Goal: Transaction & Acquisition: Purchase product/service

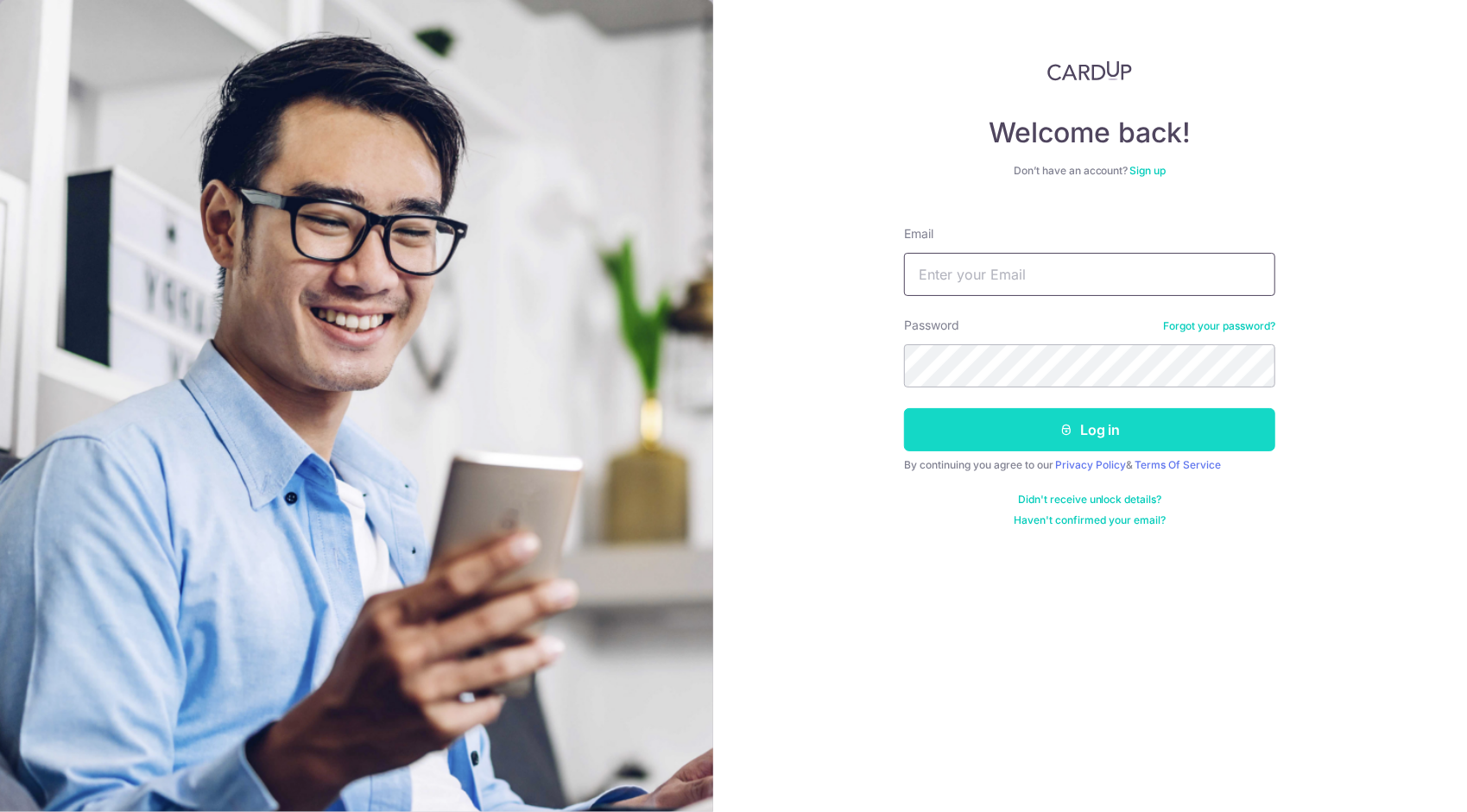
type input "[EMAIL_ADDRESS][DOMAIN_NAME]"
click at [1033, 444] on button "Log in" at bounding box center [1089, 429] width 371 height 43
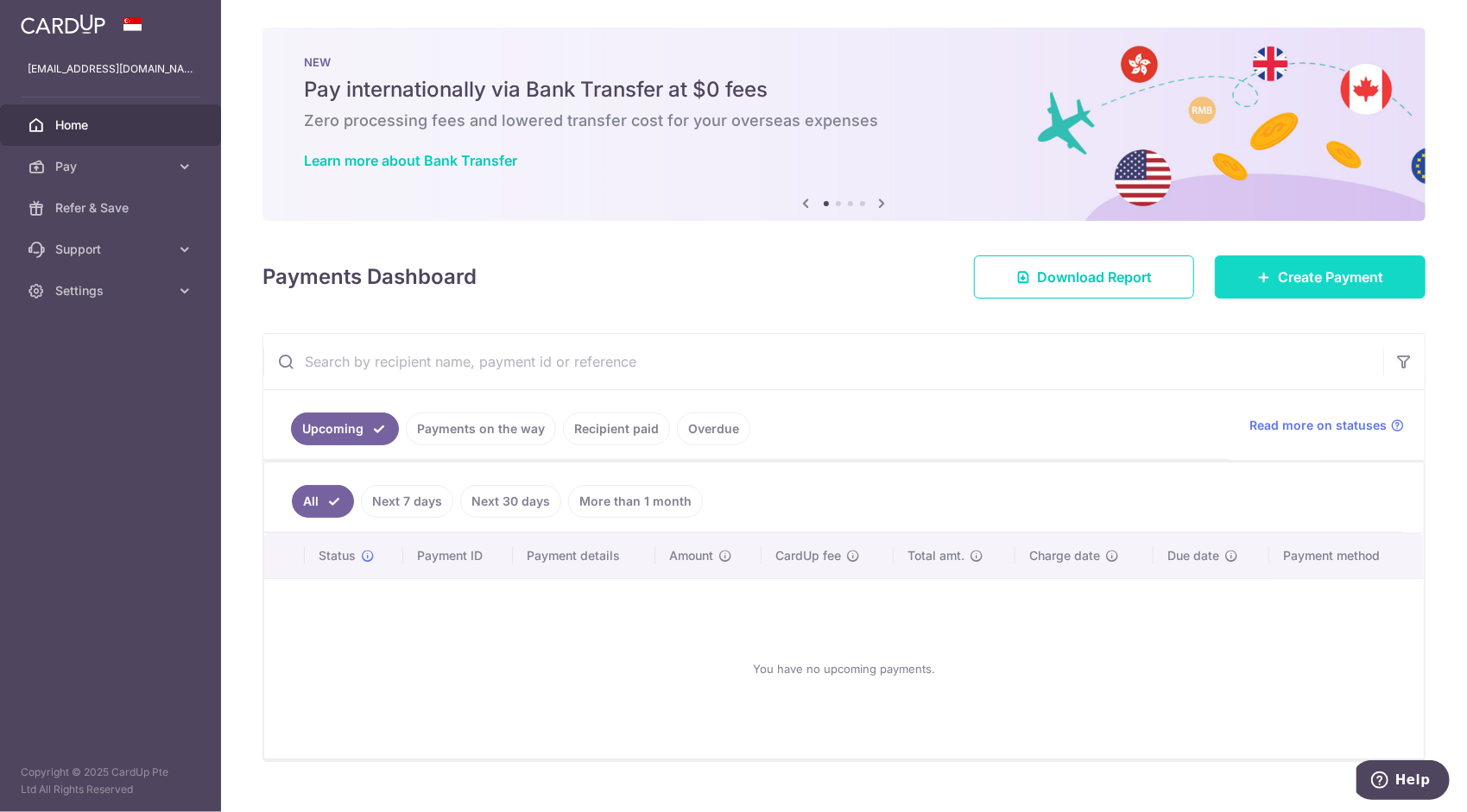
click at [1308, 283] on span "Create Payment" at bounding box center [1331, 277] width 105 height 21
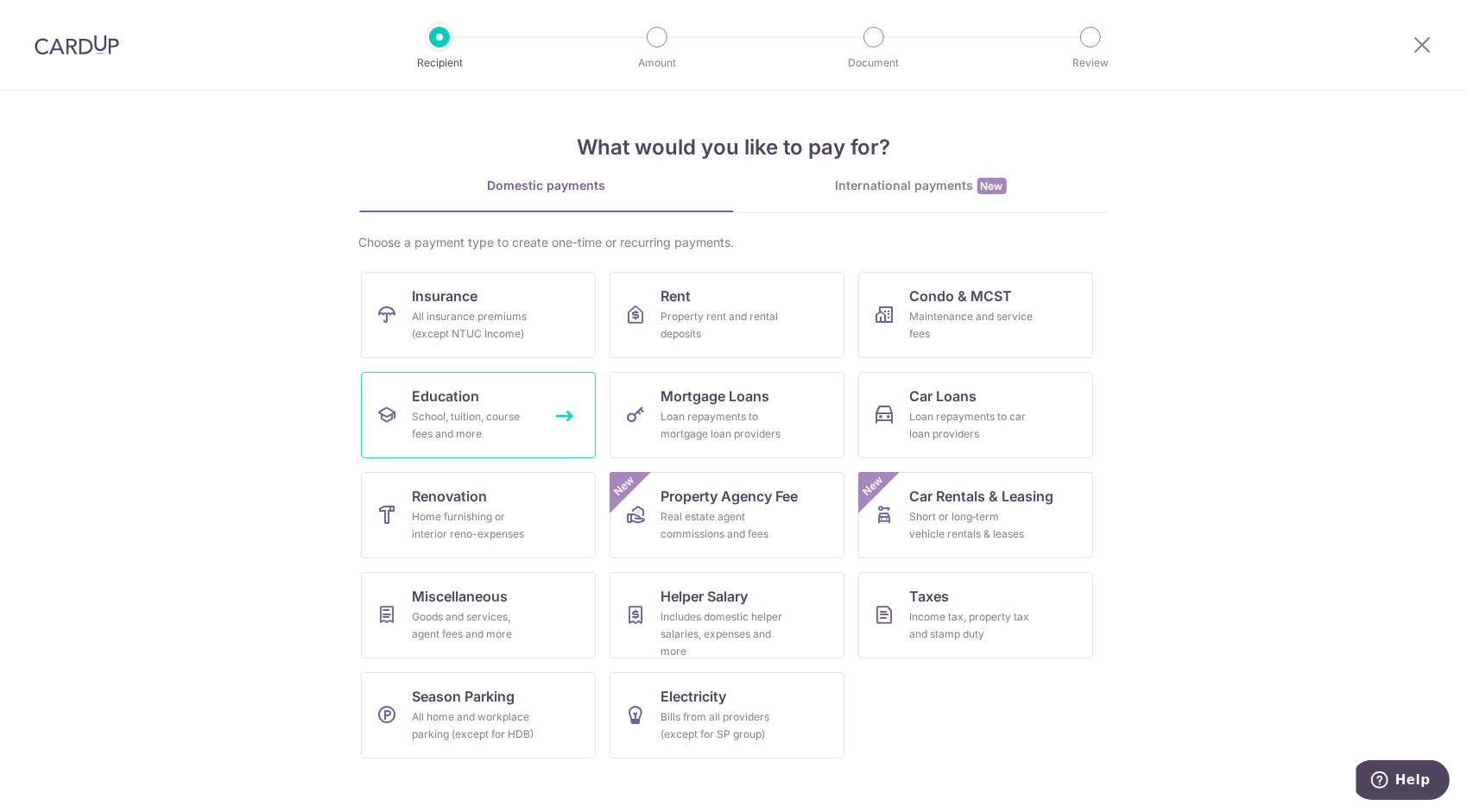
click at [485, 417] on div "School, tuition, course fees and more" at bounding box center [475, 425] width 124 height 35
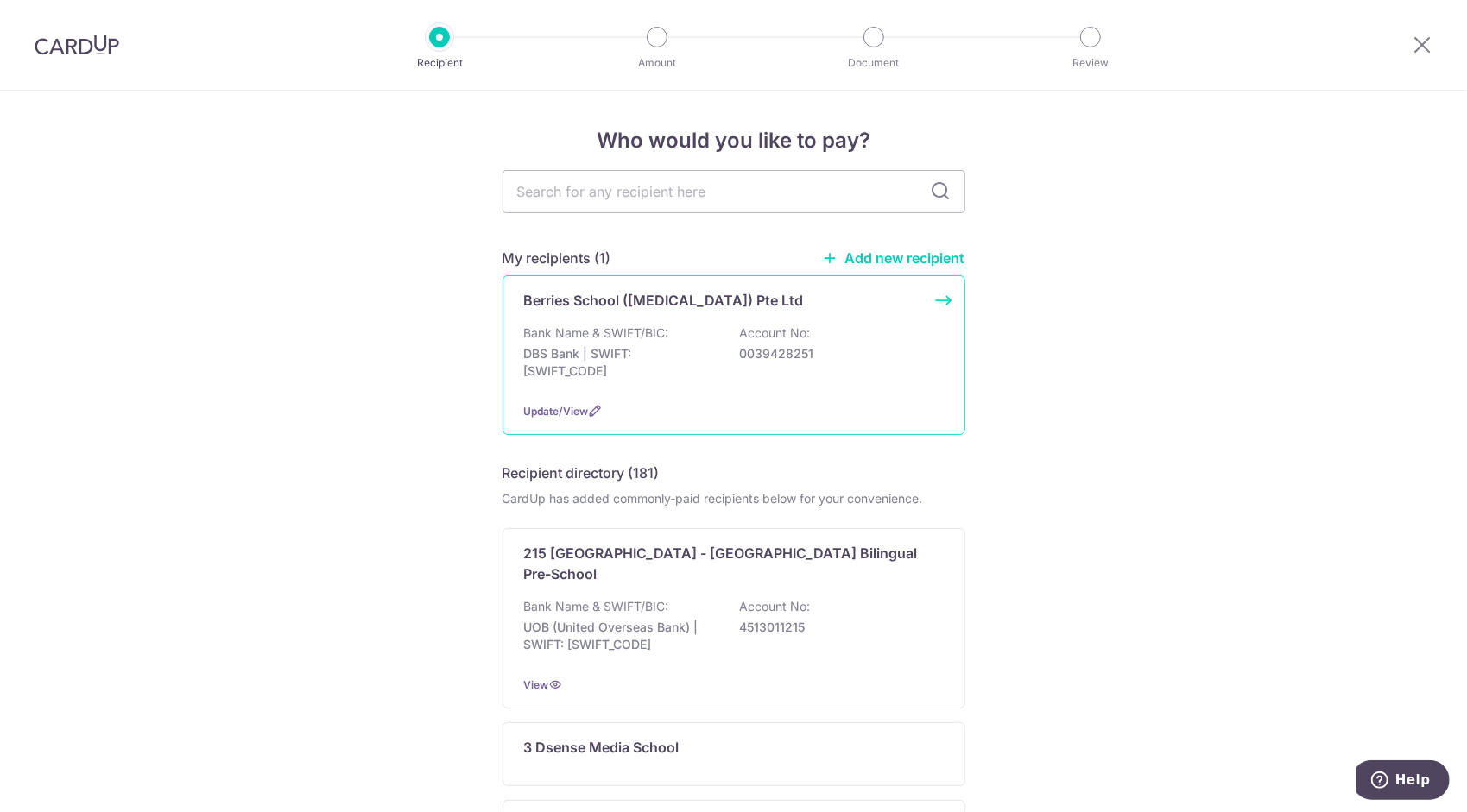
click at [609, 368] on p "DBS Bank | SWIFT: DBSSSGSGXXX" at bounding box center [621, 362] width 194 height 35
click at [712, 385] on div "Bank Name & SWIFT/BIC: DBS Bank | SWIFT: DBSSSGSGXXX Account No: 0039428251" at bounding box center [734, 356] width 419 height 64
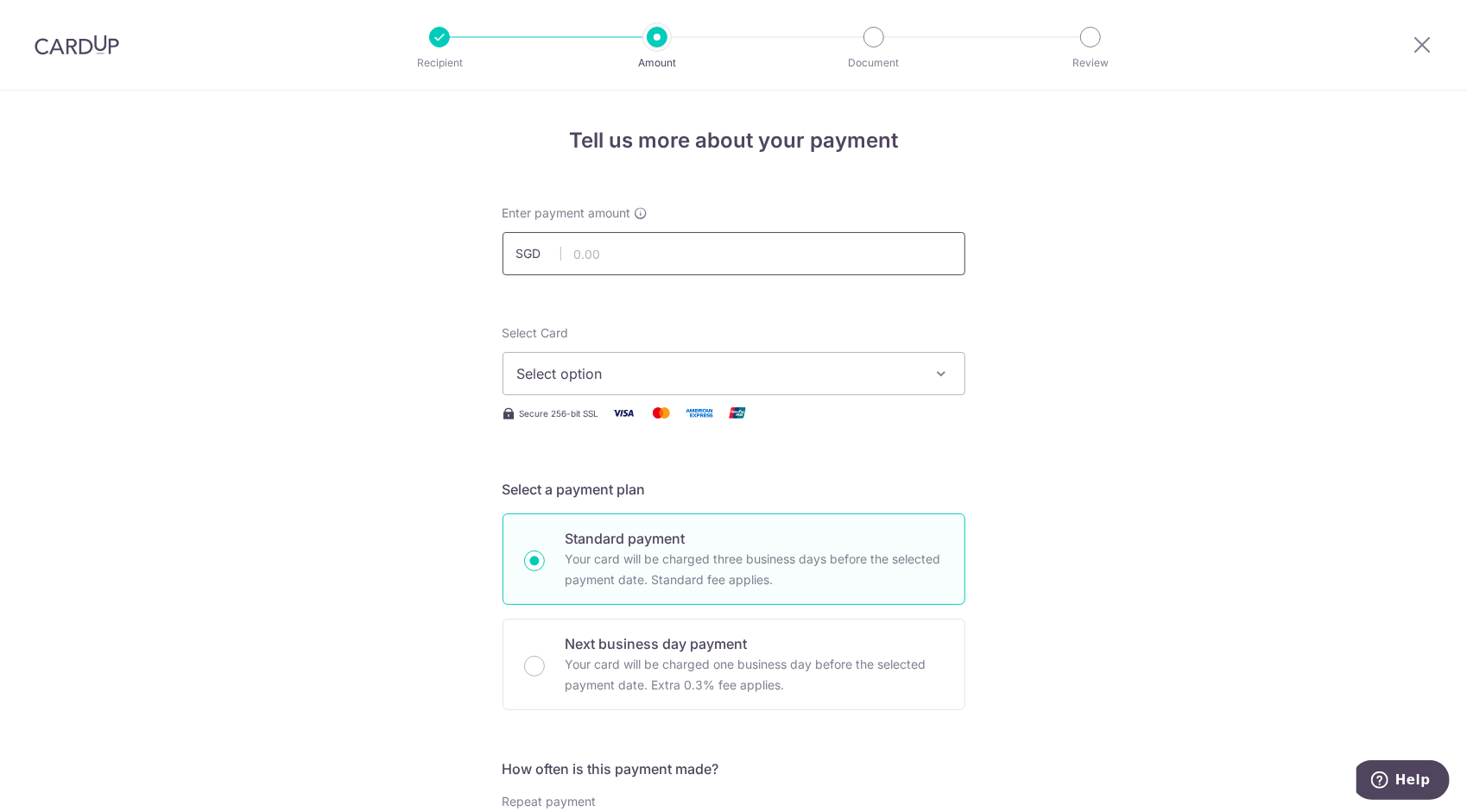
click at [797, 262] on input "text" at bounding box center [734, 254] width 463 height 43
type input "959.20"
click at [817, 371] on span "Select option" at bounding box center [718, 374] width 402 height 21
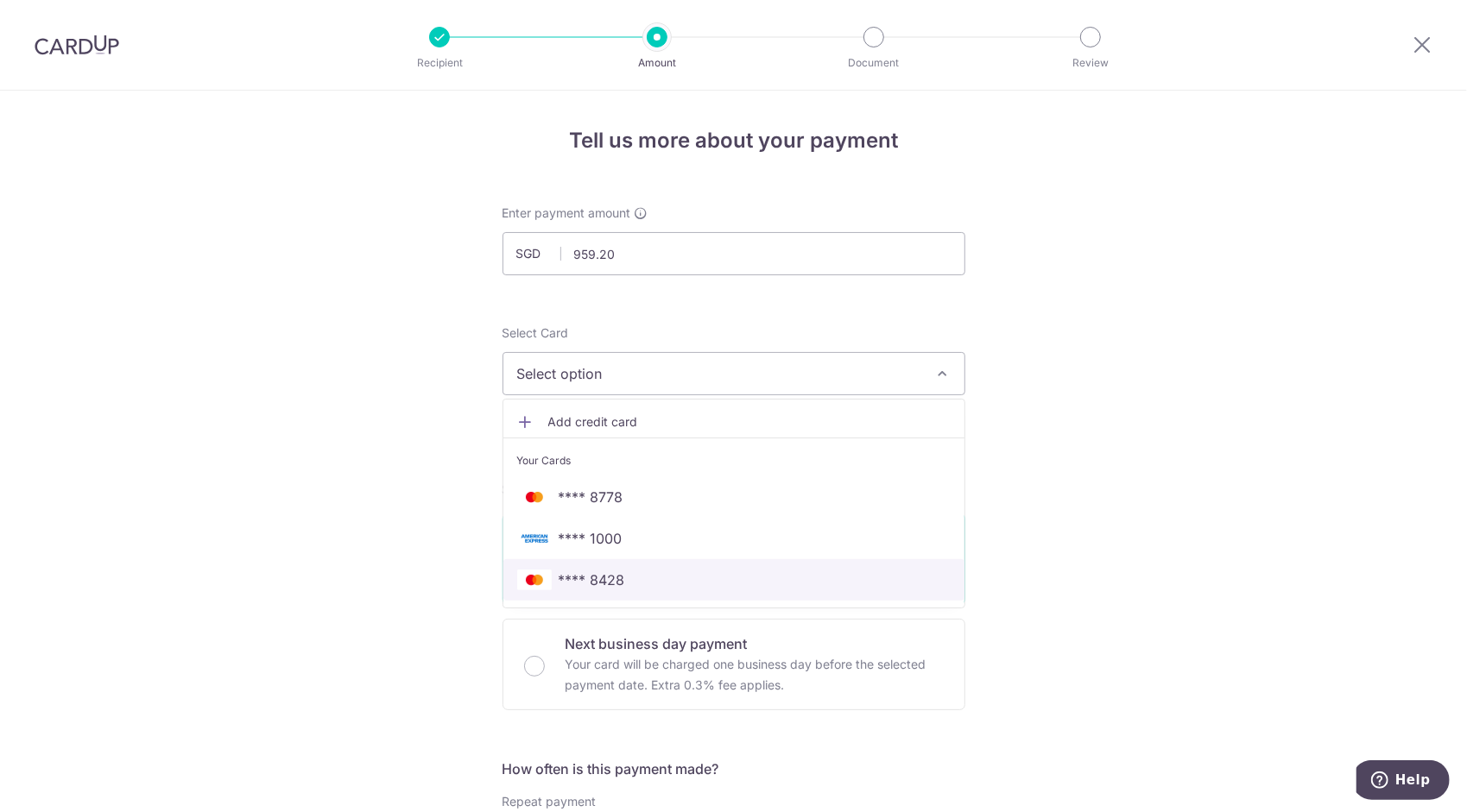
click at [660, 573] on span "**** 8428" at bounding box center [734, 580] width 434 height 21
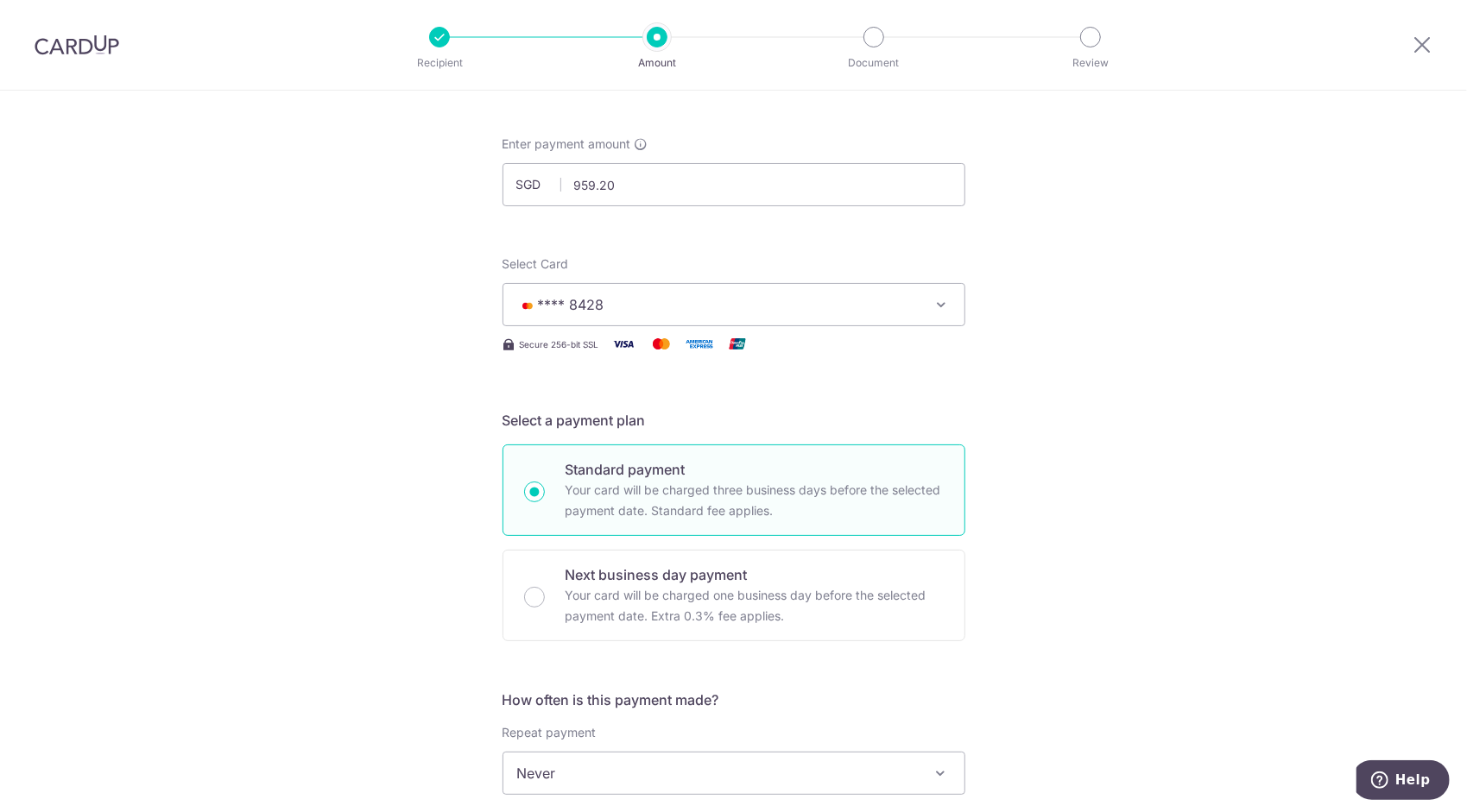
scroll to position [345, 0]
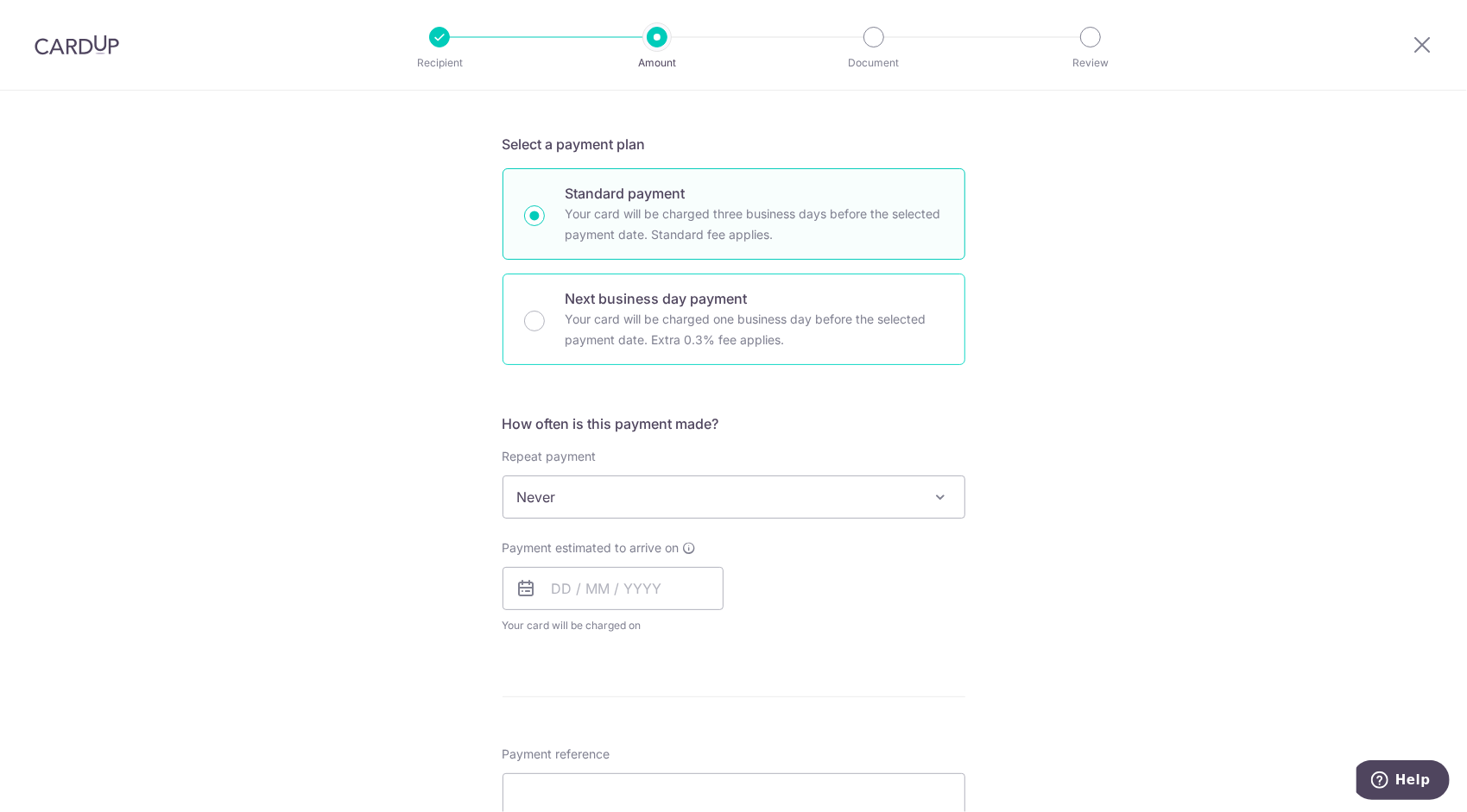
click at [524, 336] on div "Next business day payment Your card will be charged one business day before the…" at bounding box center [734, 319] width 463 height 91
radio input "false"
radio input "true"
click at [528, 214] on input "Standard payment Your card will be charged three business days before the selec…" at bounding box center [534, 216] width 21 height 21
radio input "true"
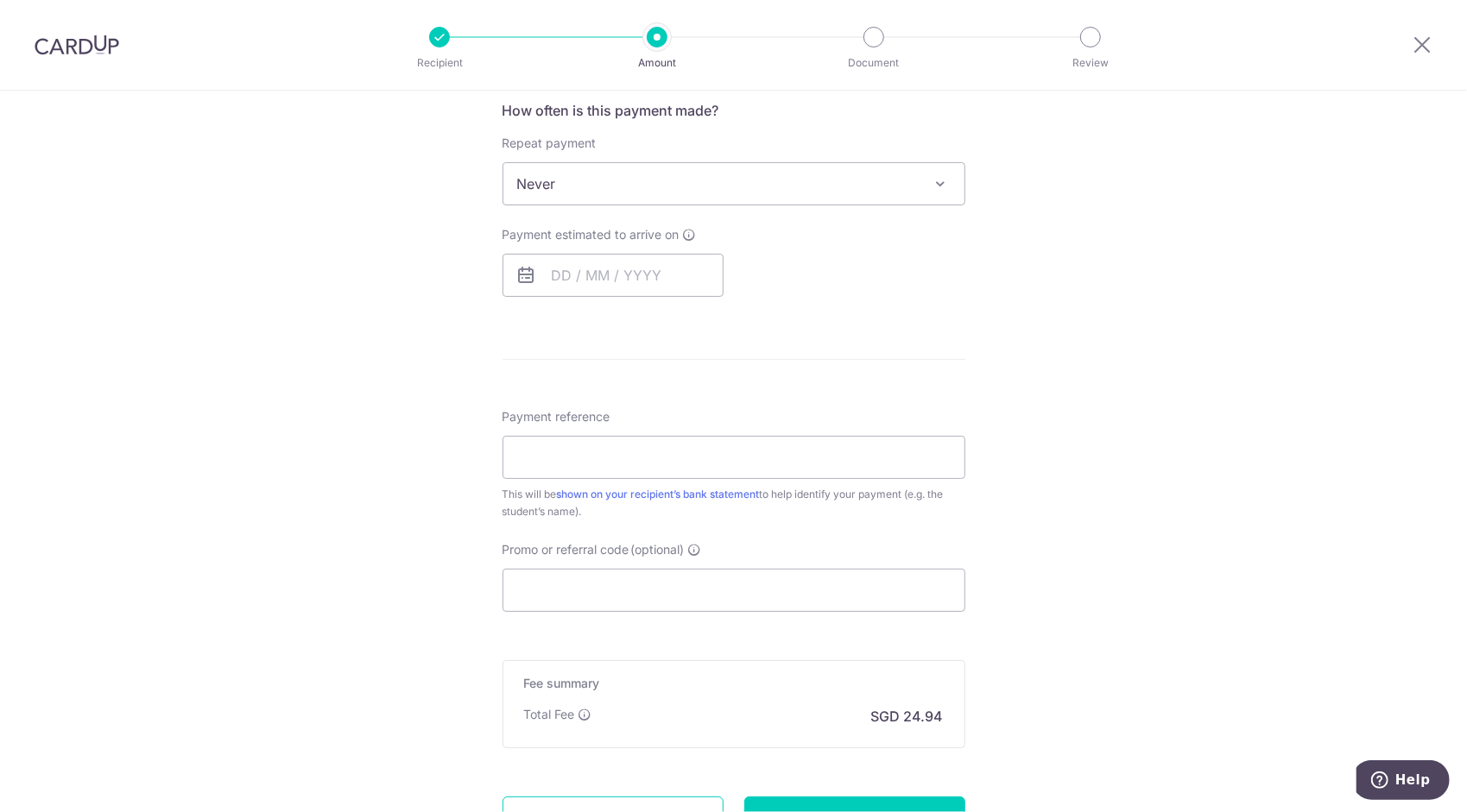
scroll to position [431, 0]
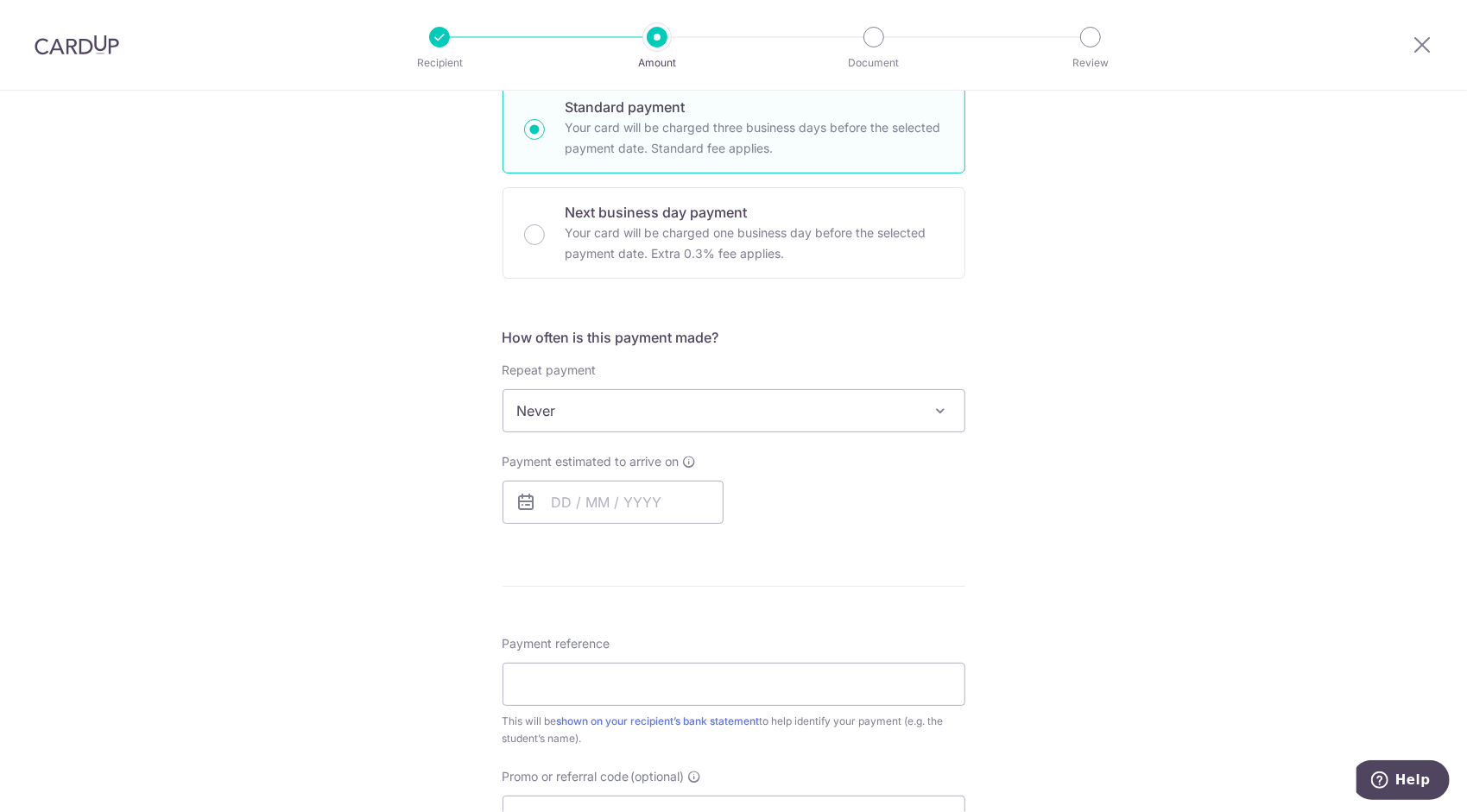
click at [748, 398] on span "Never" at bounding box center [734, 411] width 461 height 41
click at [617, 510] on input "text" at bounding box center [612, 502] width 221 height 43
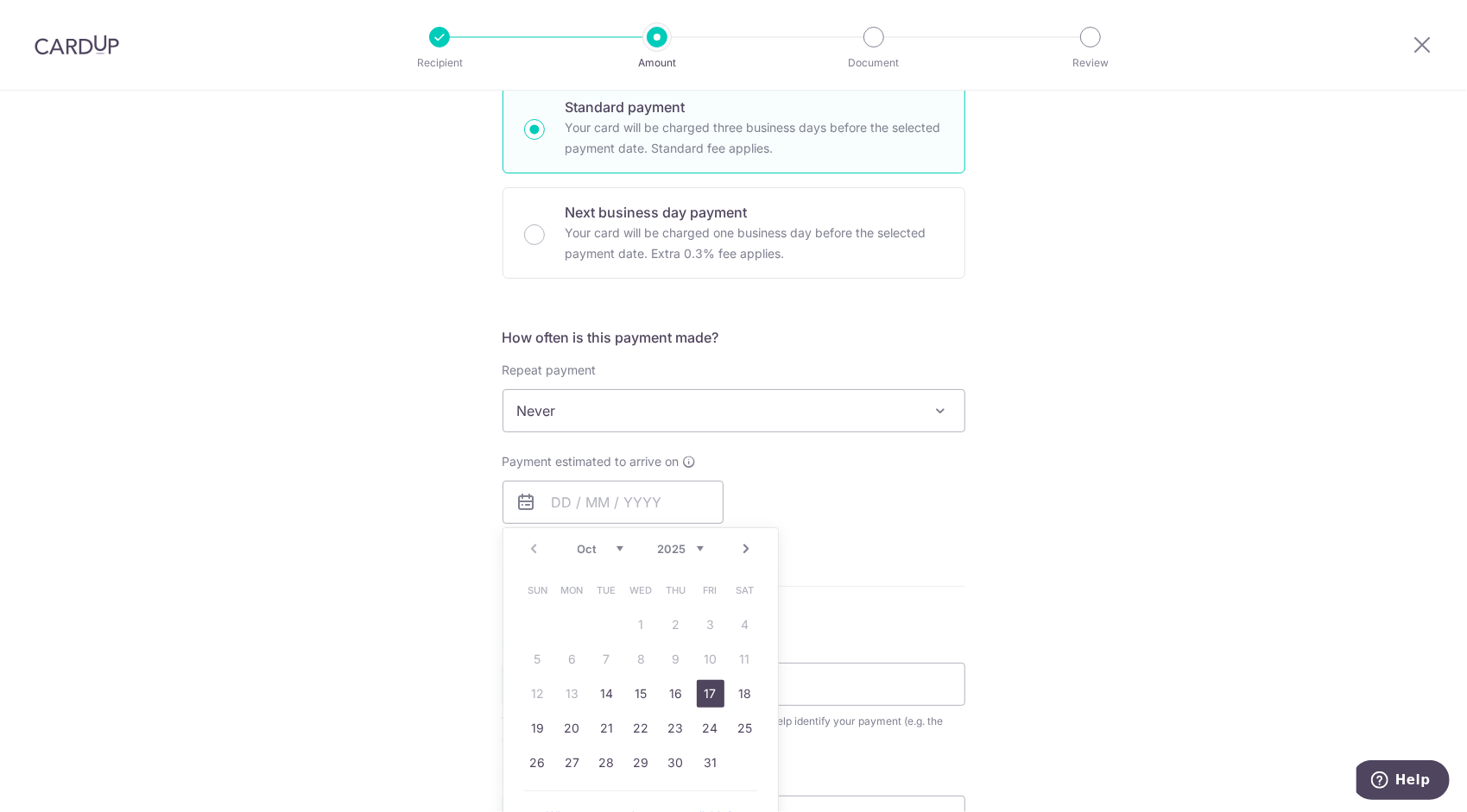
click at [702, 693] on link "17" at bounding box center [710, 694] width 27 height 27
type input "[DATE]"
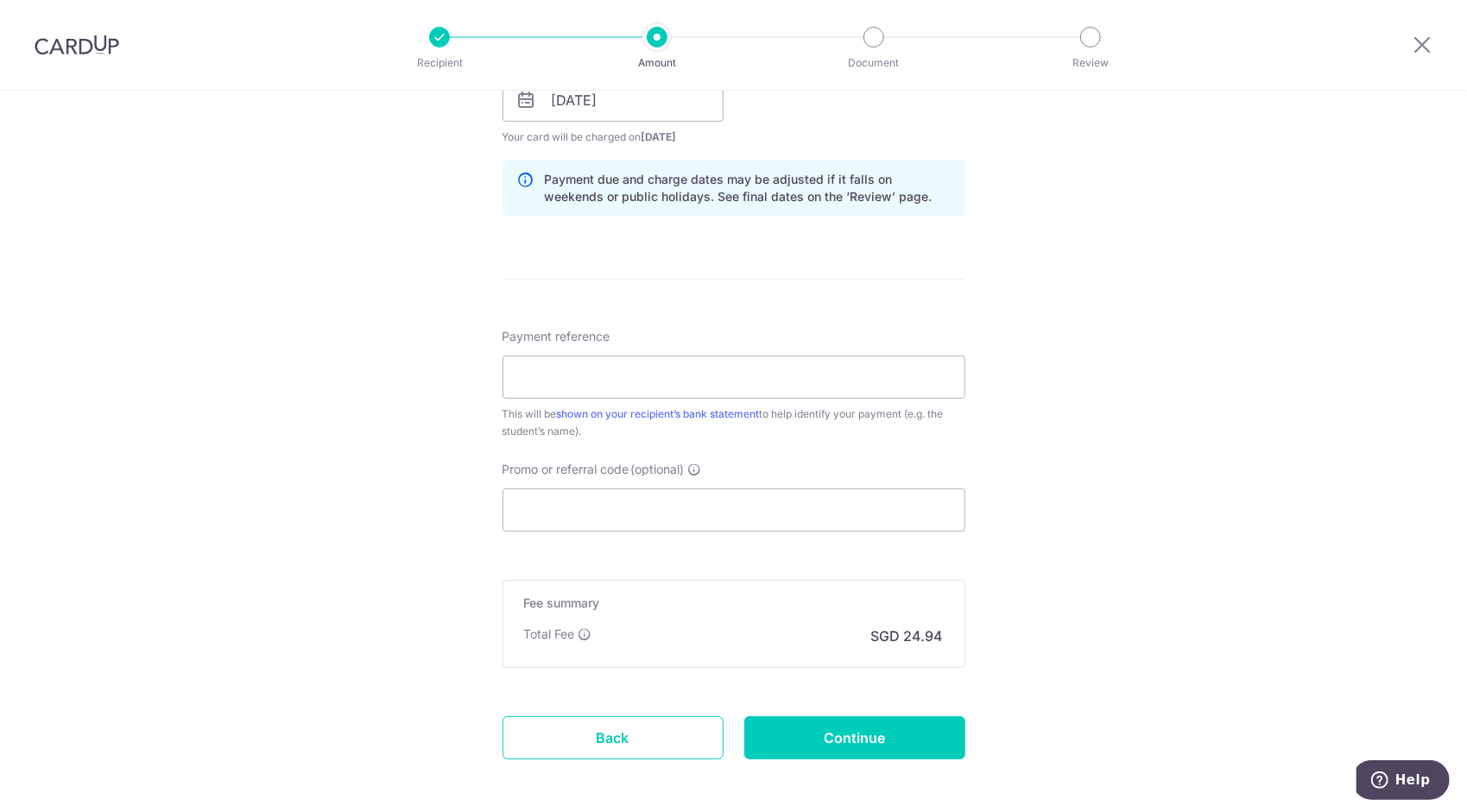
scroll to position [863, 0]
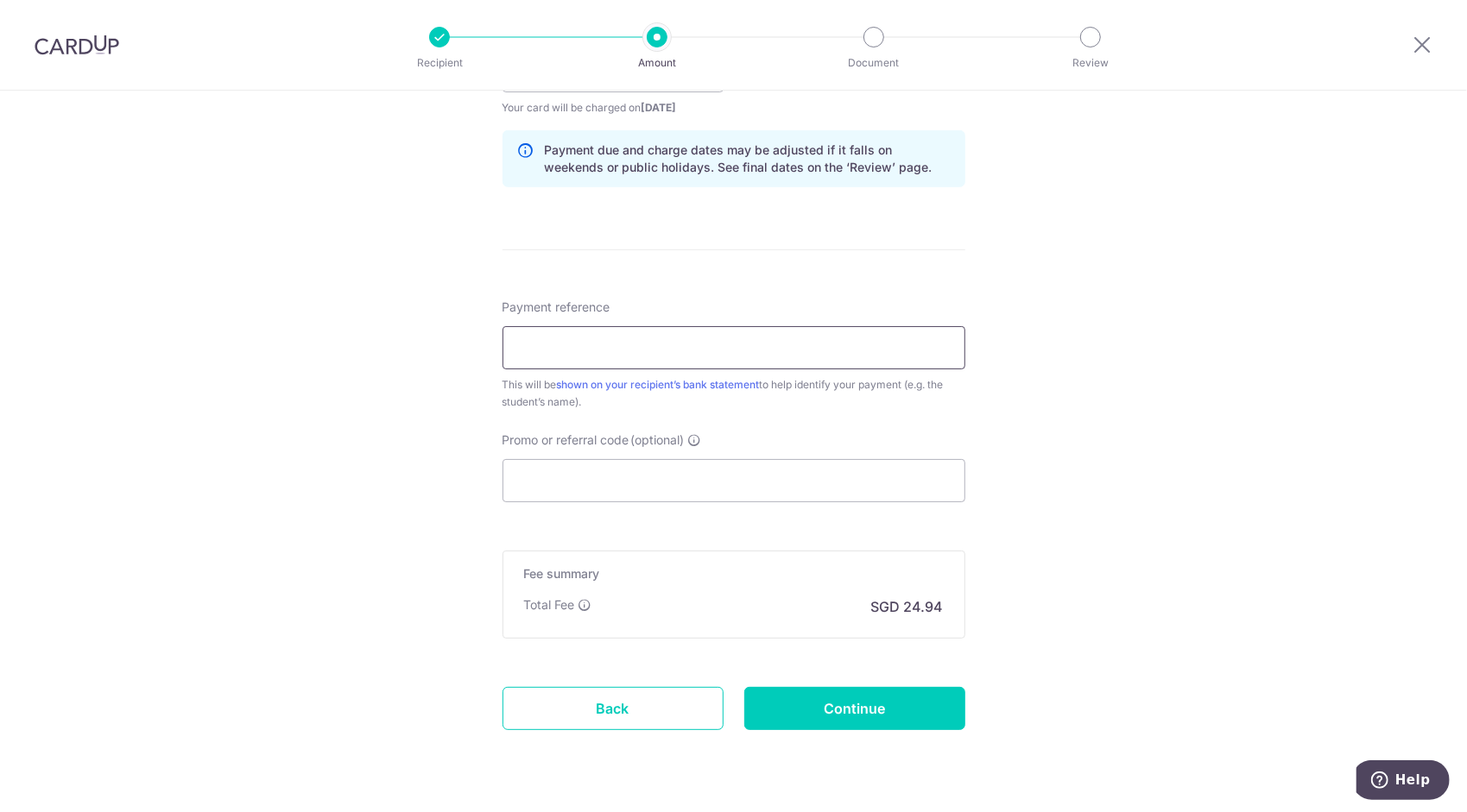
click at [660, 342] on input "Payment reference" at bounding box center [734, 348] width 463 height 43
type input "T240372 (Choo Yi Xiang Dylan)"
type input "off225"
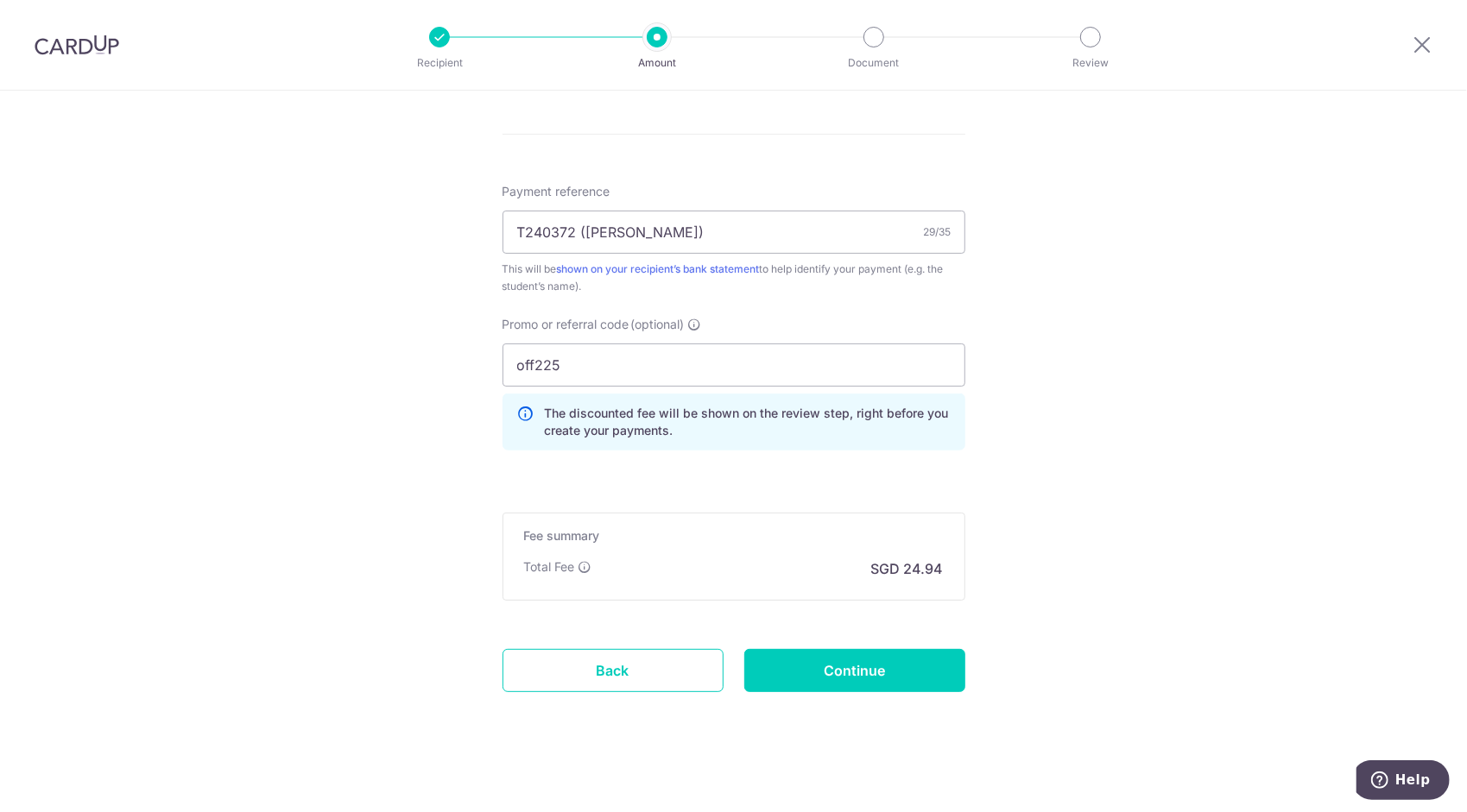
scroll to position [983, 0]
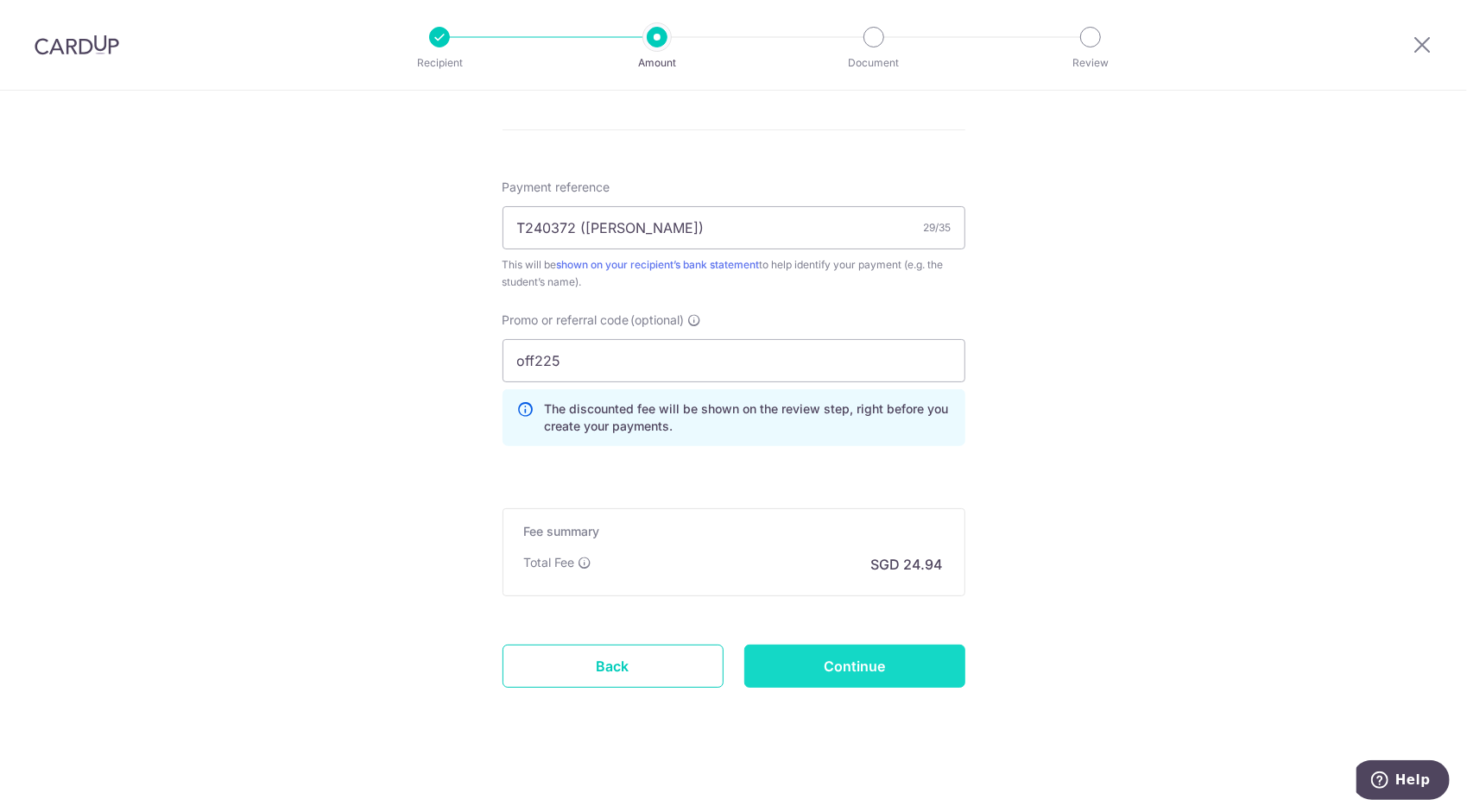
click at [882, 662] on input "Continue" at bounding box center [855, 666] width 221 height 43
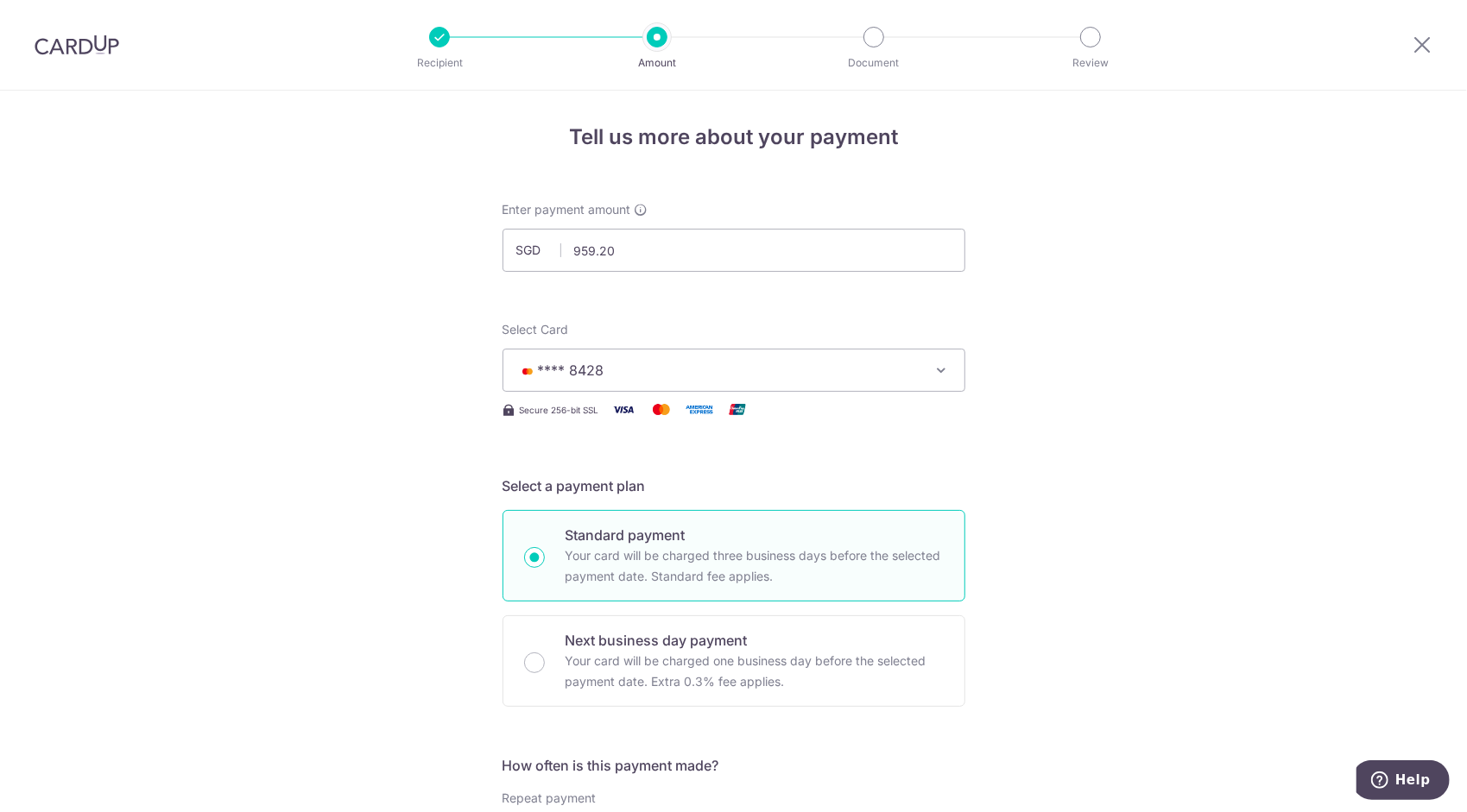
scroll to position [0, 0]
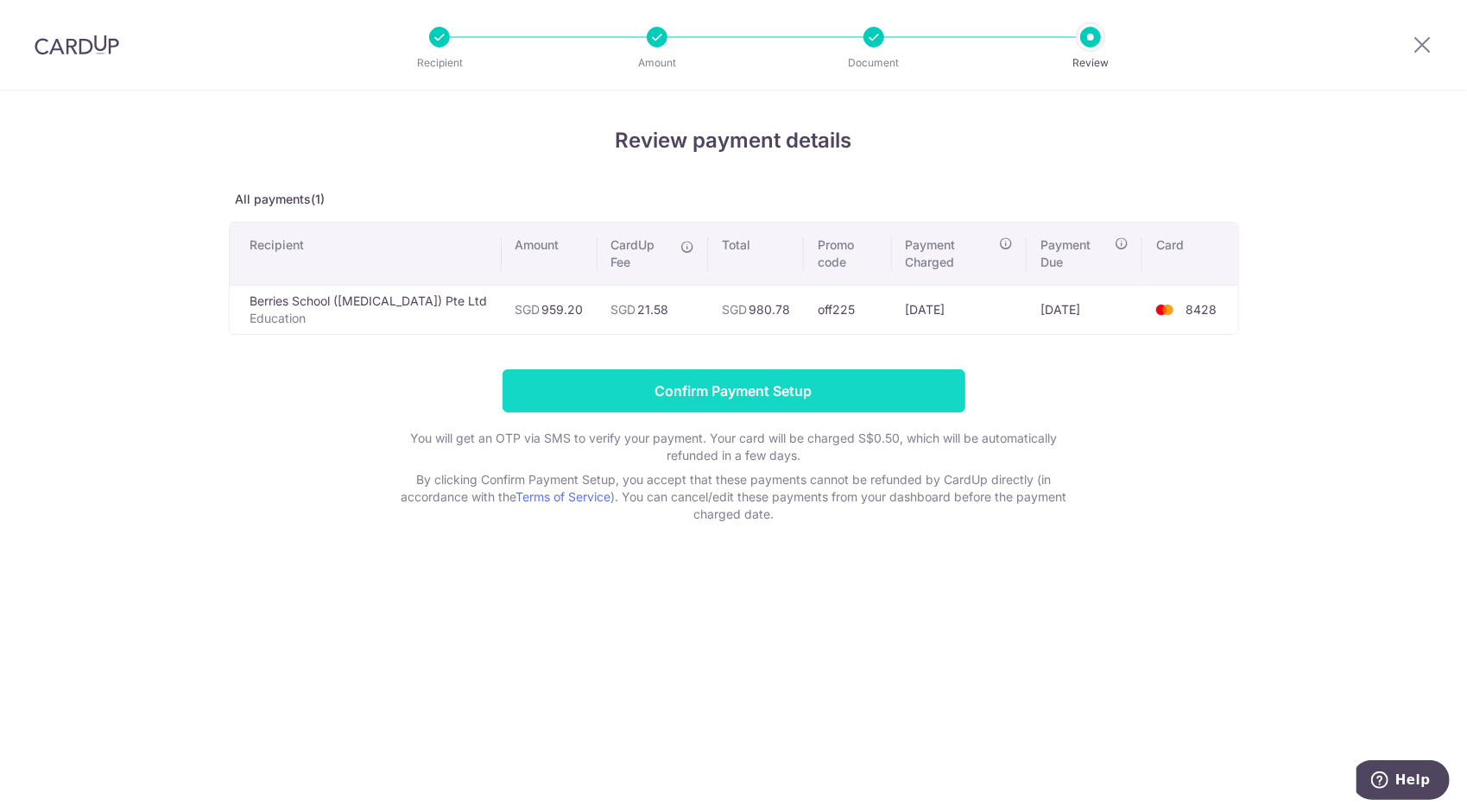
click at [781, 369] on input "Confirm Payment Setup" at bounding box center [734, 391] width 463 height 43
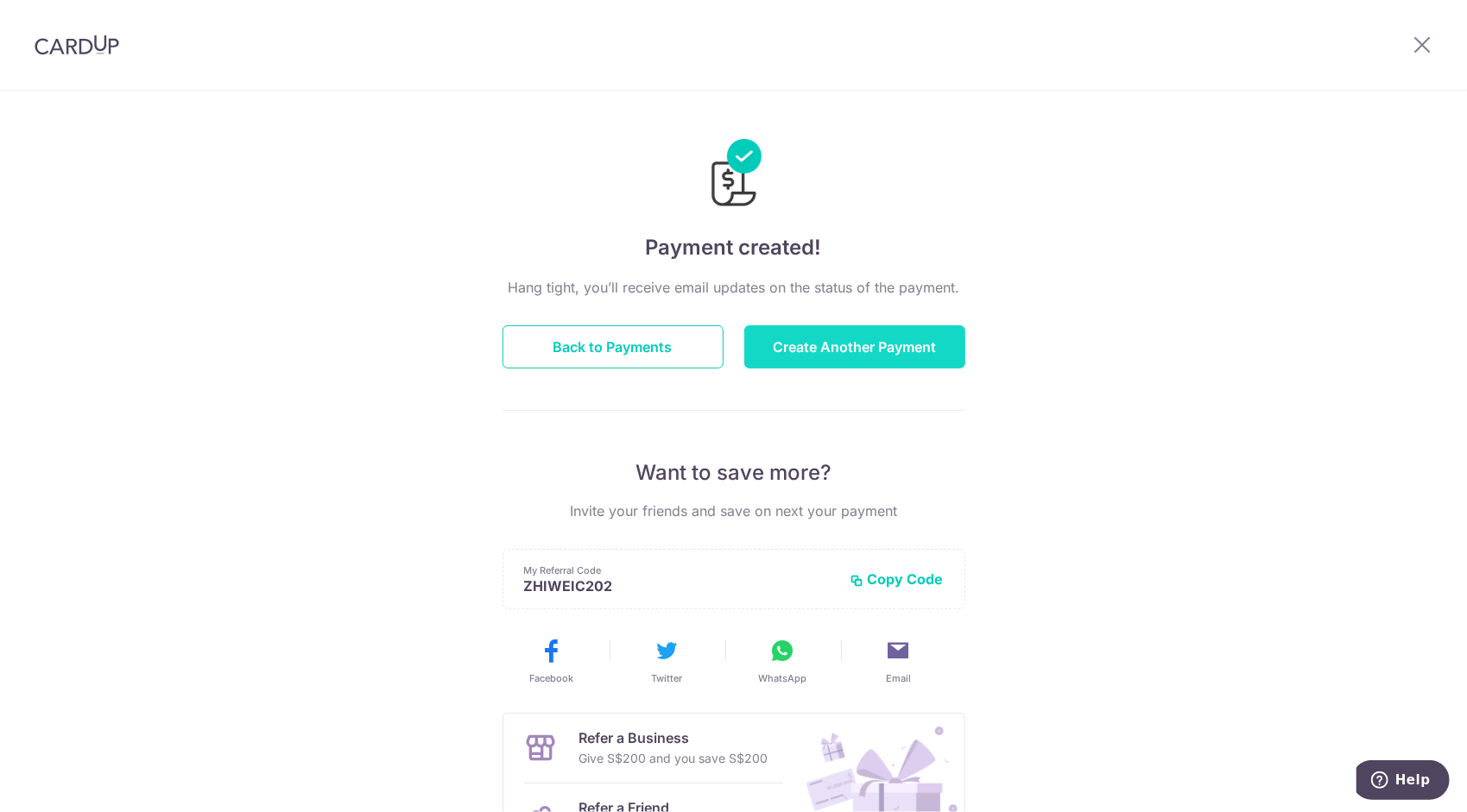
click at [802, 361] on button "Create Another Payment" at bounding box center [855, 347] width 221 height 43
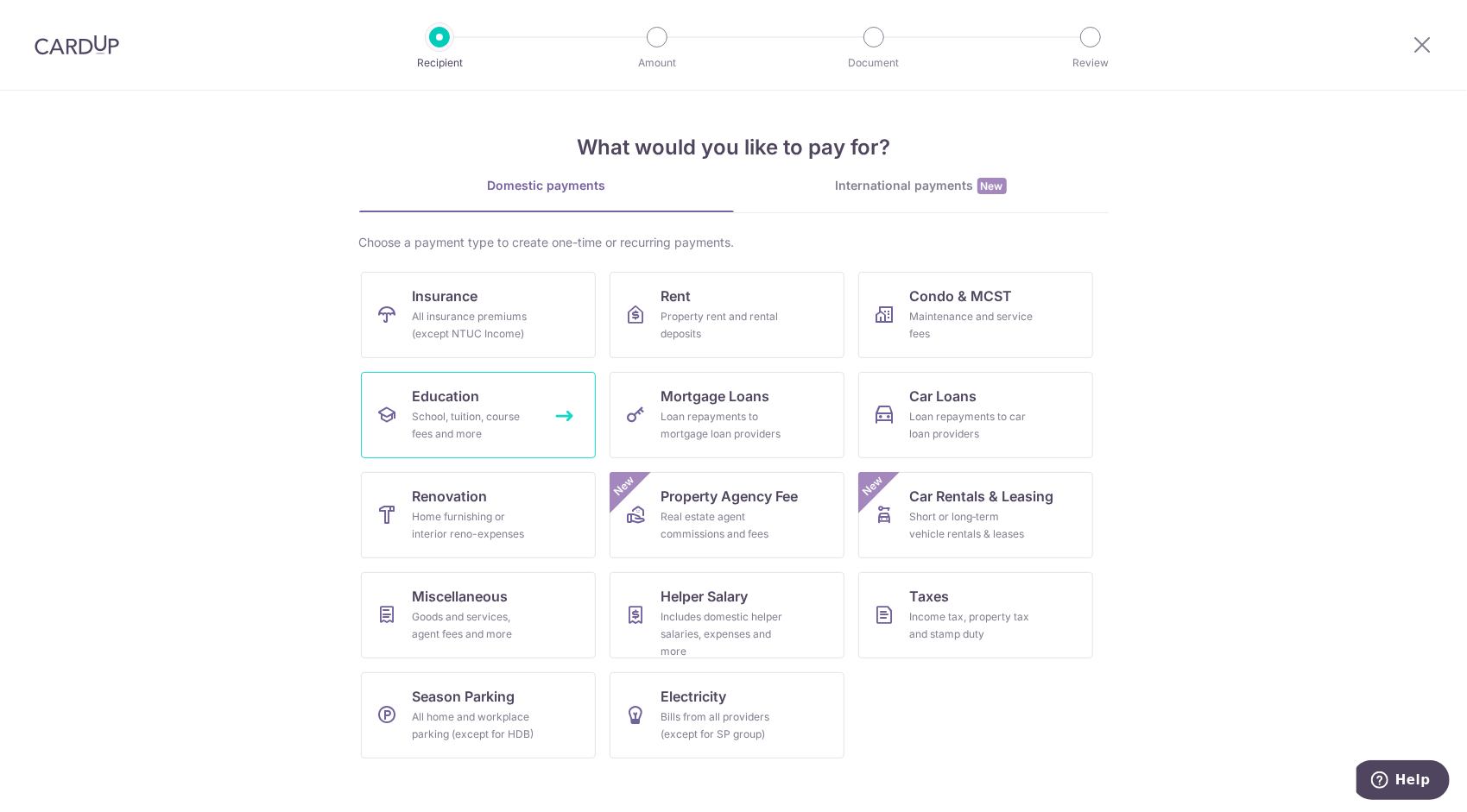
click at [491, 402] on link "Education School, tuition, course fees and more" at bounding box center [479, 415] width 235 height 86
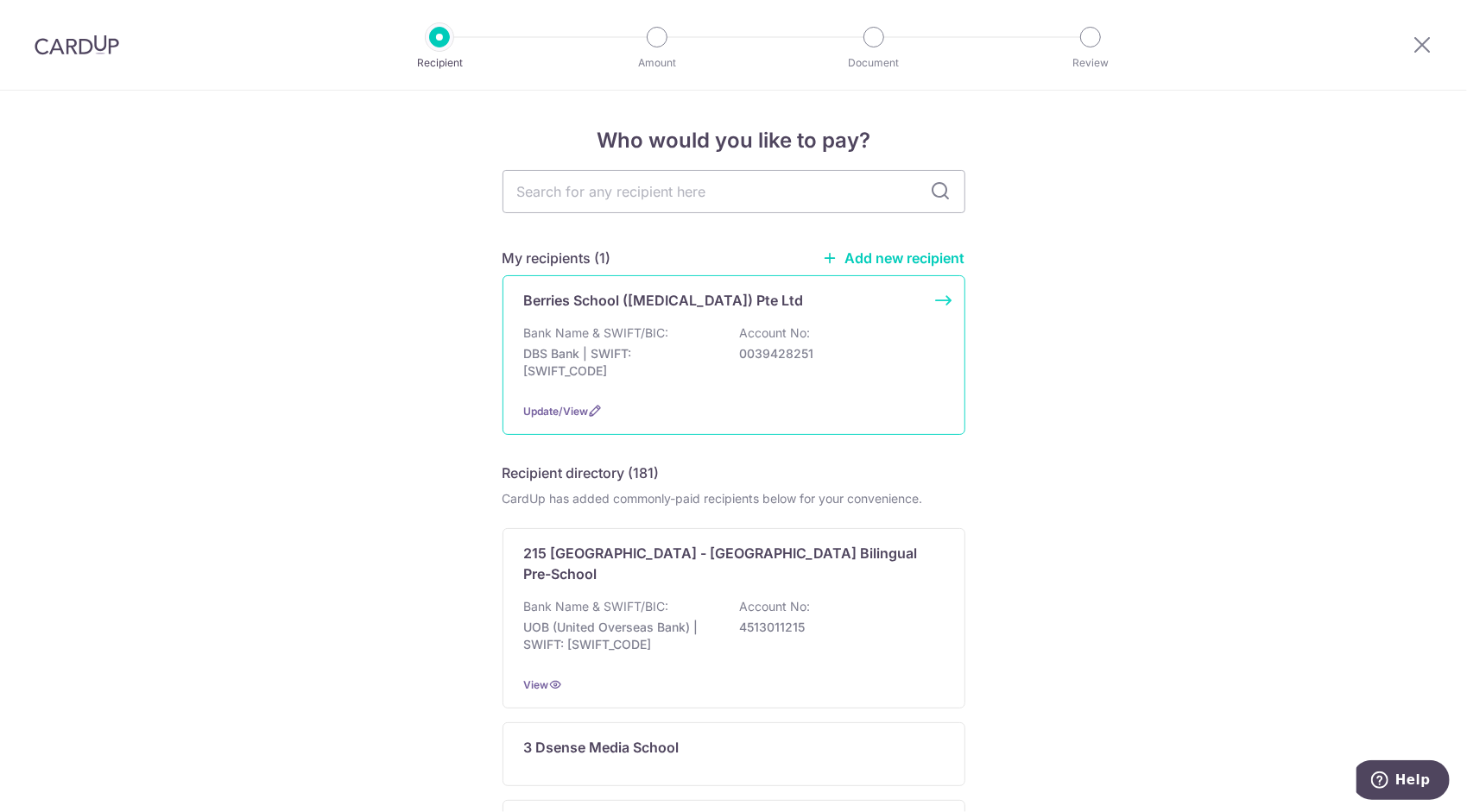
click at [818, 381] on div "Bank Name & SWIFT/BIC: DBS Bank | SWIFT: [SWIFT_CODE] Account No: 0039428251" at bounding box center [734, 356] width 419 height 64
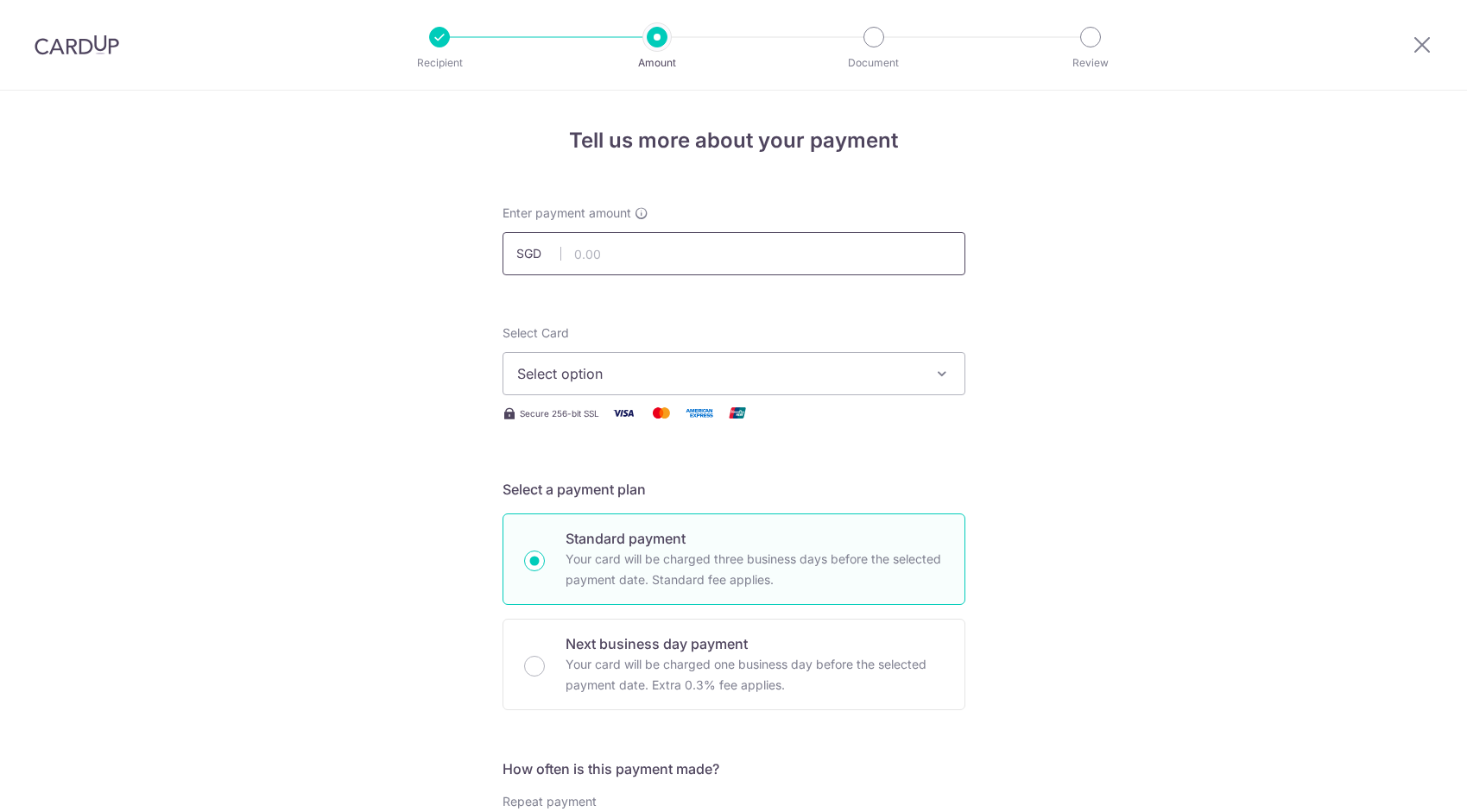
click at [715, 251] on input "text" at bounding box center [734, 254] width 463 height 43
type input "994.08"
click at [798, 237] on input "994.08" at bounding box center [734, 254] width 463 height 43
click at [867, 351] on div "Select Card Select option Add credit card Your Cards **** 8778 **** 1000 **** 8…" at bounding box center [734, 359] width 463 height 70
click at [855, 373] on span "Select option" at bounding box center [718, 374] width 402 height 21
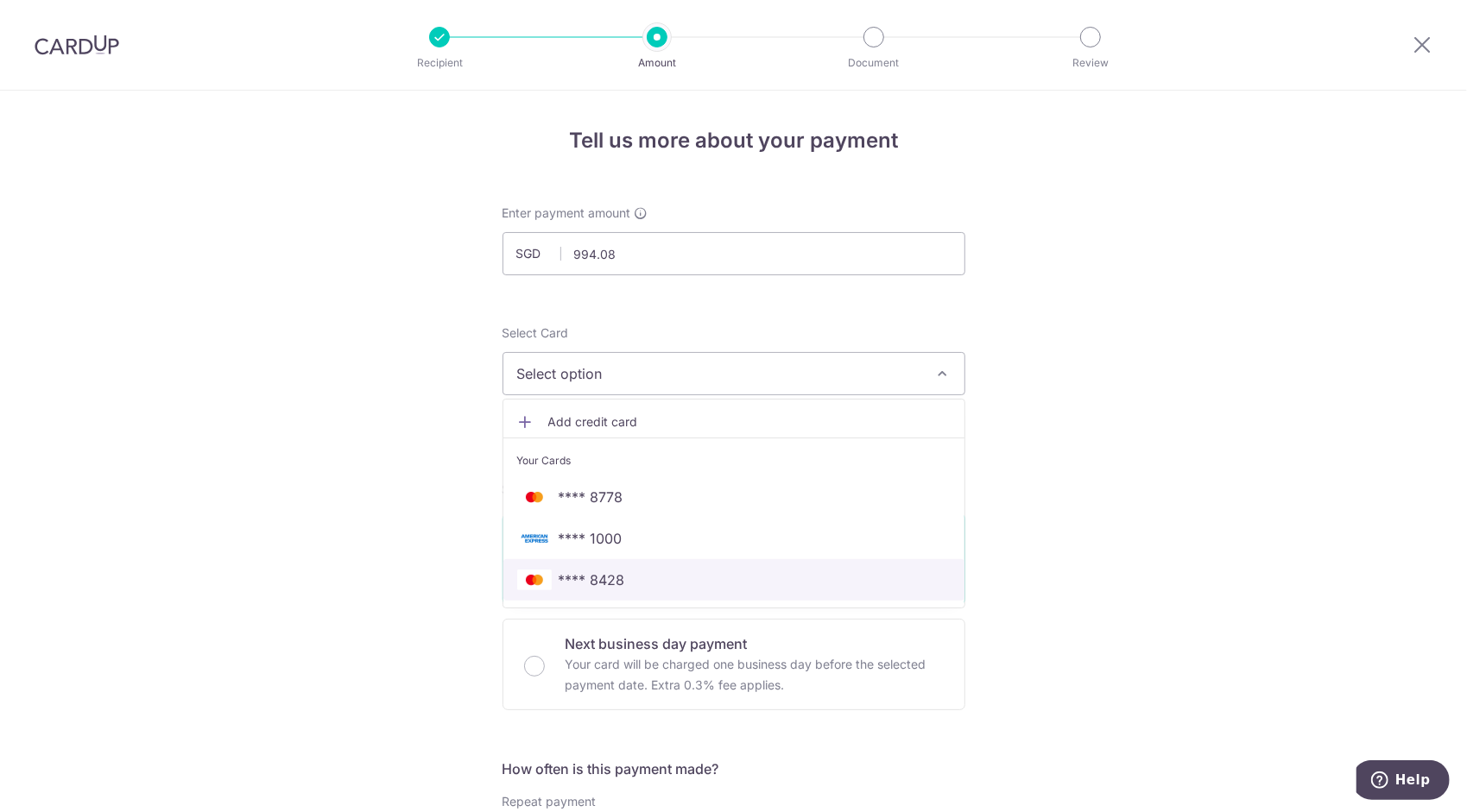
click at [634, 586] on span "**** 8428" at bounding box center [734, 580] width 434 height 21
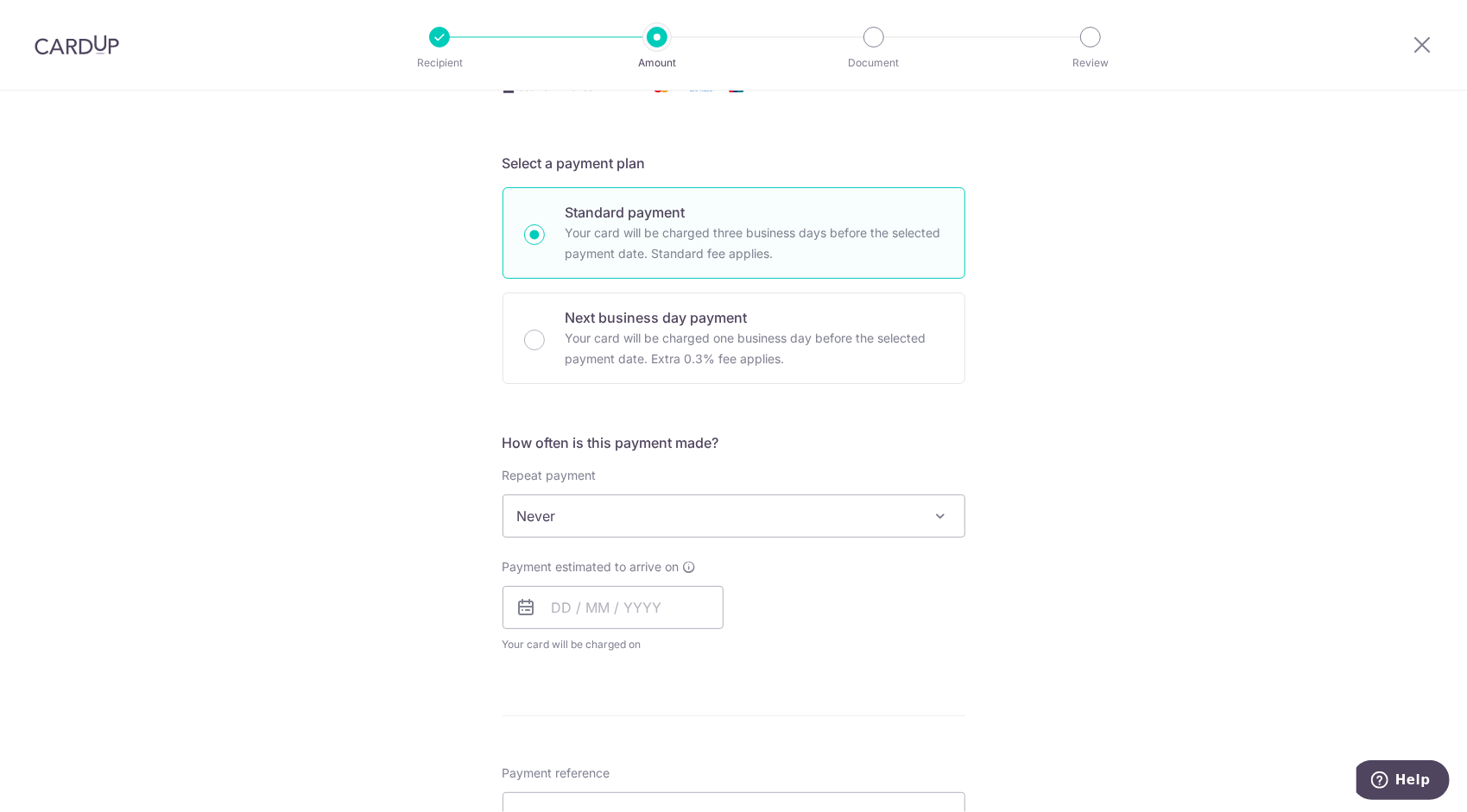
scroll to position [345, 0]
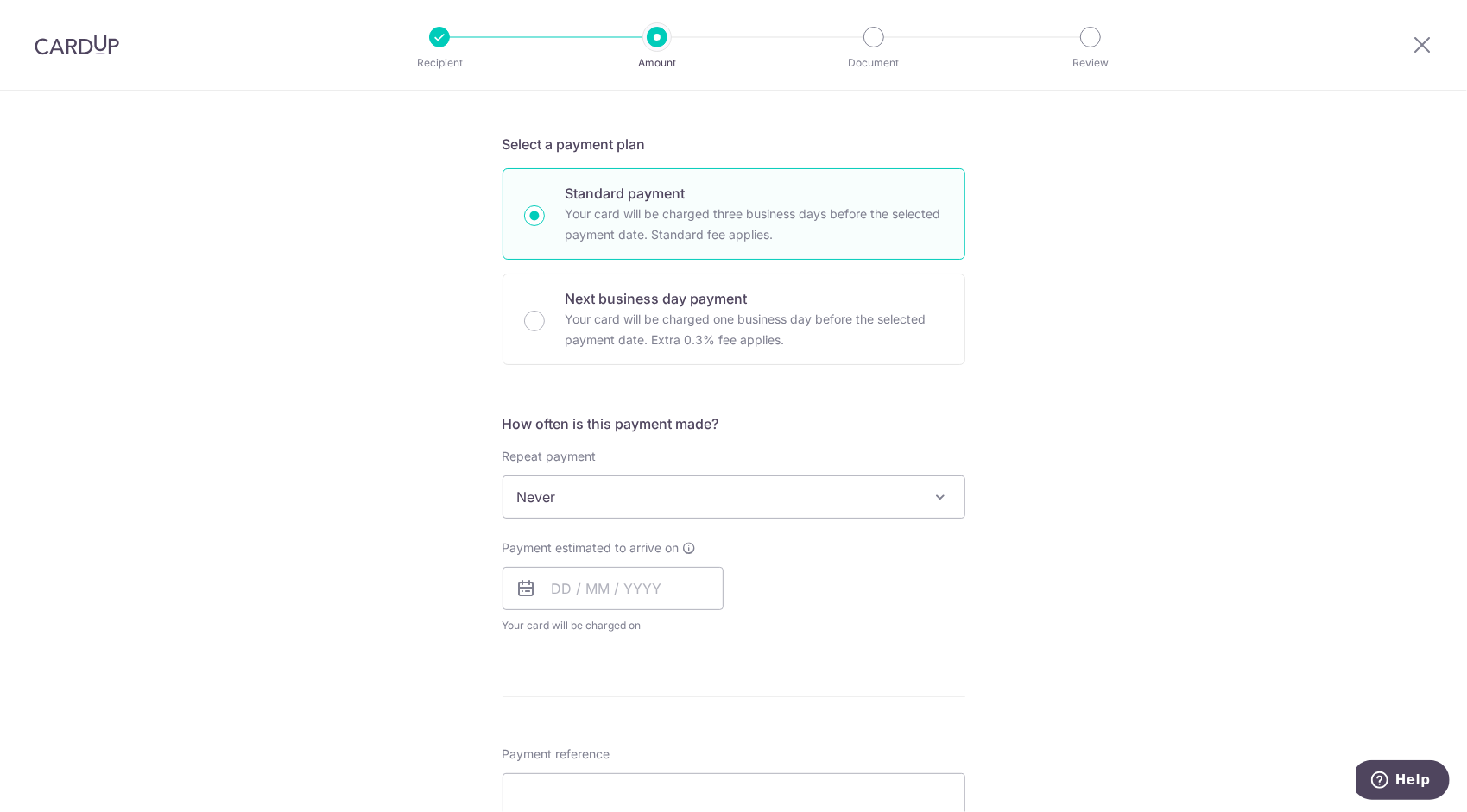
click at [700, 489] on span "Never" at bounding box center [734, 497] width 461 height 41
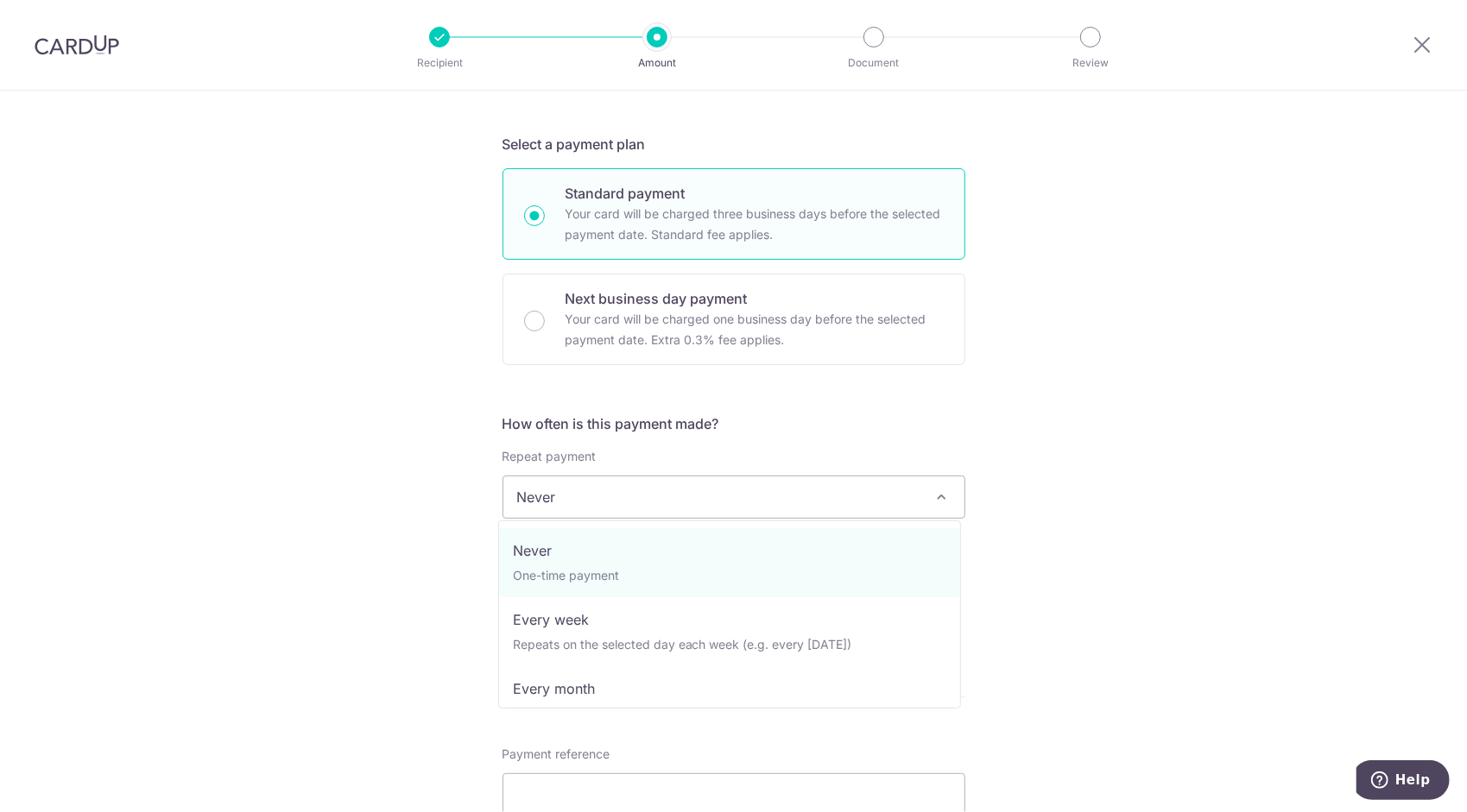
click at [451, 555] on div "Tell us more about your payment Enter payment amount SGD 994.08 994.08 Select C…" at bounding box center [734, 525] width 1467 height 1561
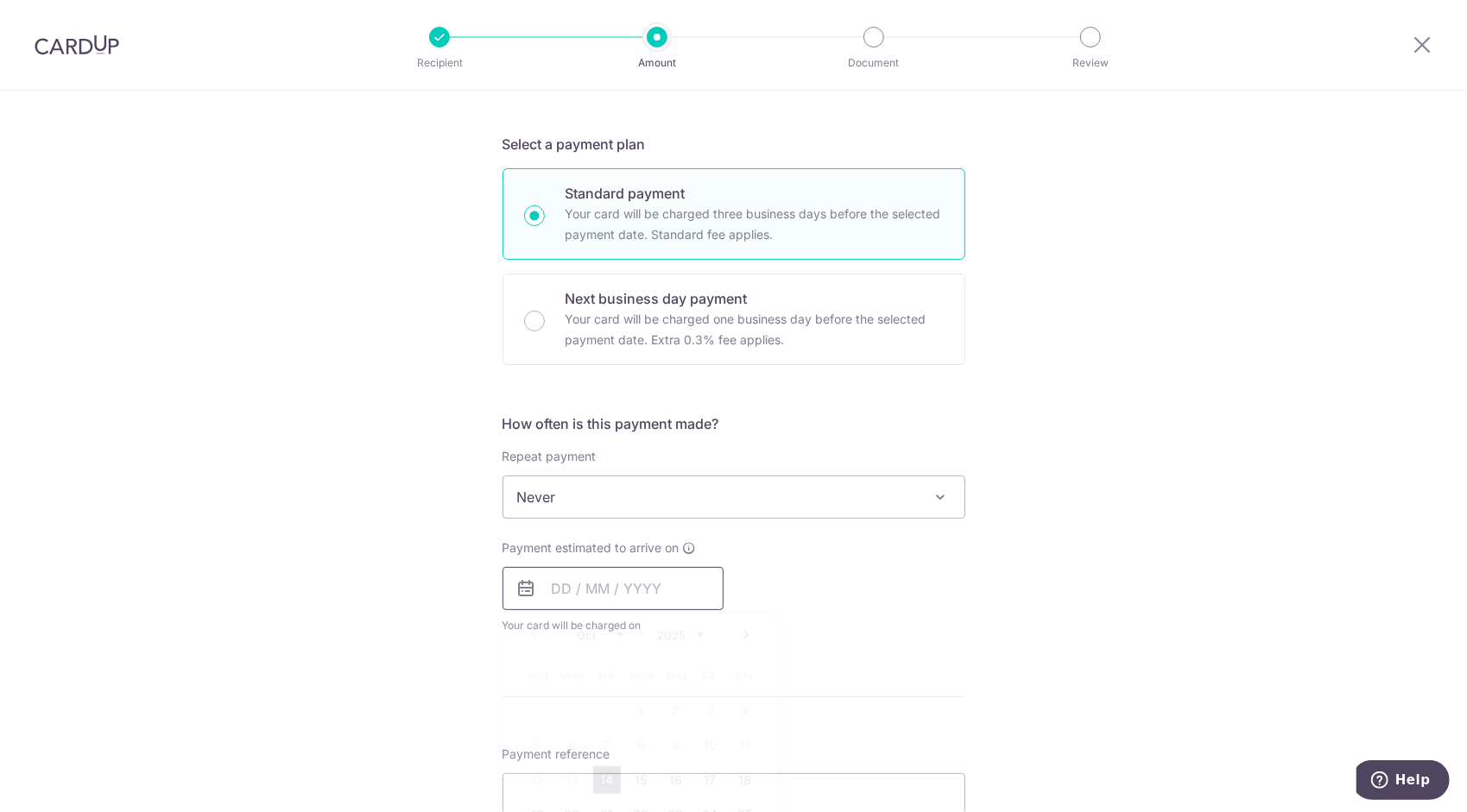
click at [613, 609] on div "Payment estimated to arrive on Prev Next Oct Nov Dec 2025 2026 2027 2028 2029 2…" at bounding box center [612, 586] width 221 height 95
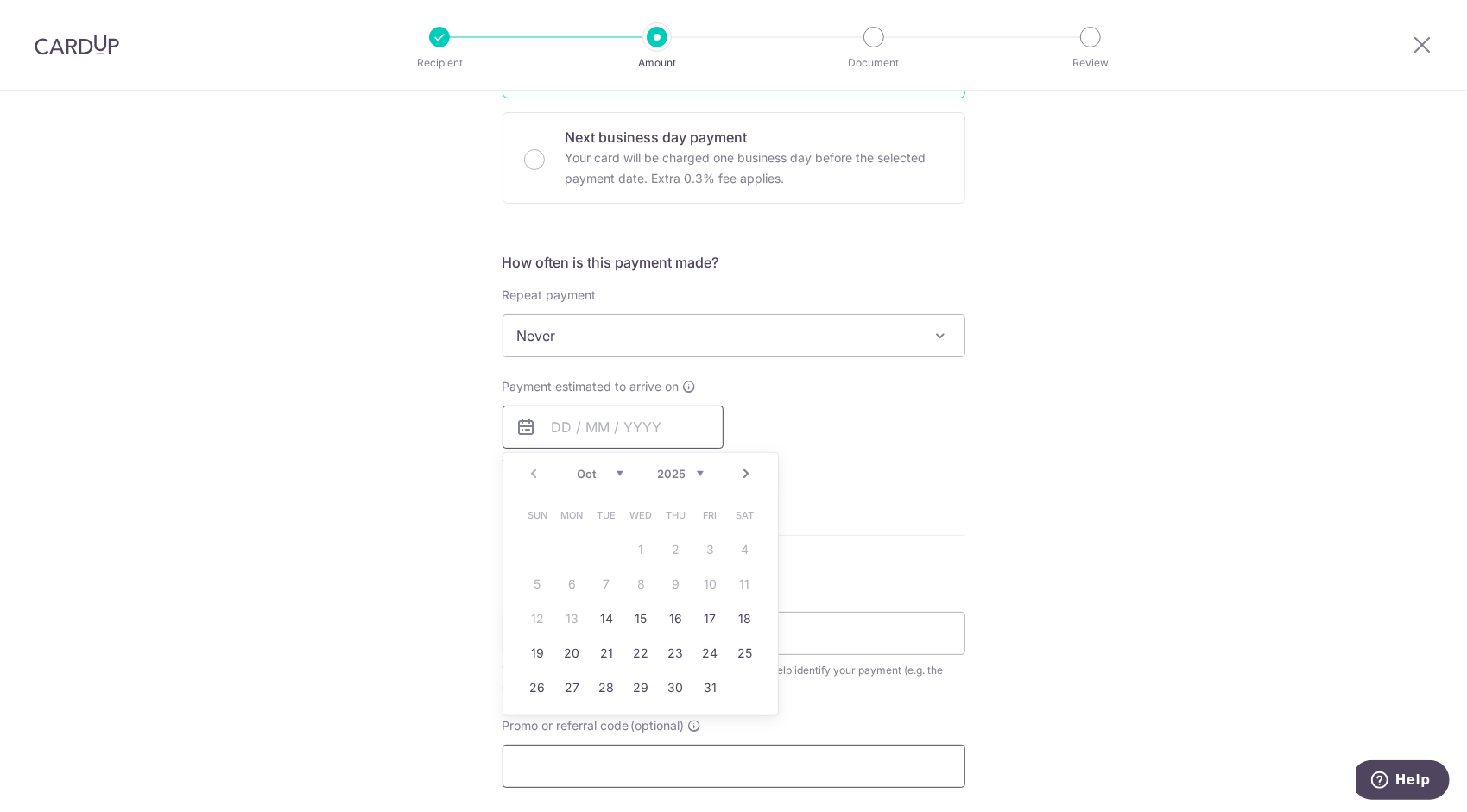
scroll to position [518, 0]
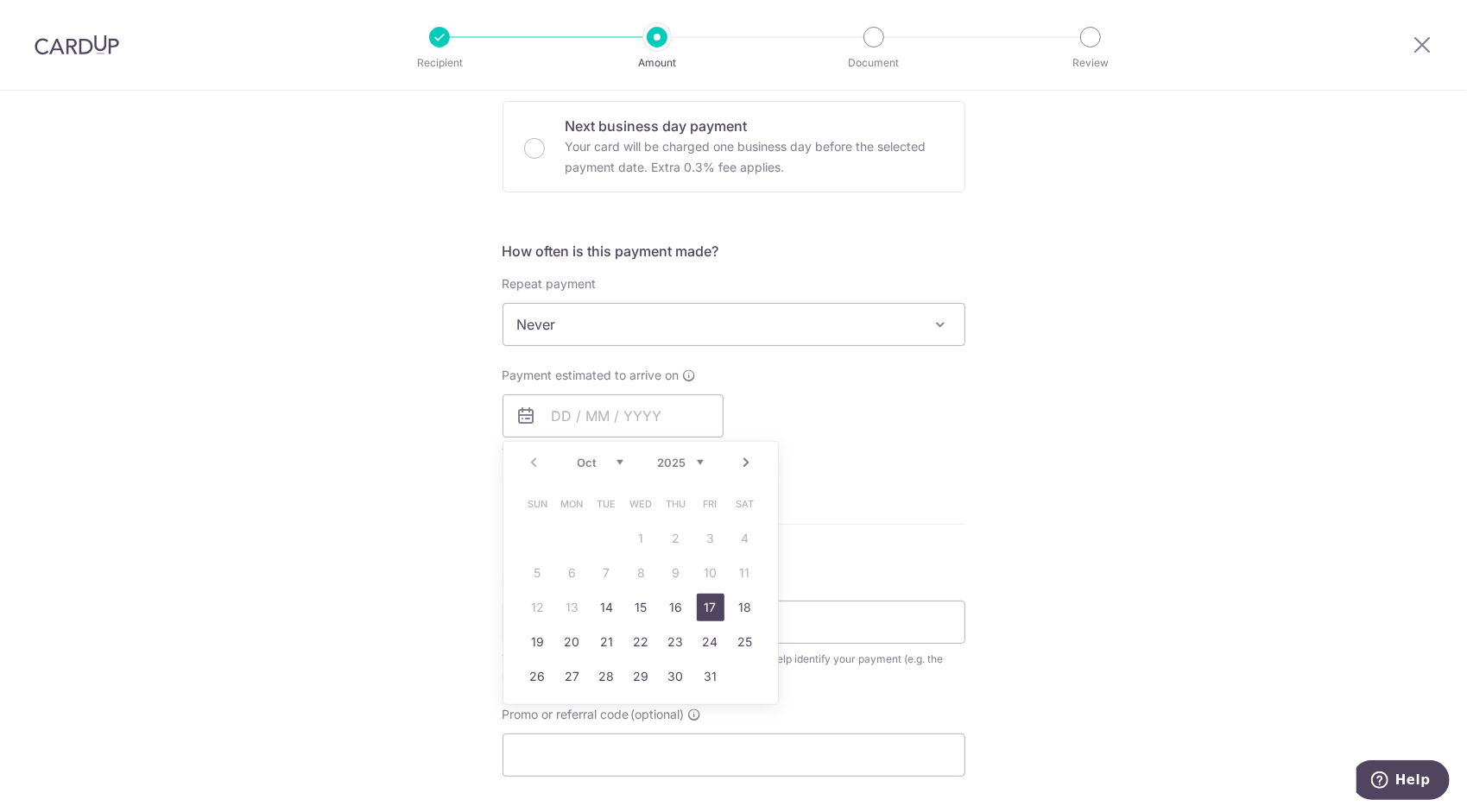
click at [708, 602] on link "17" at bounding box center [710, 607] width 27 height 27
type input "[DATE]"
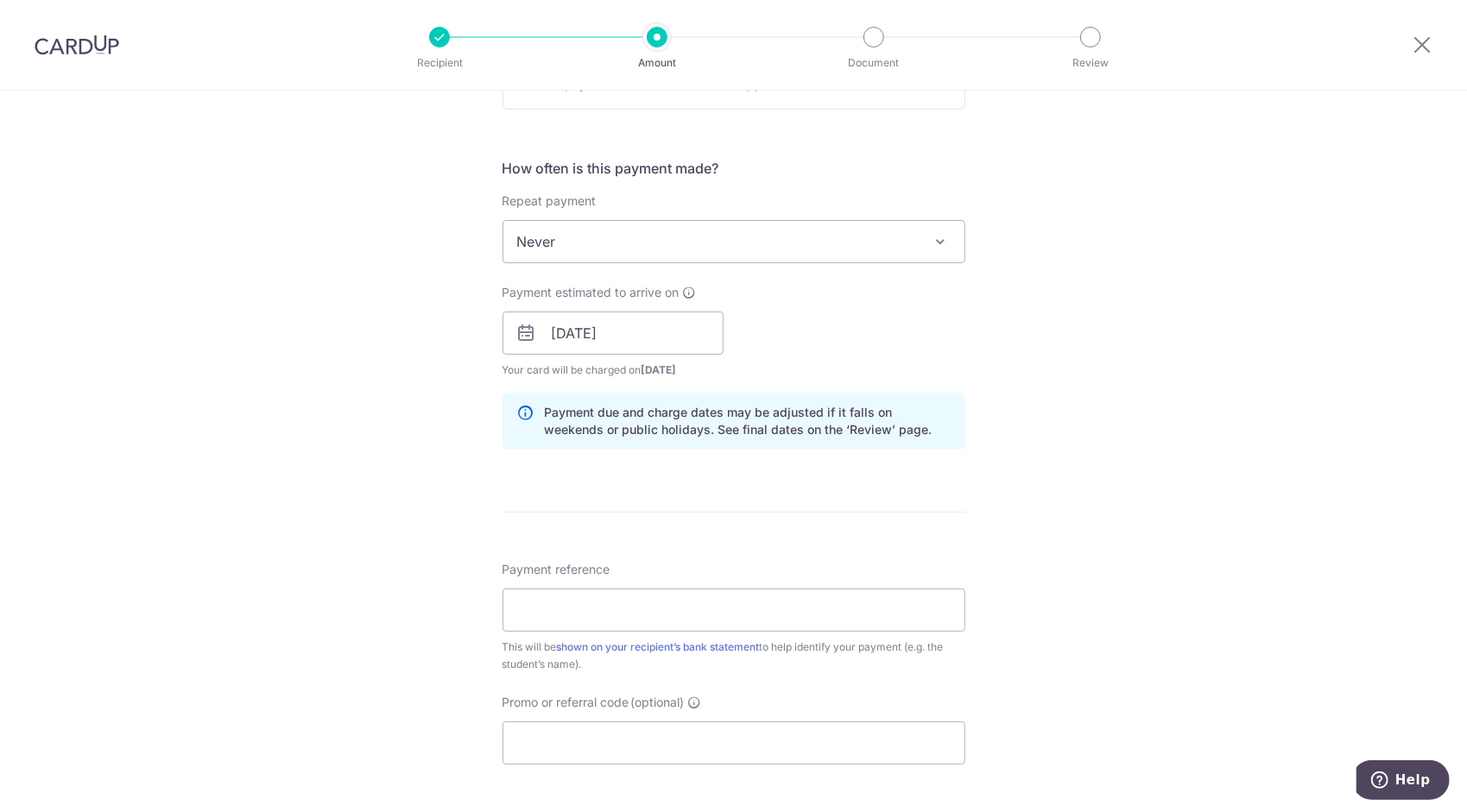
scroll to position [906, 0]
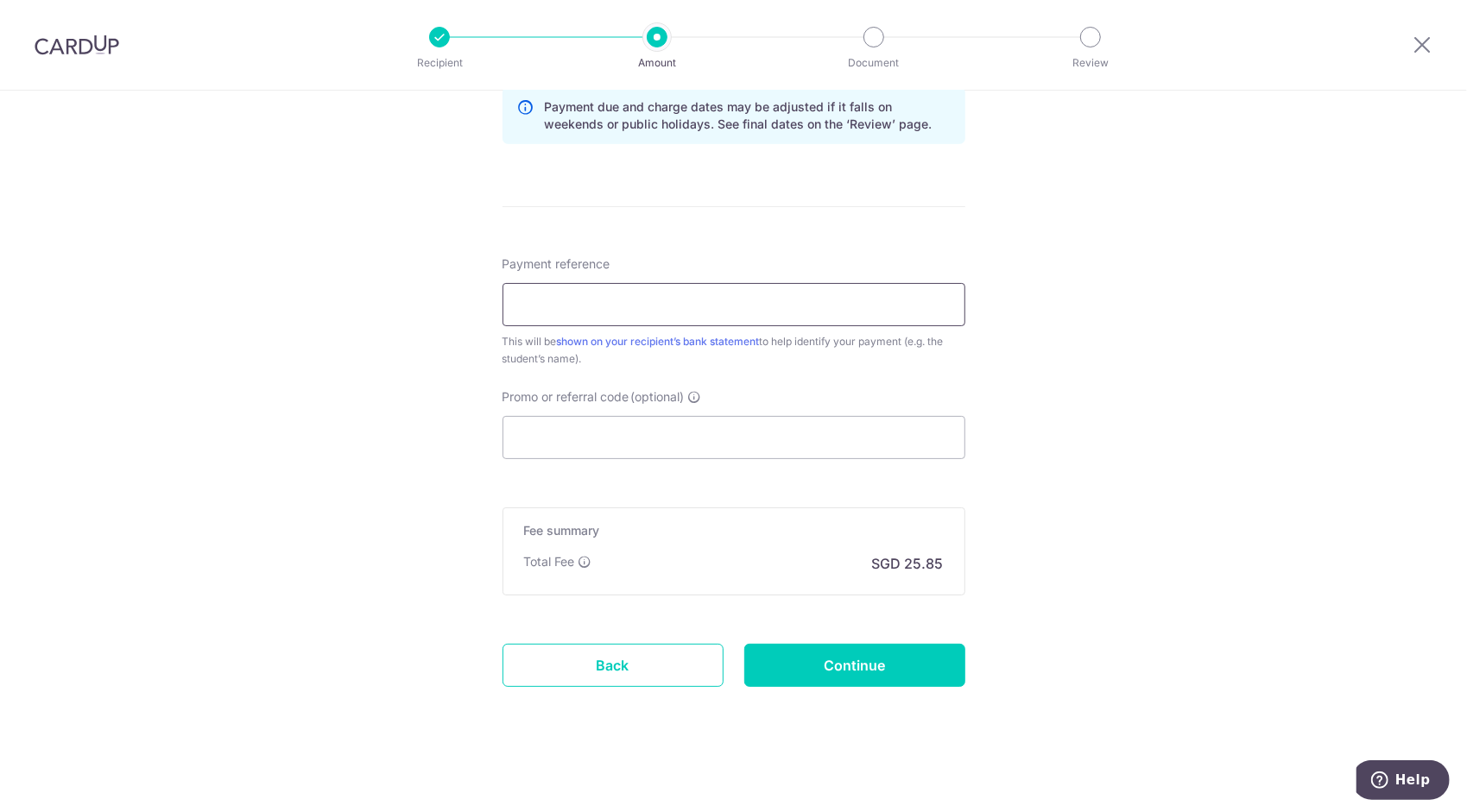
click at [712, 310] on input "Payment reference" at bounding box center [734, 304] width 463 height 43
type input "T22082 ([PERSON_NAME] [PERSON_NAME])"
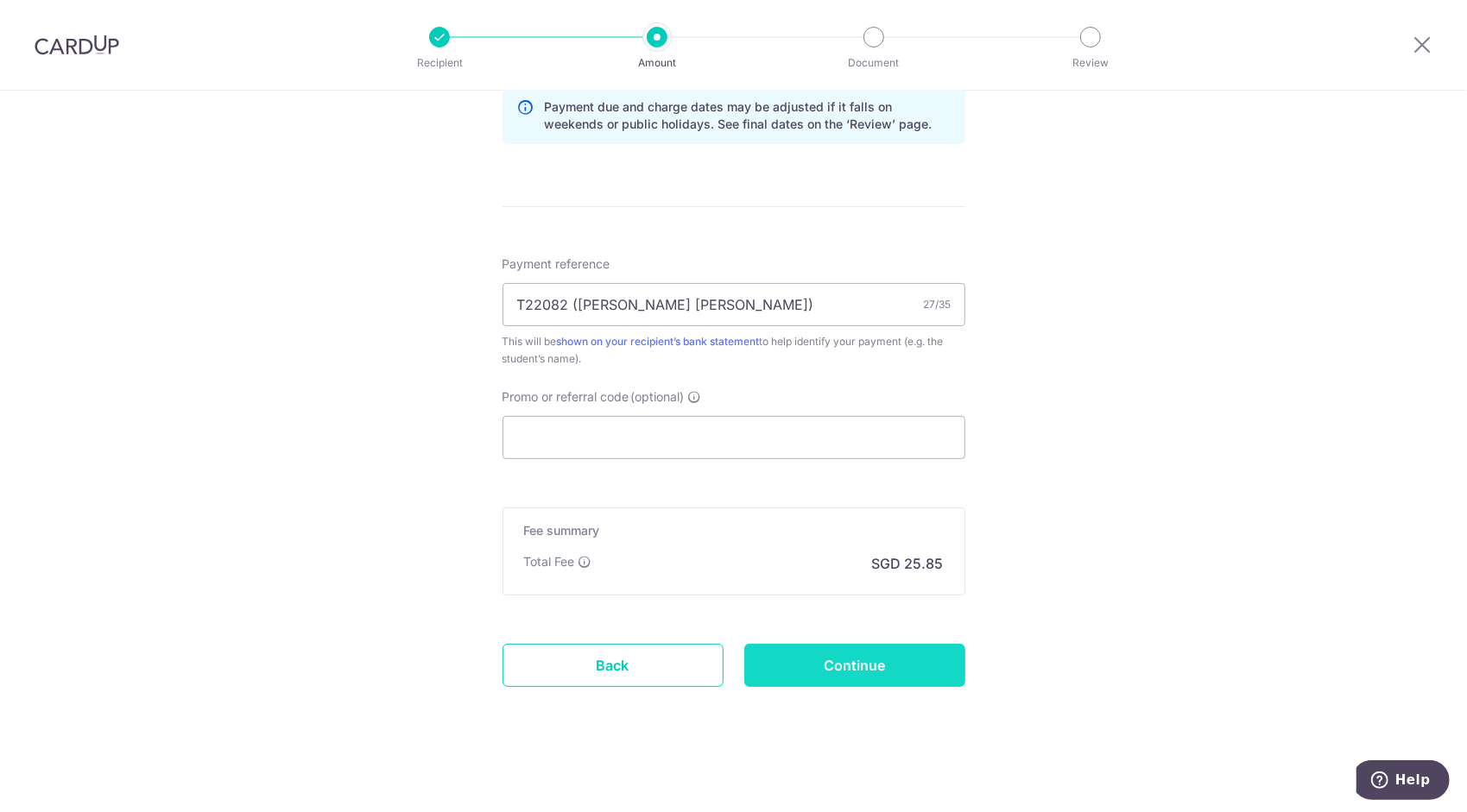
click at [822, 651] on input "Continue" at bounding box center [855, 665] width 221 height 43
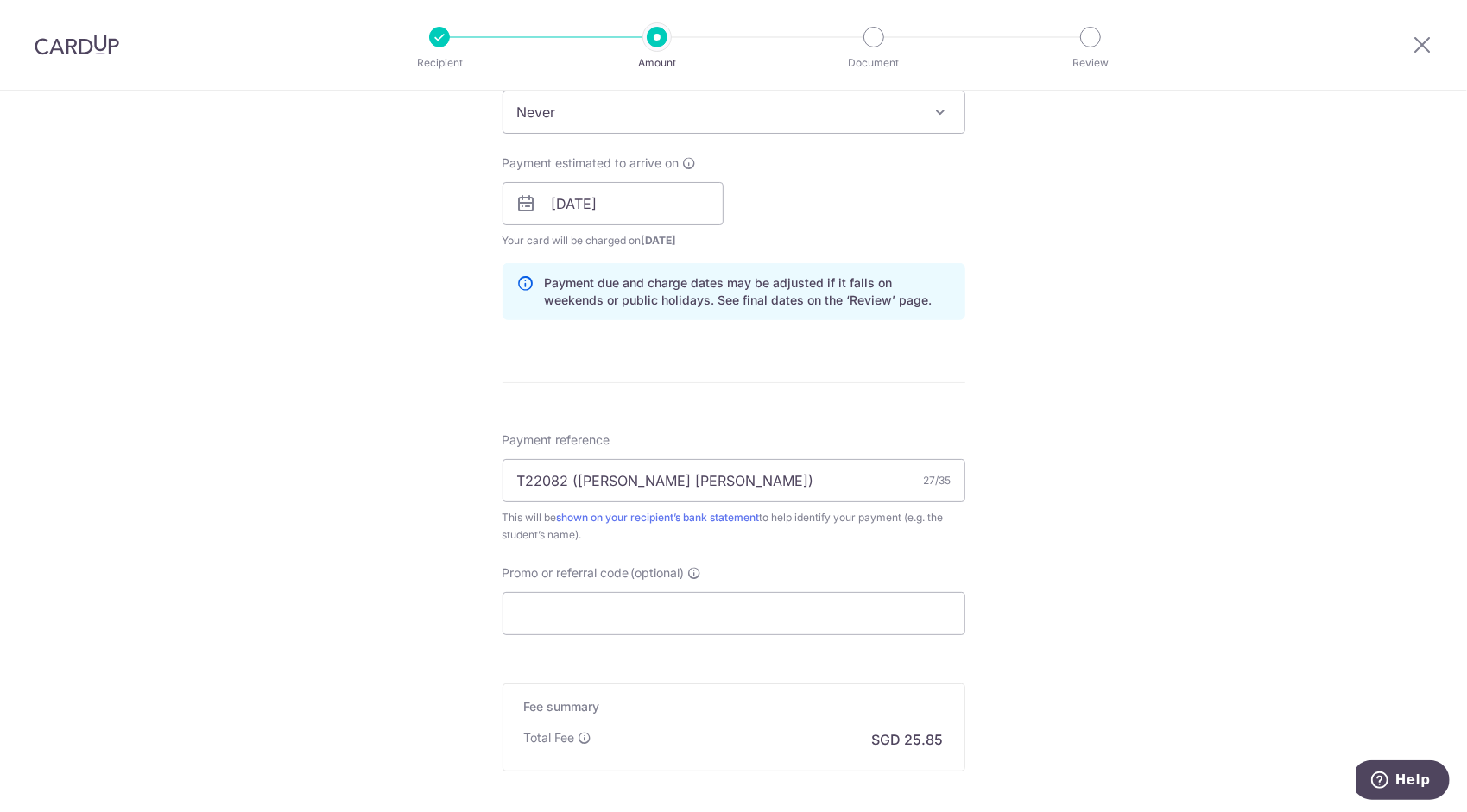
scroll to position [734, 0]
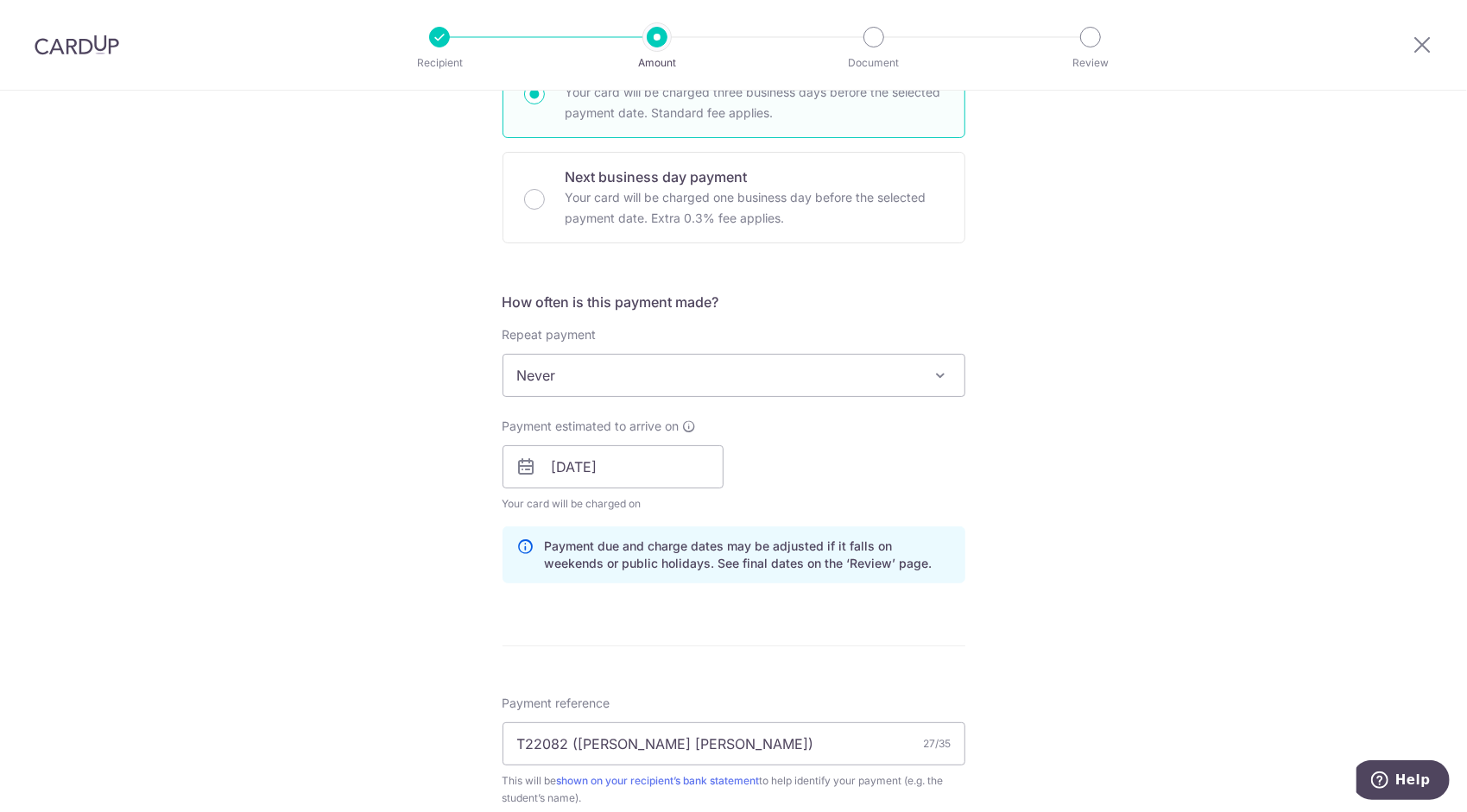
scroll to position [691, 0]
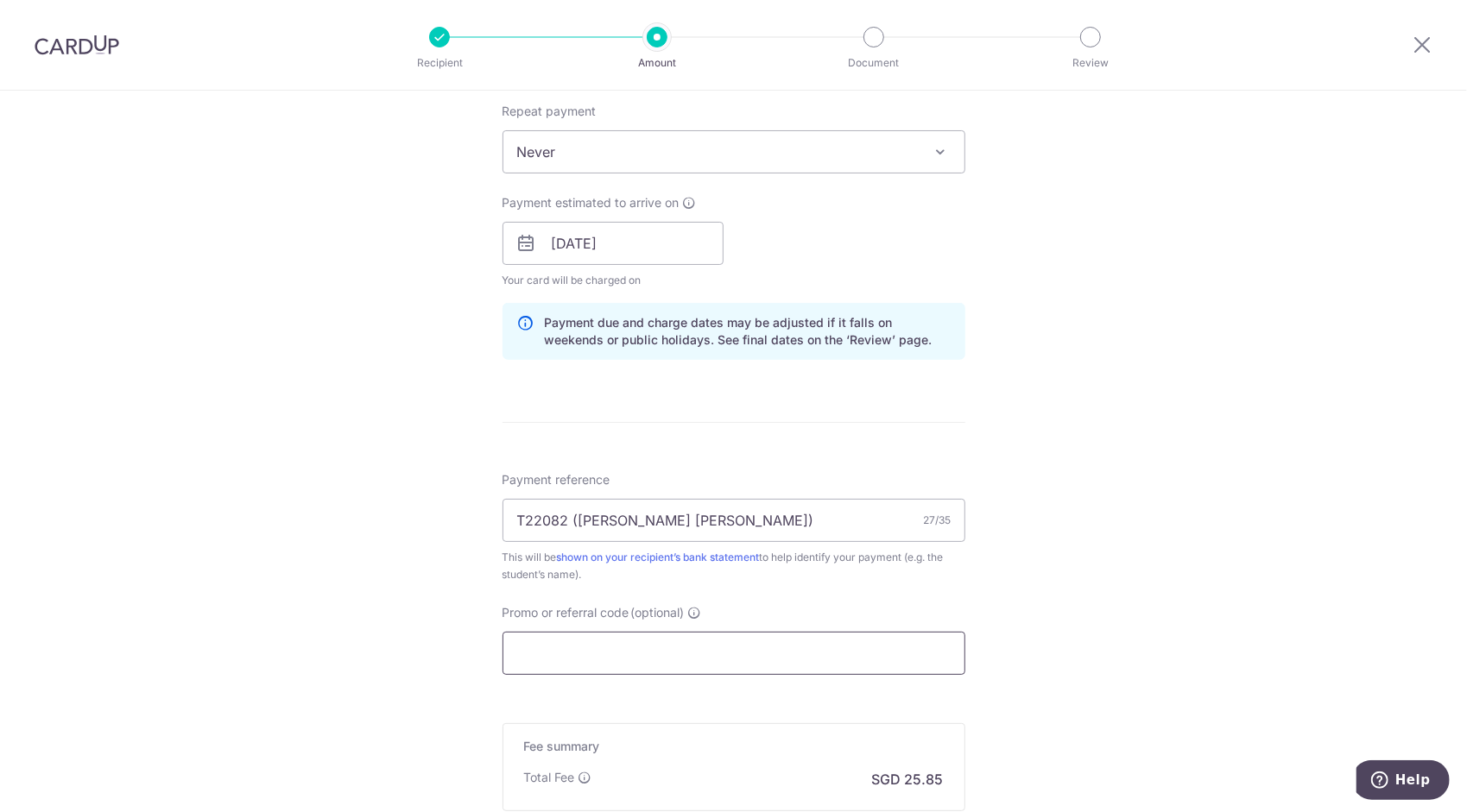
click at [597, 644] on input "Promo or referral code (optional)" at bounding box center [734, 653] width 463 height 43
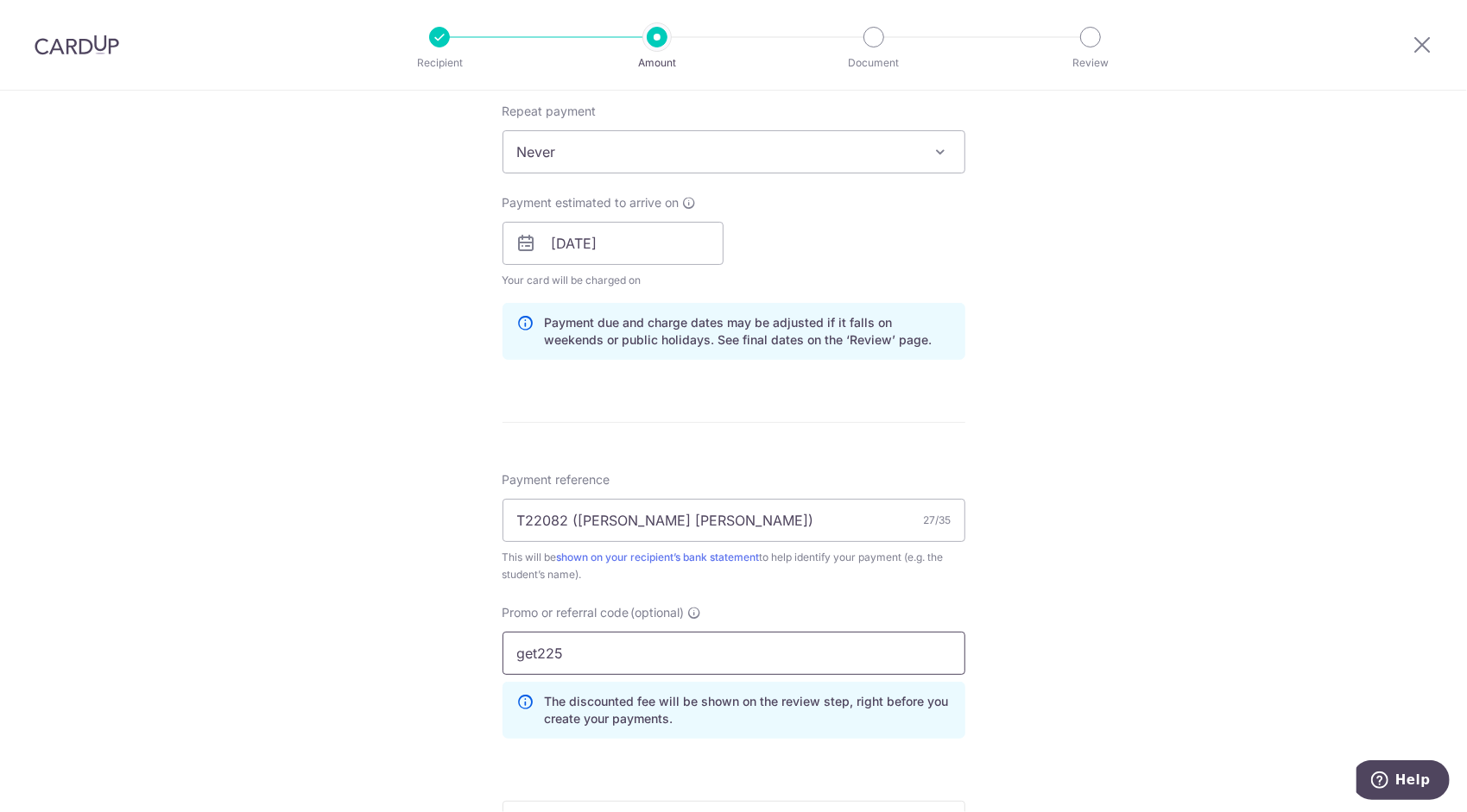
scroll to position [949, 0]
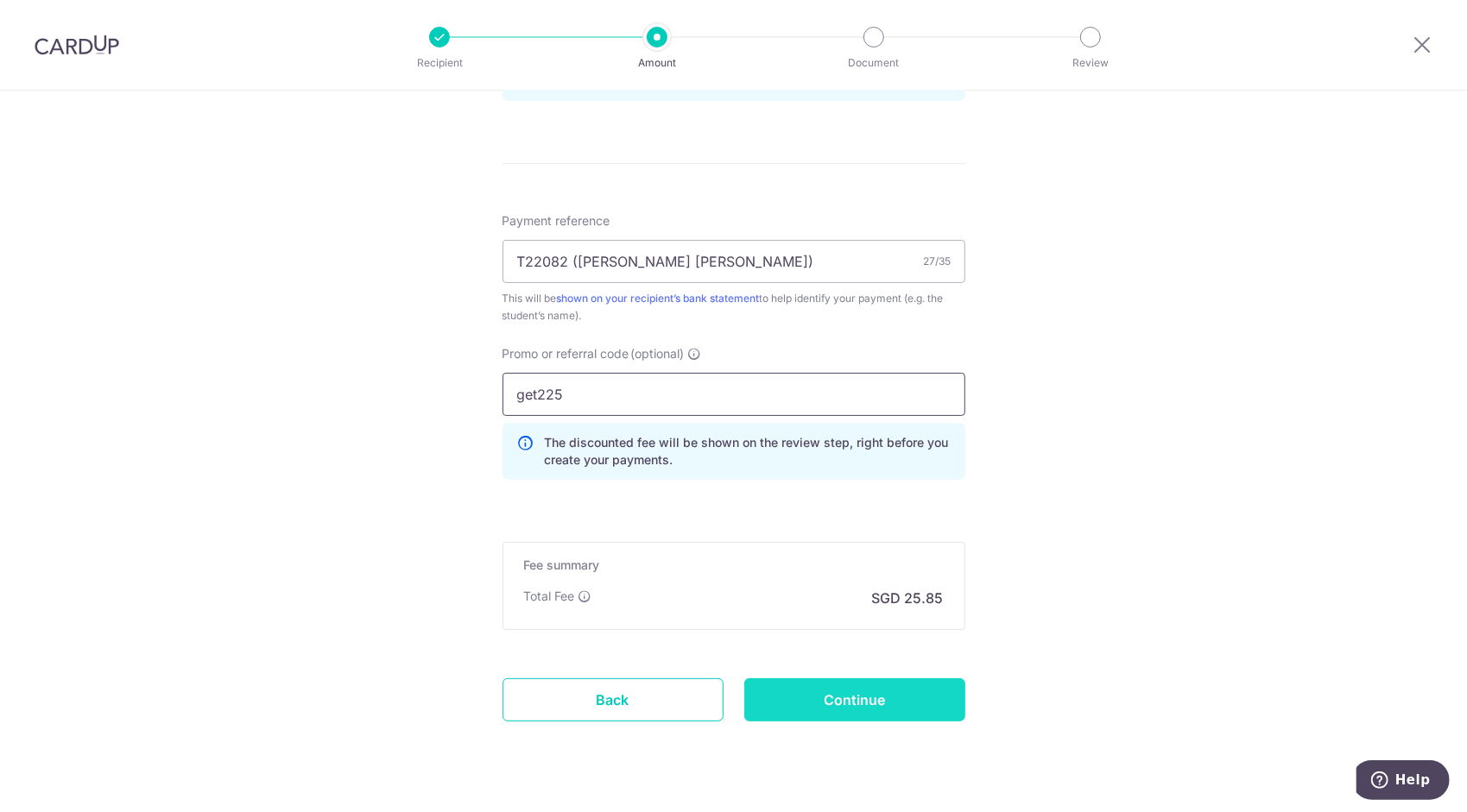
type input "get225"
click at [811, 691] on input "Continue" at bounding box center [855, 700] width 221 height 43
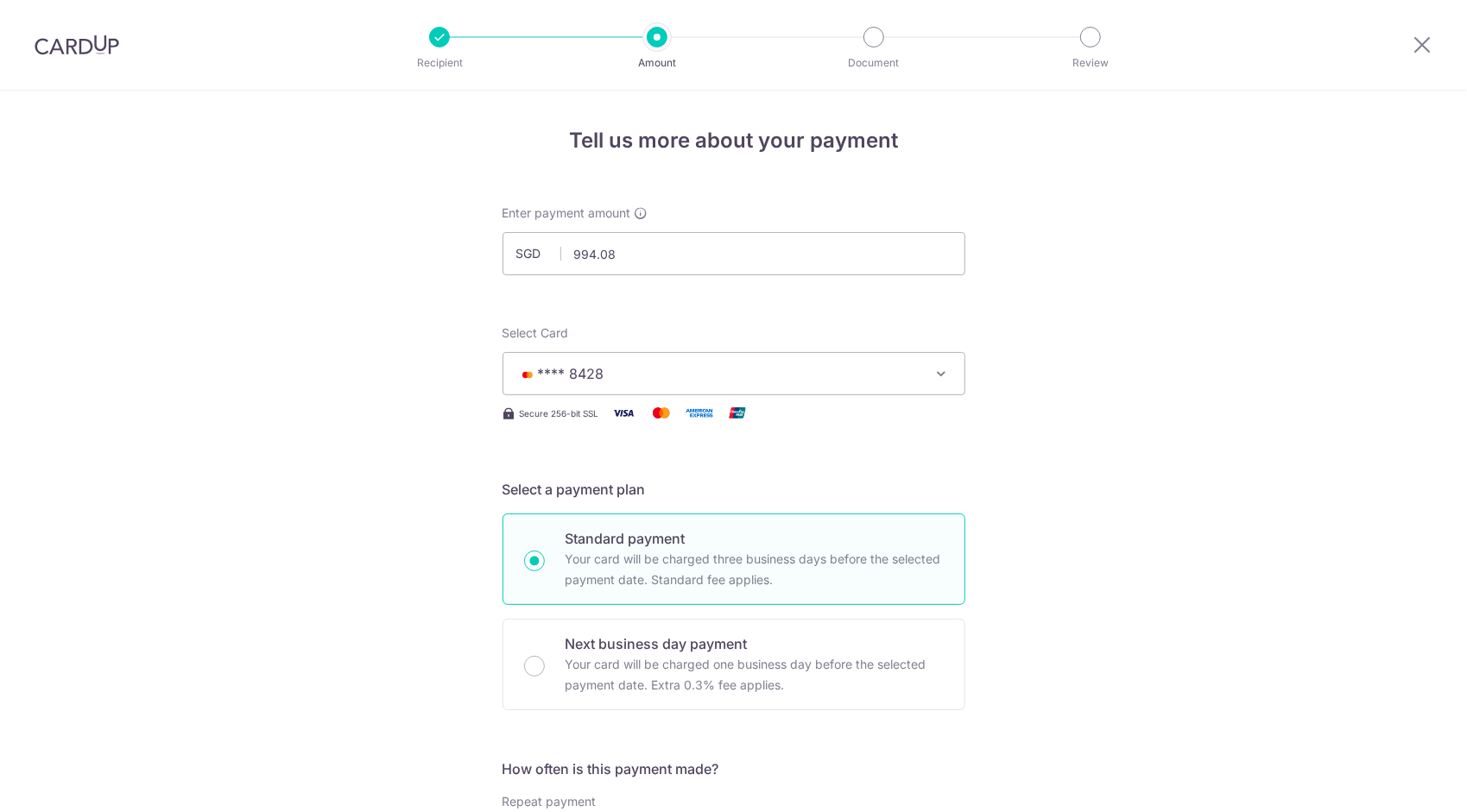
scroll to position [1007, 0]
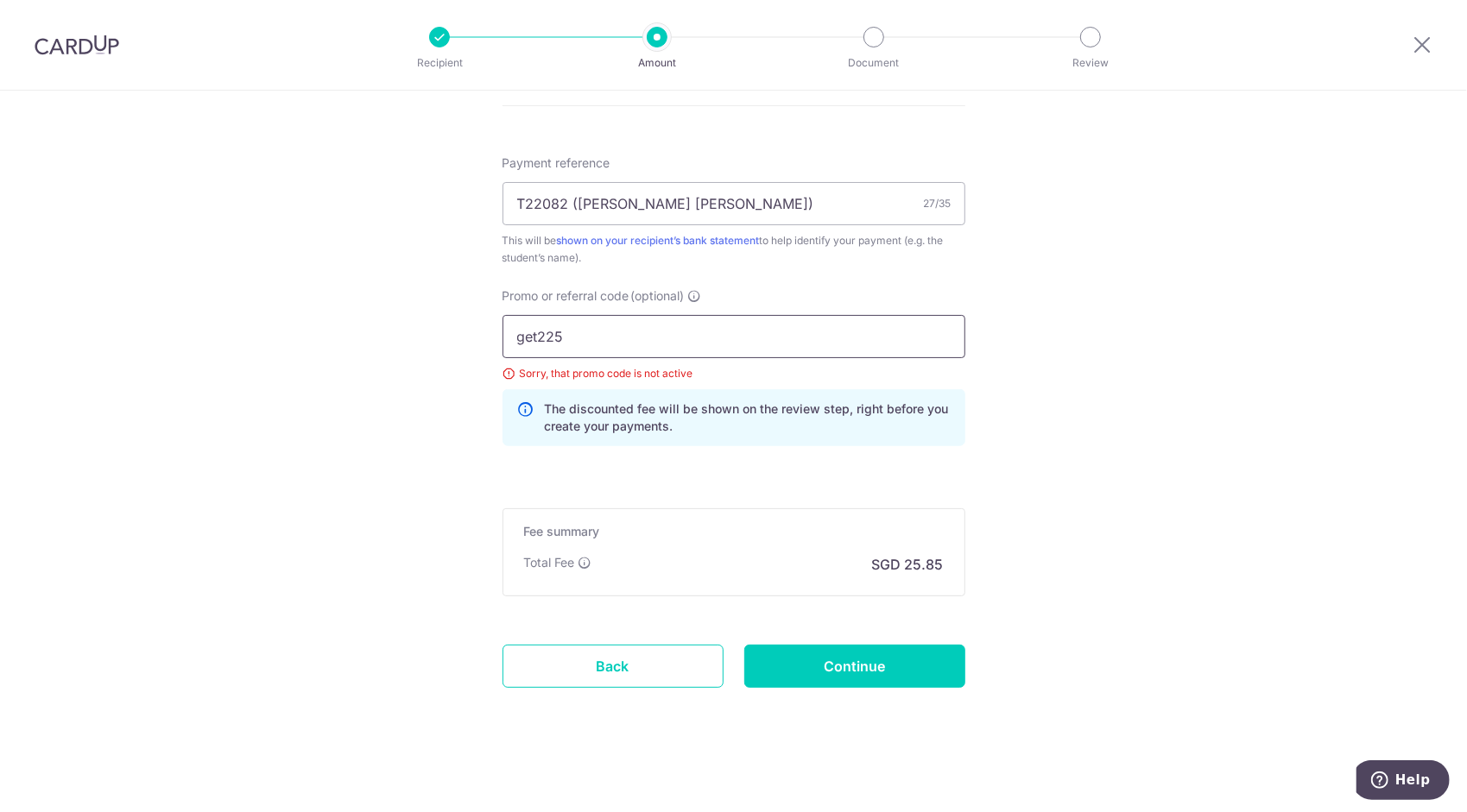
click at [531, 332] on input "get225" at bounding box center [734, 336] width 463 height 43
type input "GET225"
click at [883, 665] on input "Continue" at bounding box center [855, 666] width 221 height 43
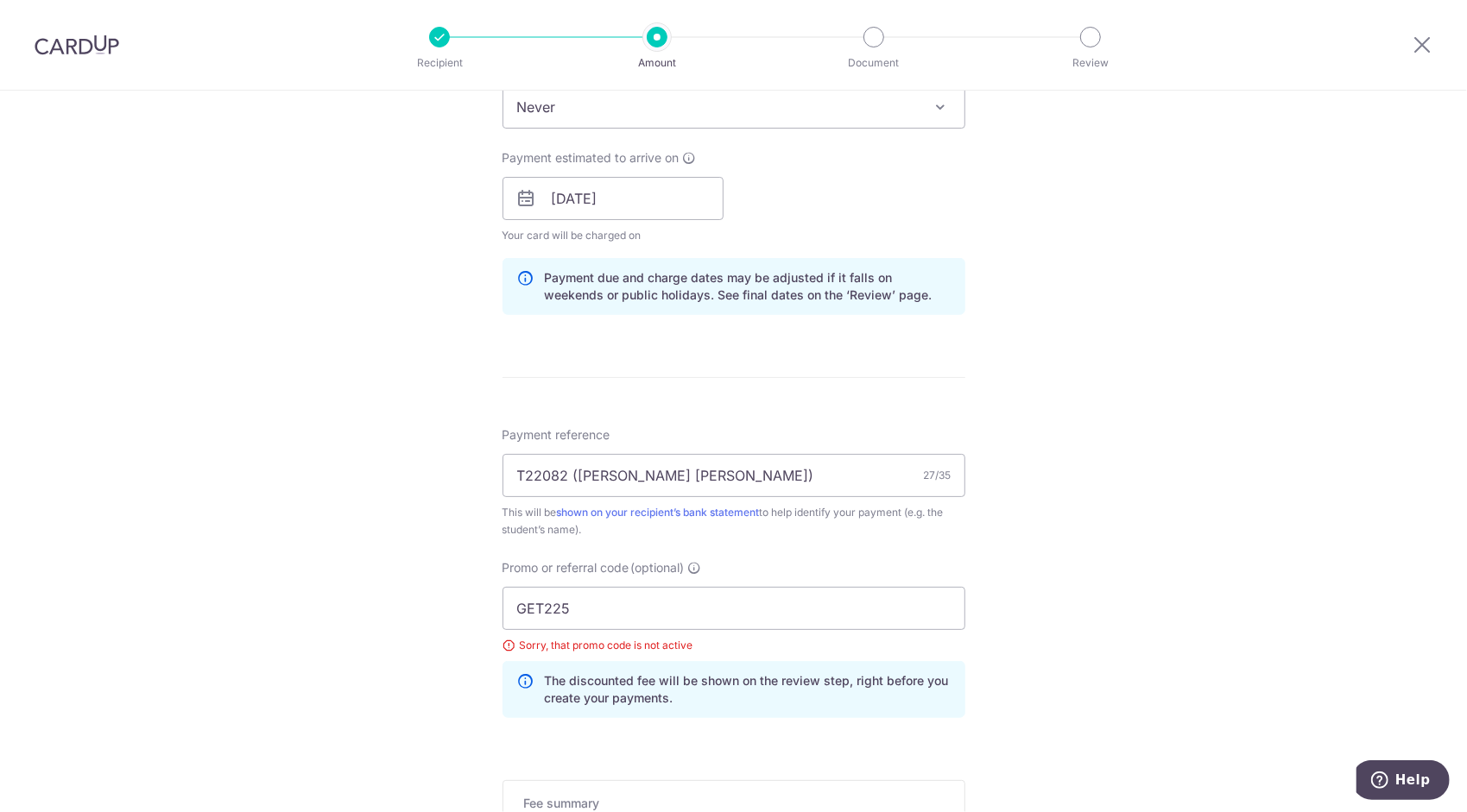
scroll to position [662, 0]
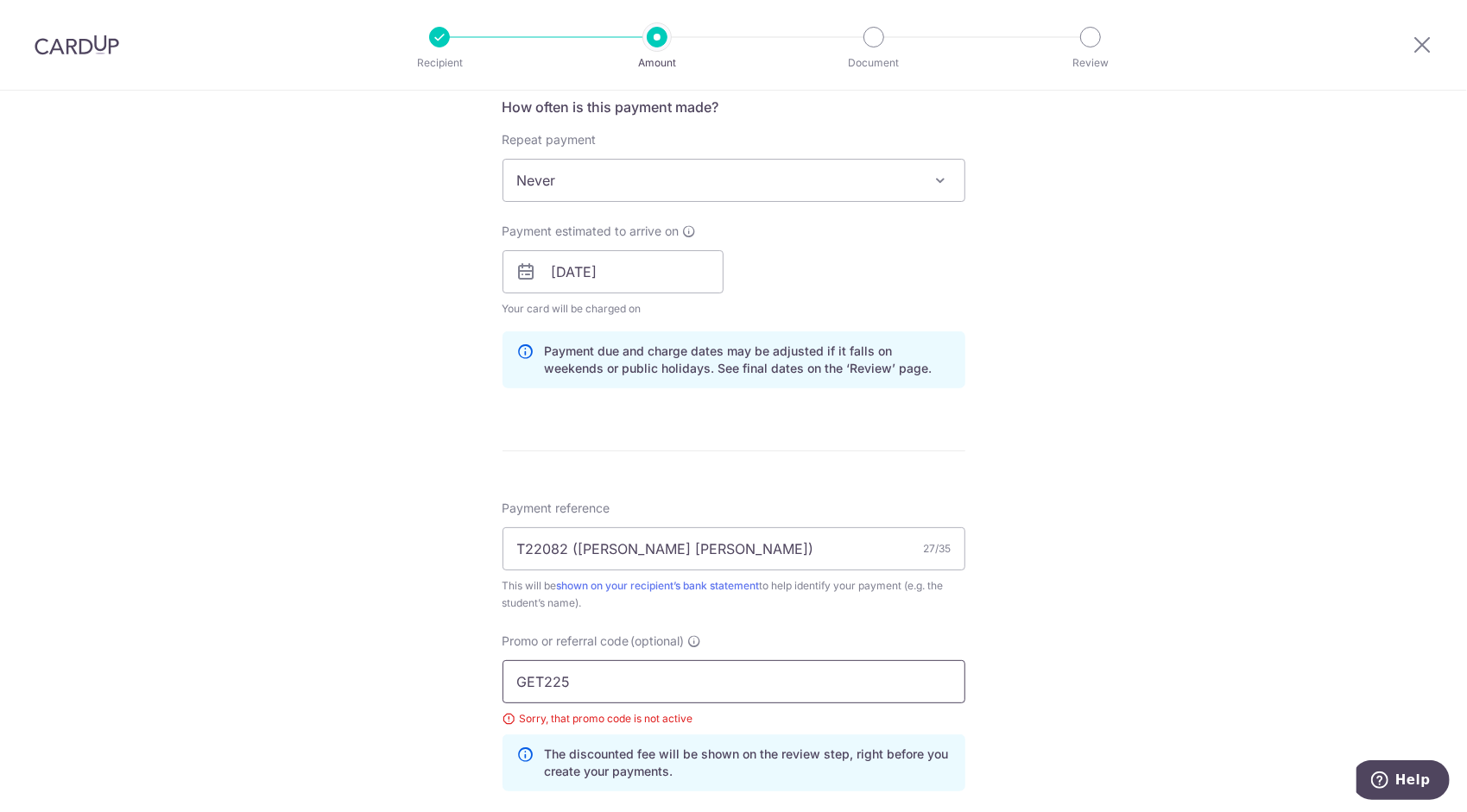
click at [596, 684] on input "GET225" at bounding box center [734, 681] width 463 height 43
type input "G"
type input "GET225"
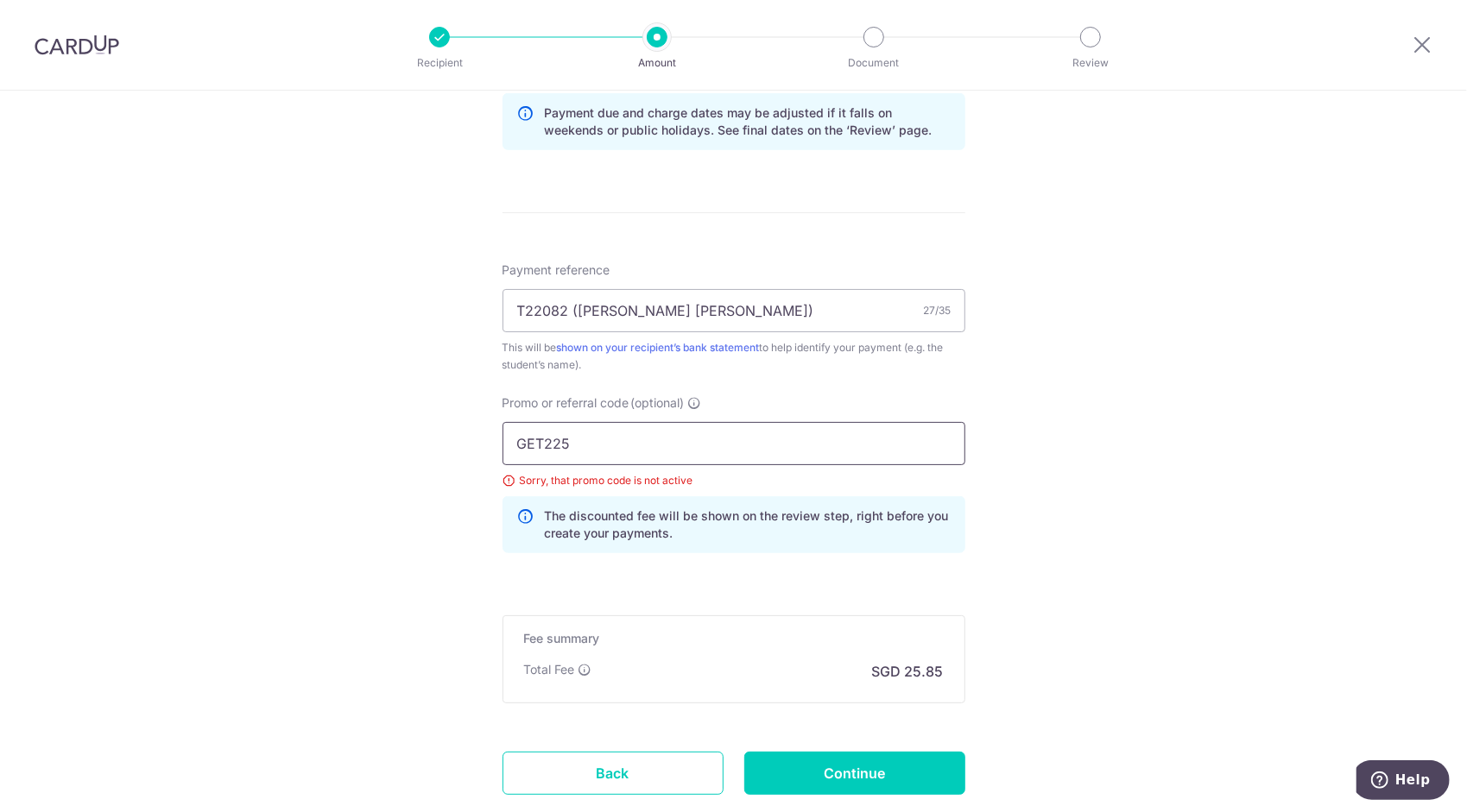
scroll to position [1007, 0]
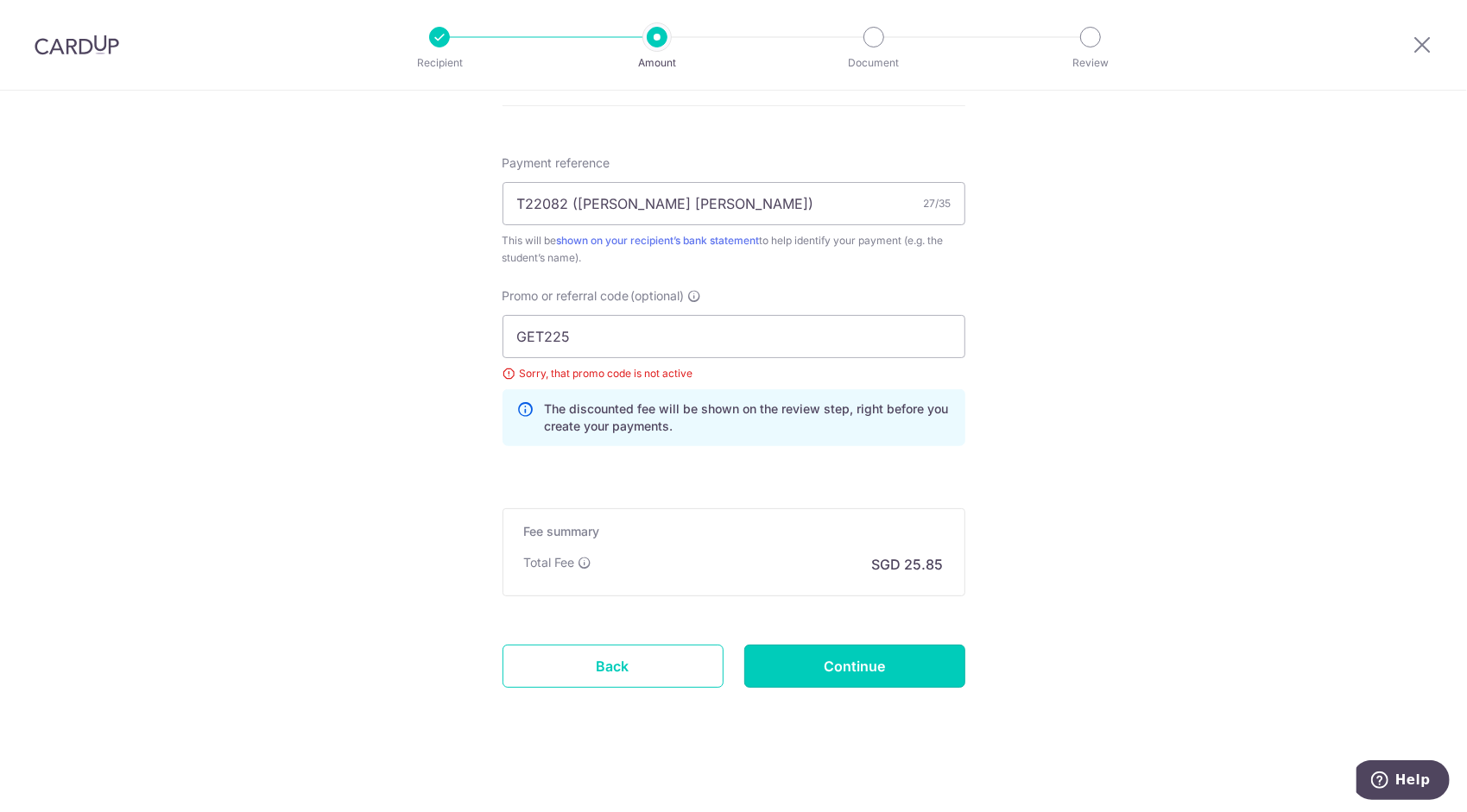
click at [880, 670] on input "Continue" at bounding box center [855, 666] width 221 height 43
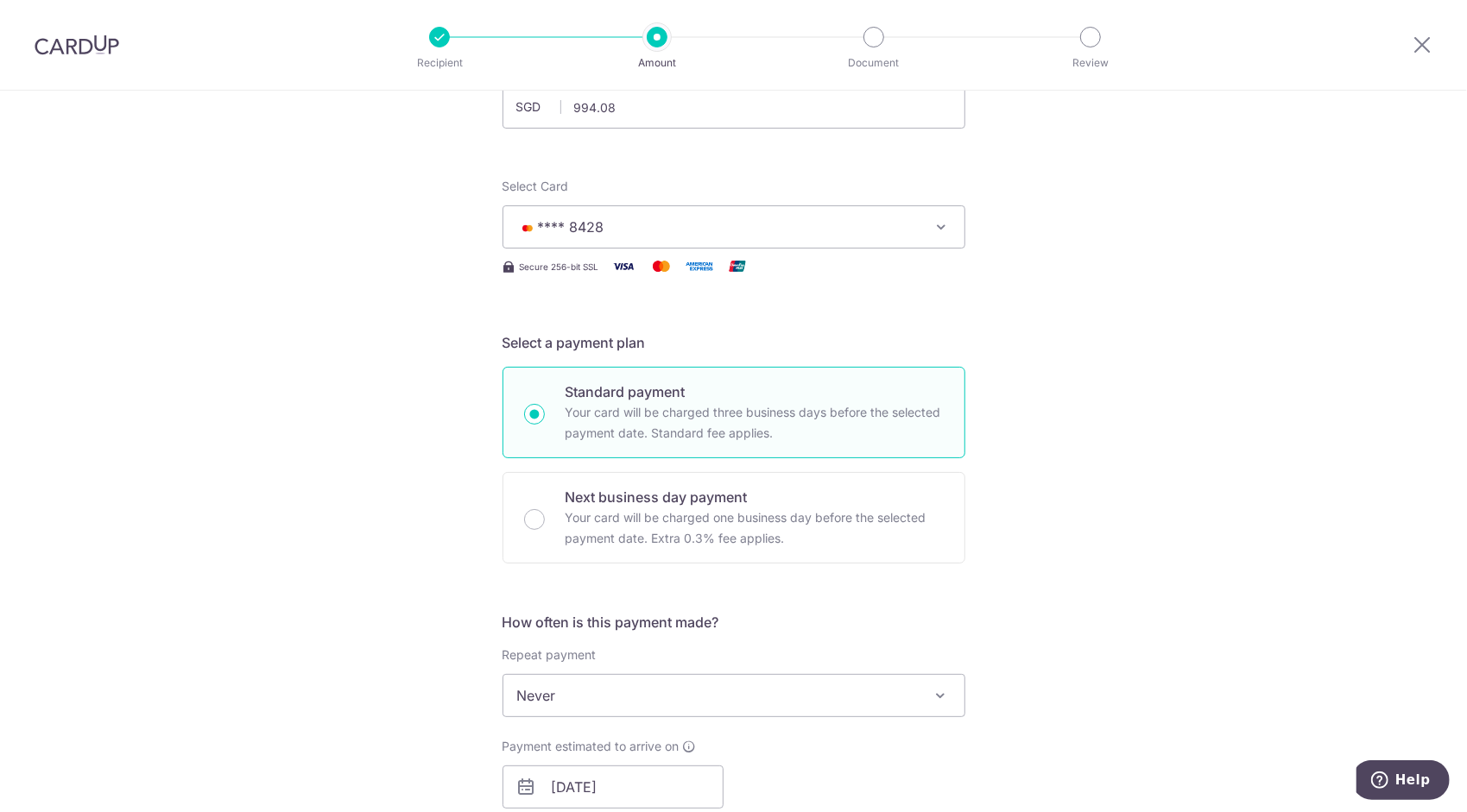
scroll to position [144, 0]
click at [69, 45] on img at bounding box center [77, 45] width 85 height 21
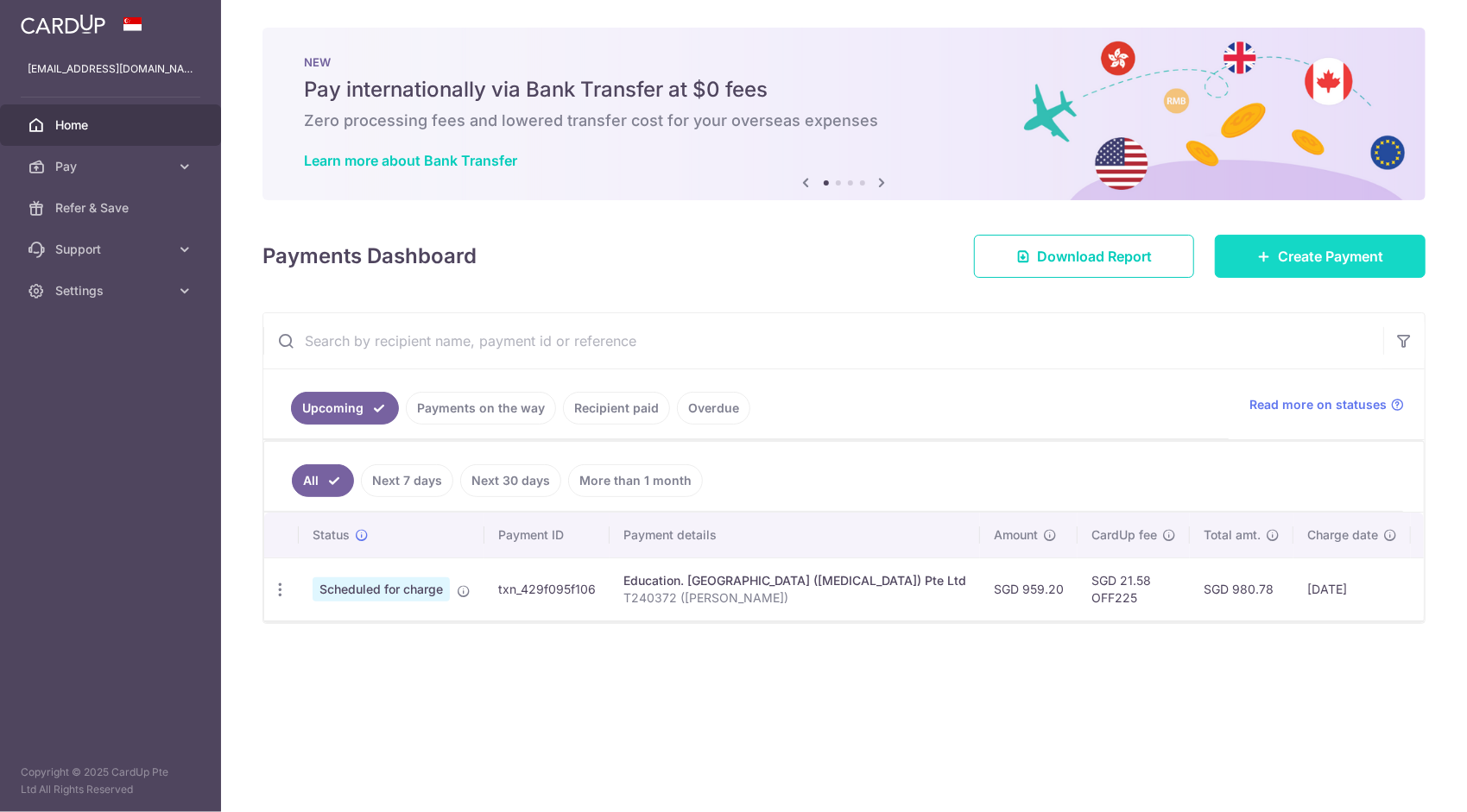
click at [1275, 260] on link "Create Payment" at bounding box center [1320, 257] width 211 height 43
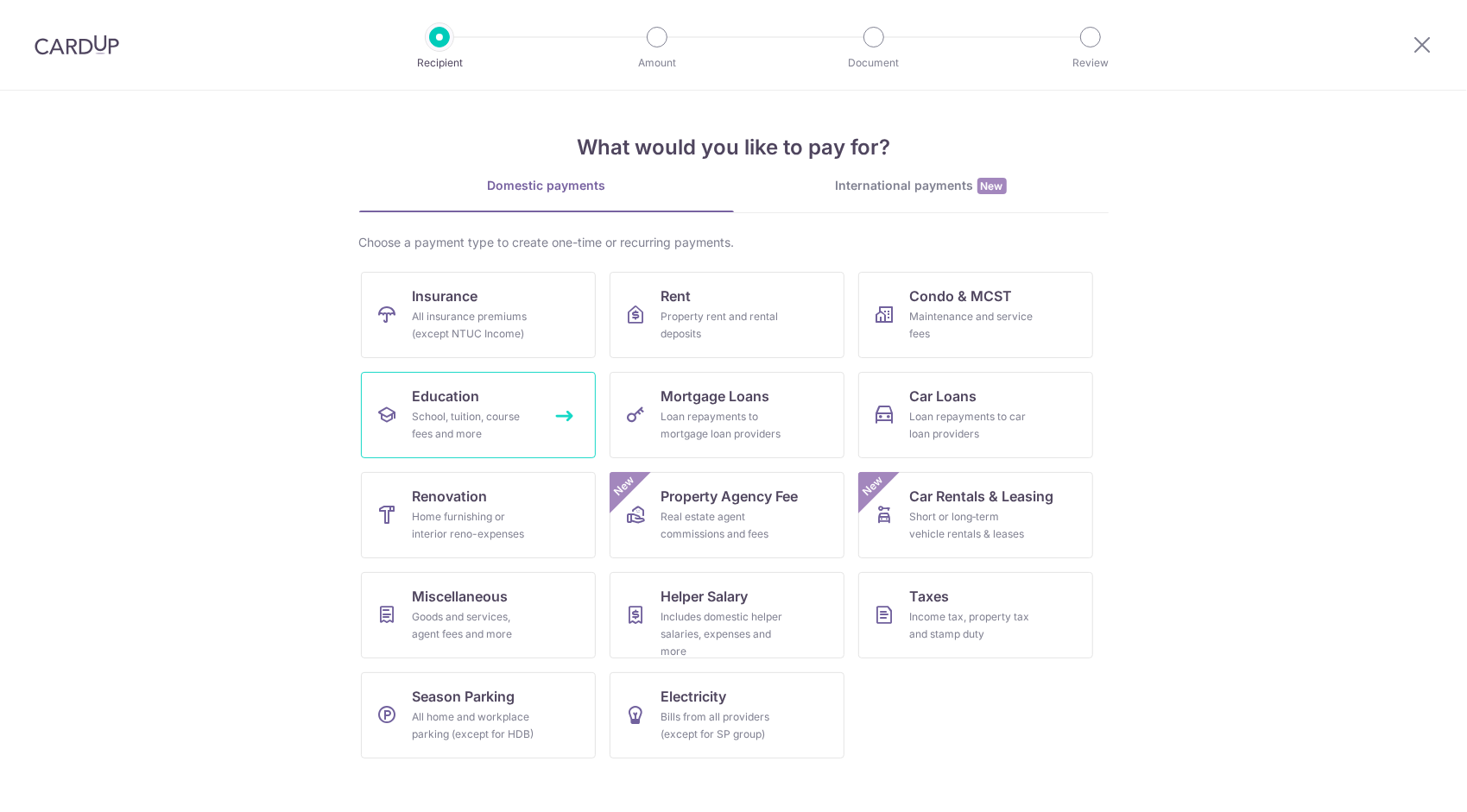
click at [425, 428] on div "School, tuition, course fees and more" at bounding box center [475, 425] width 124 height 35
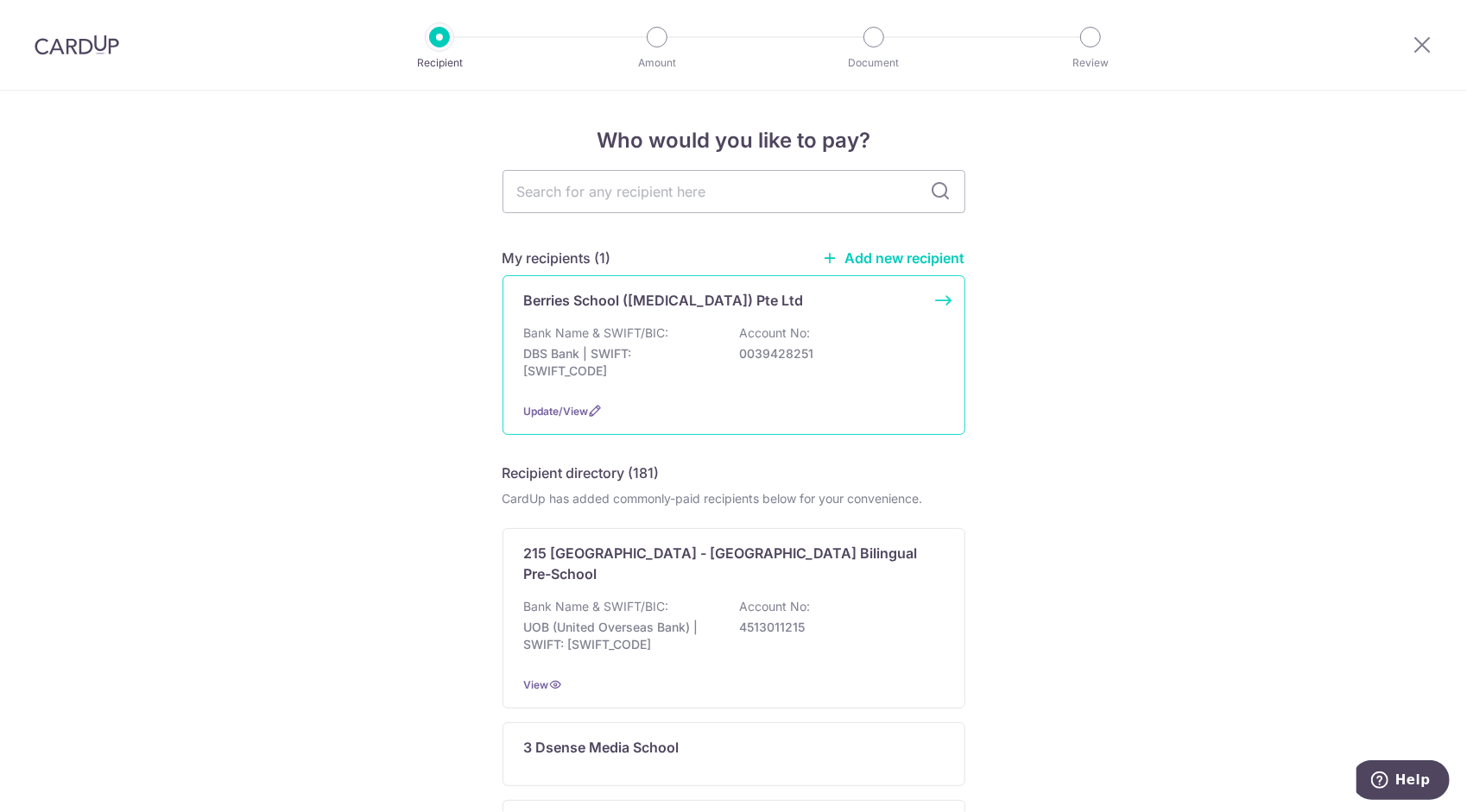
click at [671, 390] on div "Berries School ([MEDICAL_DATA]) Pte Ltd Bank Name & SWIFT/BIC: DBS Bank | SWIFT…" at bounding box center [734, 355] width 463 height 160
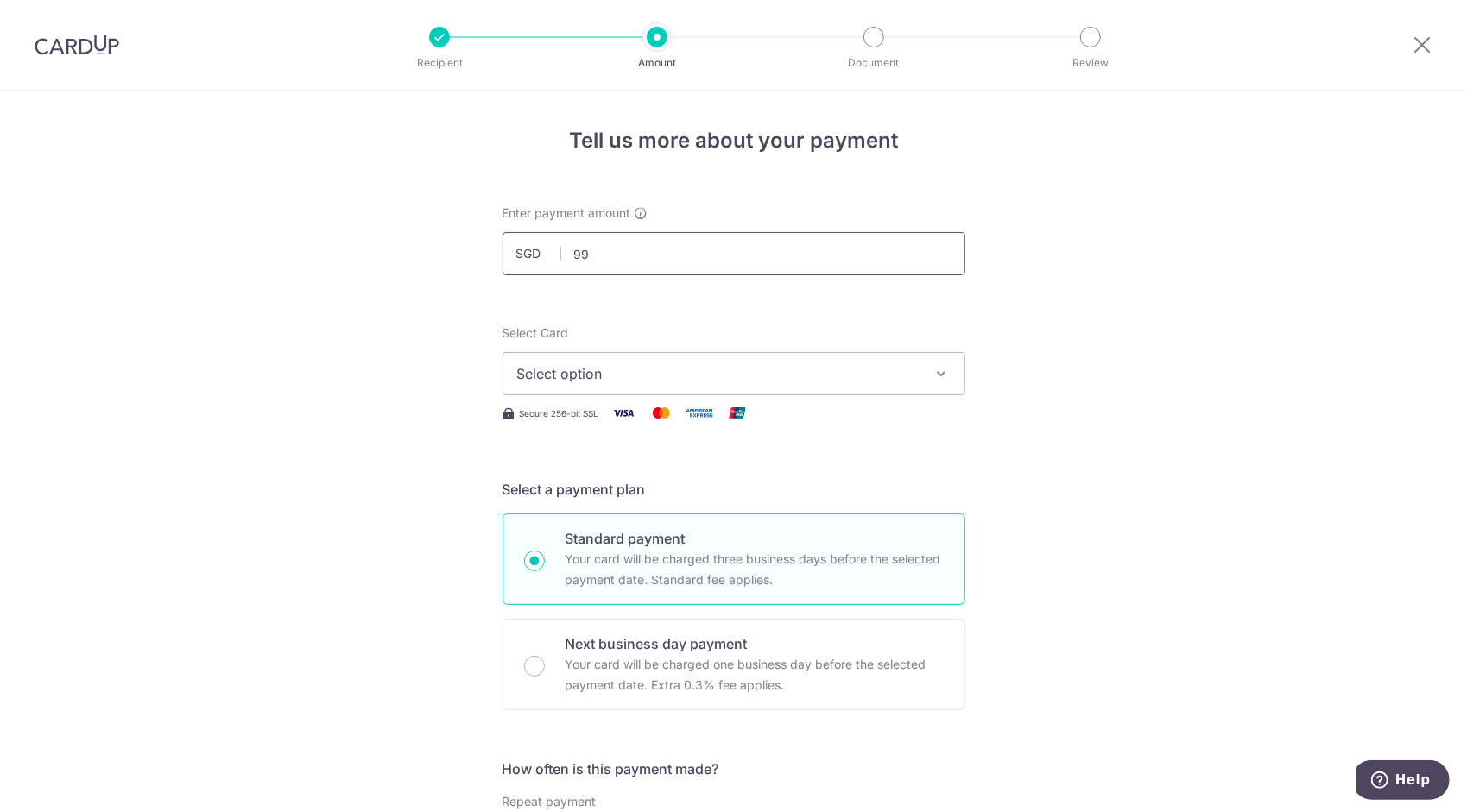
type input "994.08"
type input "T22082 ([PERSON_NAME] [PERSON_NAME])"
type input "GET225"
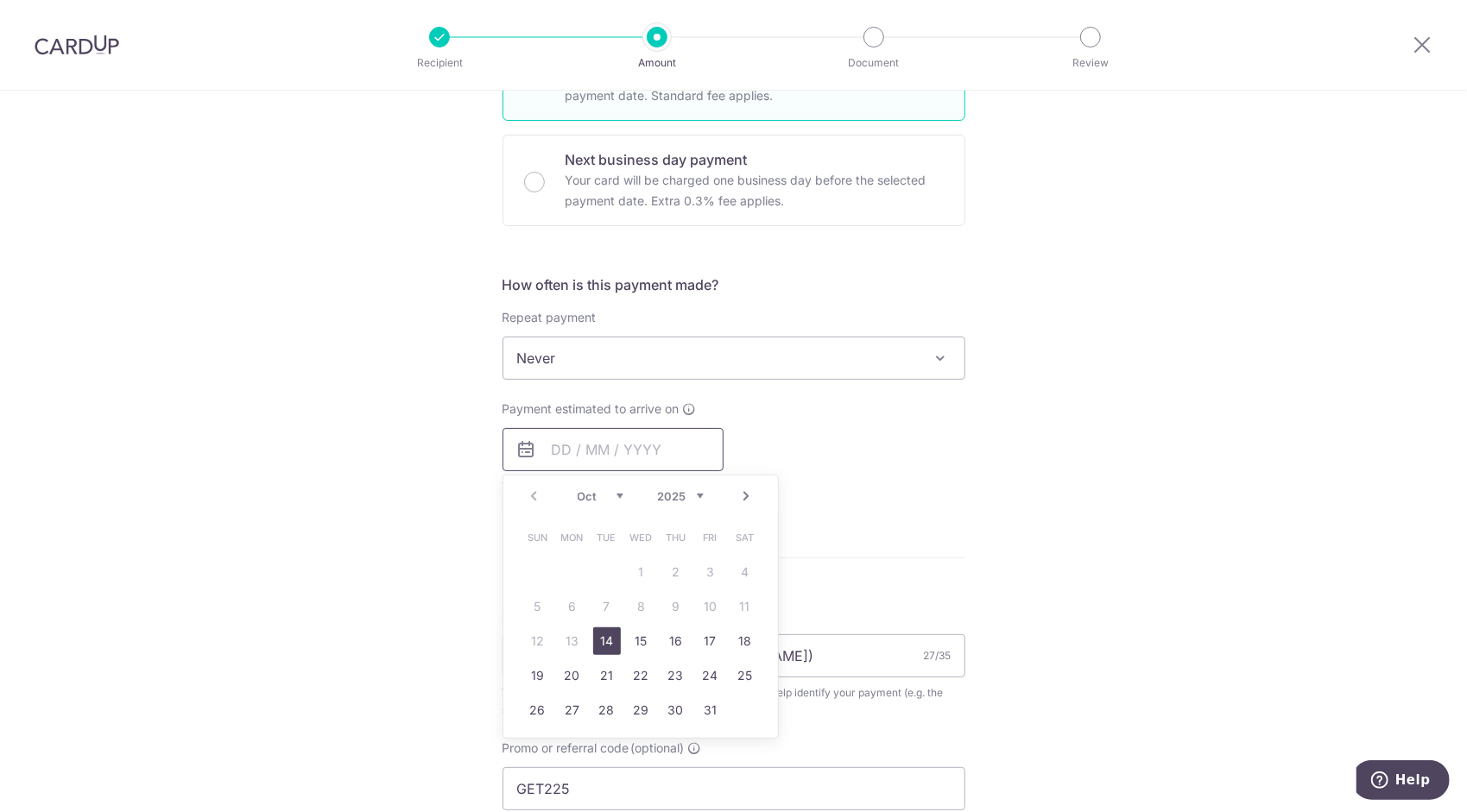
scroll to position [648, 0]
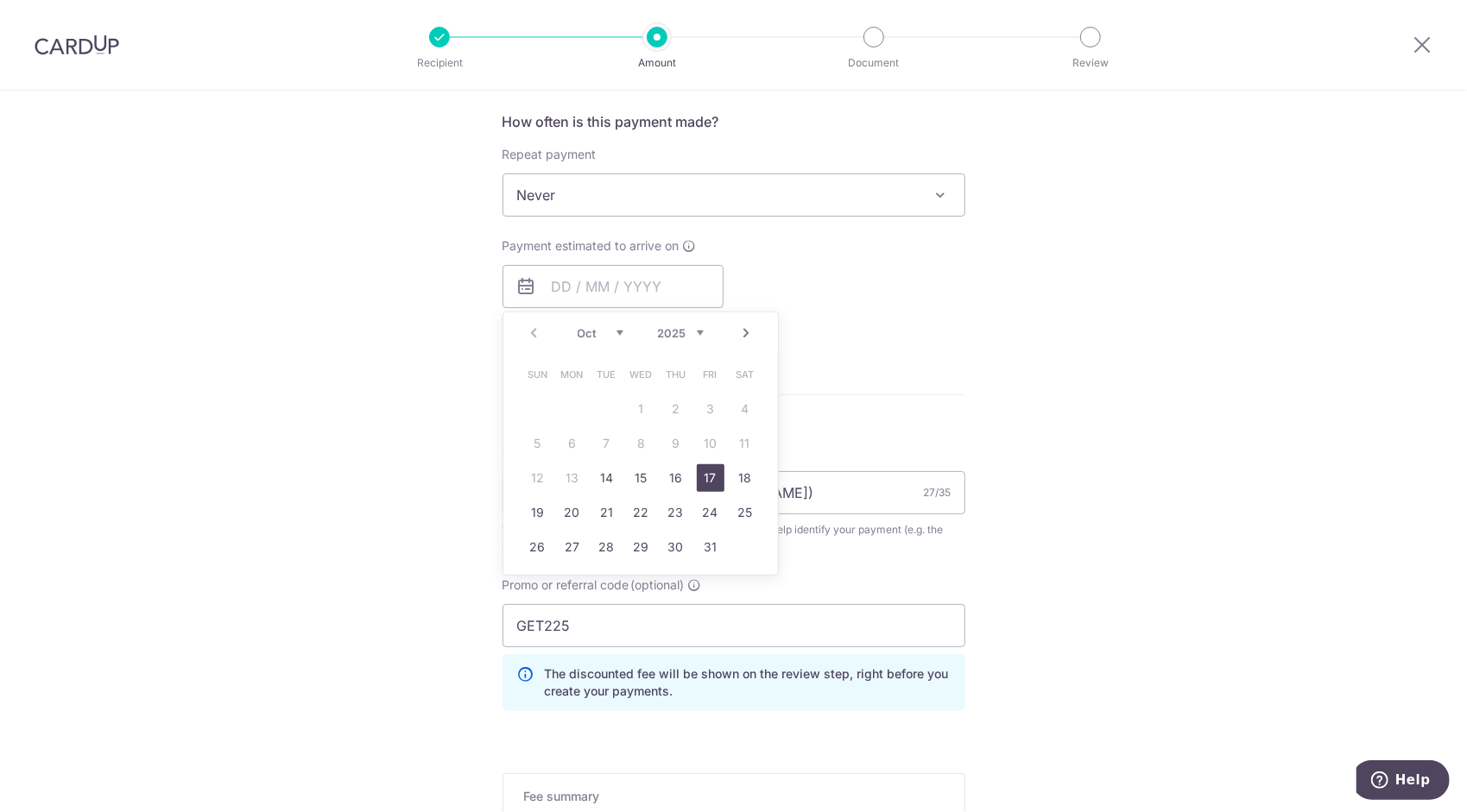
click at [705, 480] on link "17" at bounding box center [710, 477] width 27 height 27
type input "[DATE]"
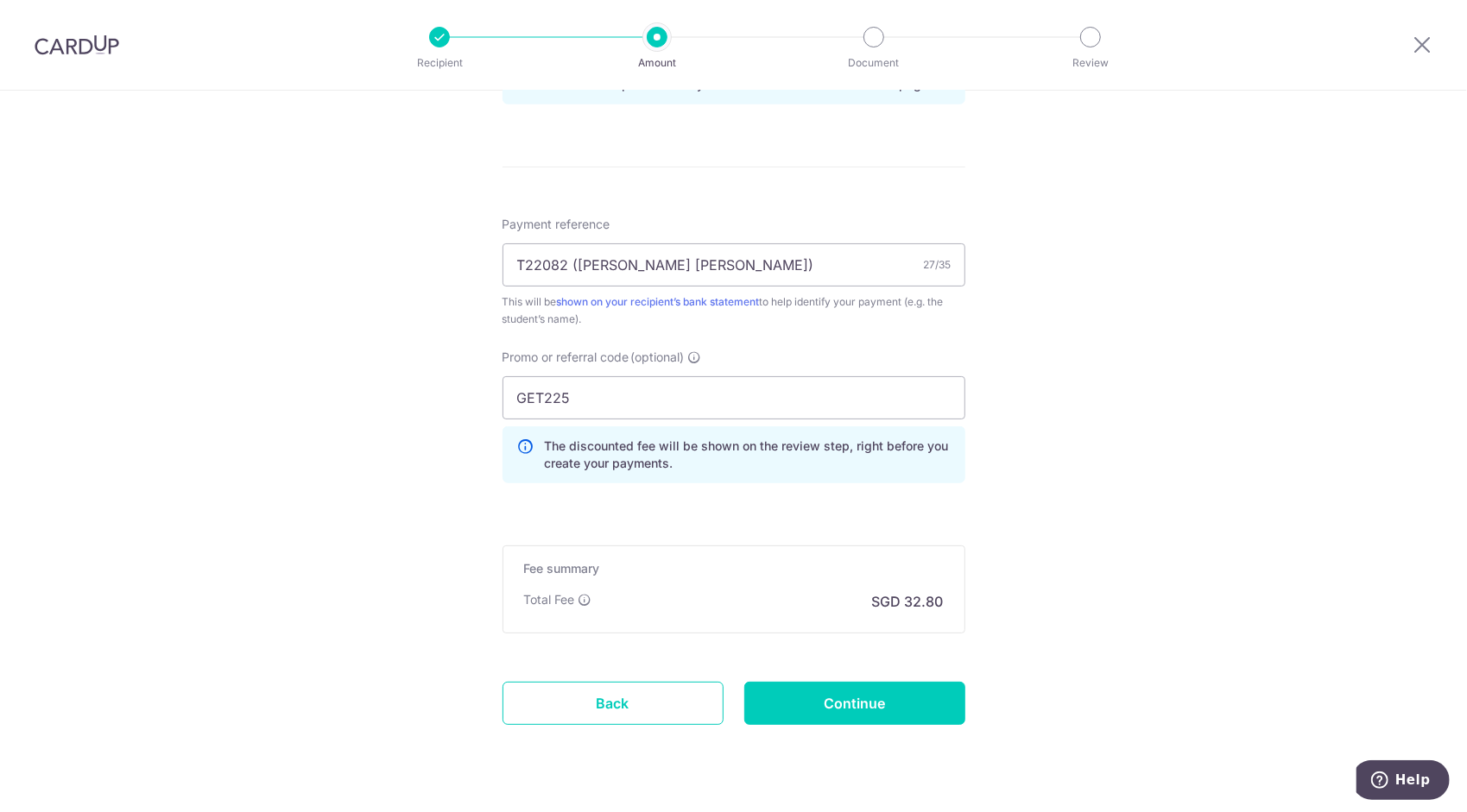
scroll to position [983, 0]
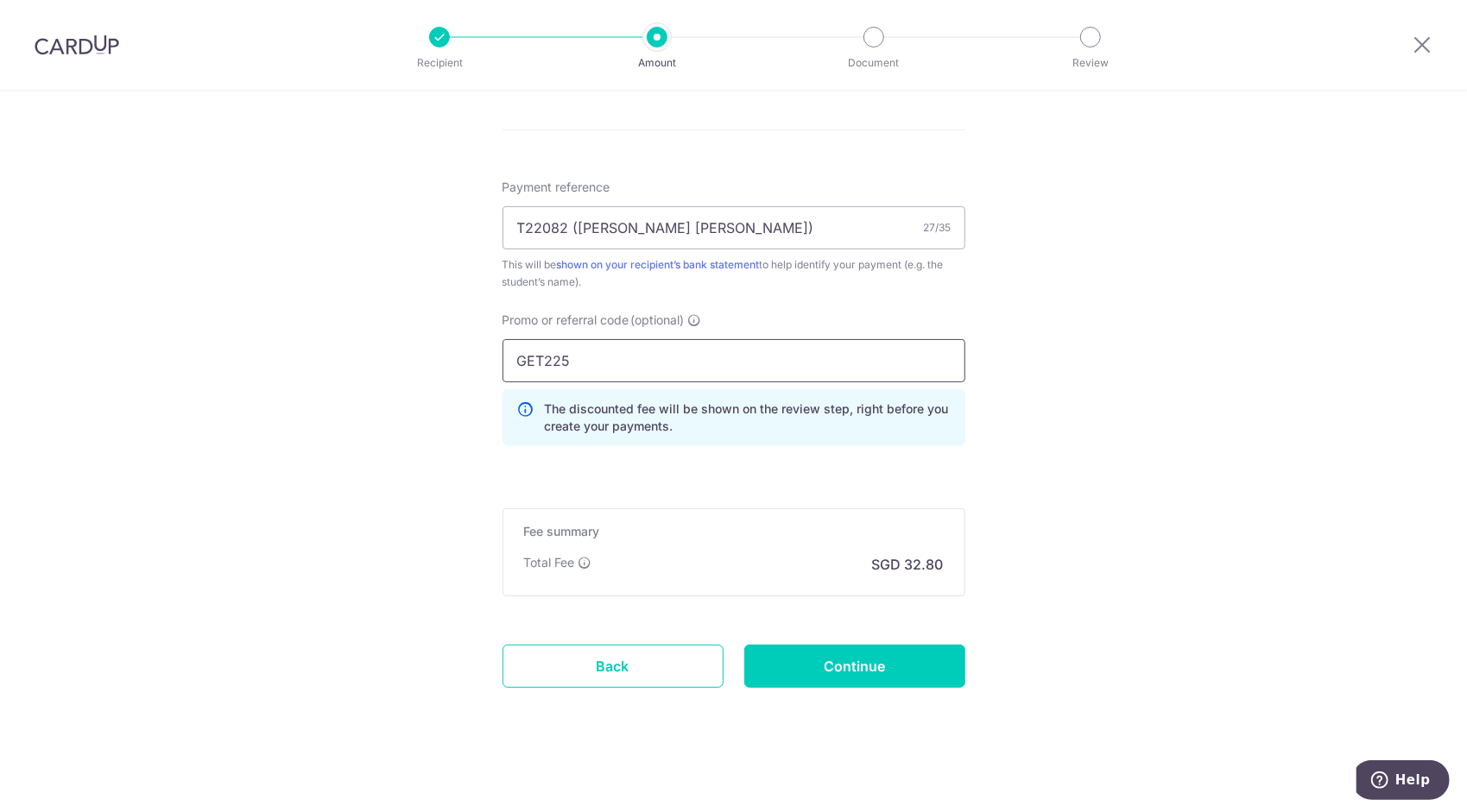
click at [586, 359] on input "GET225" at bounding box center [734, 361] width 463 height 43
click at [541, 358] on input "GET225" at bounding box center [734, 361] width 463 height 43
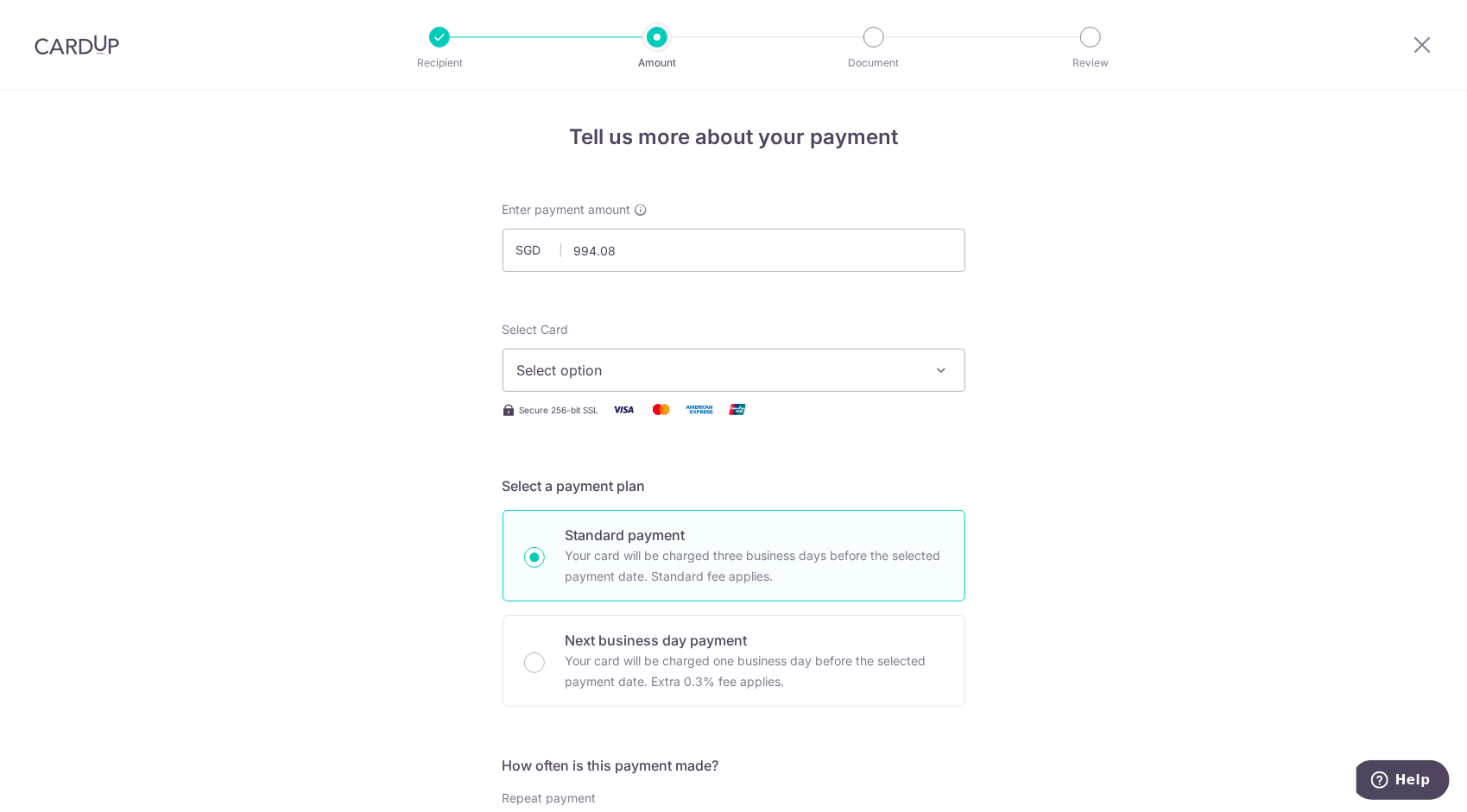
scroll to position [0, 0]
type input "OFF225"
click at [616, 376] on span "Select option" at bounding box center [718, 374] width 402 height 21
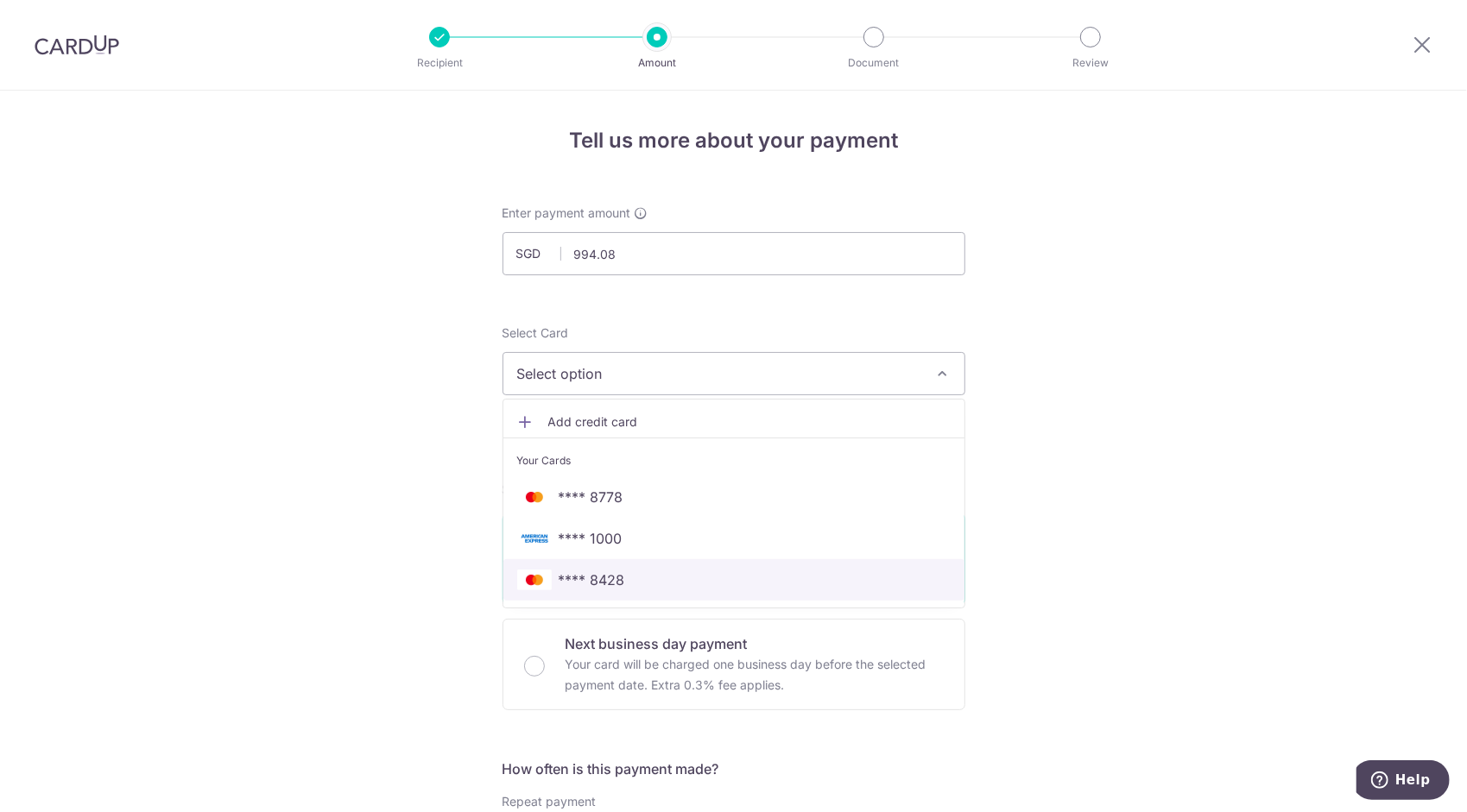
click at [623, 579] on span "**** 8428" at bounding box center [734, 580] width 434 height 21
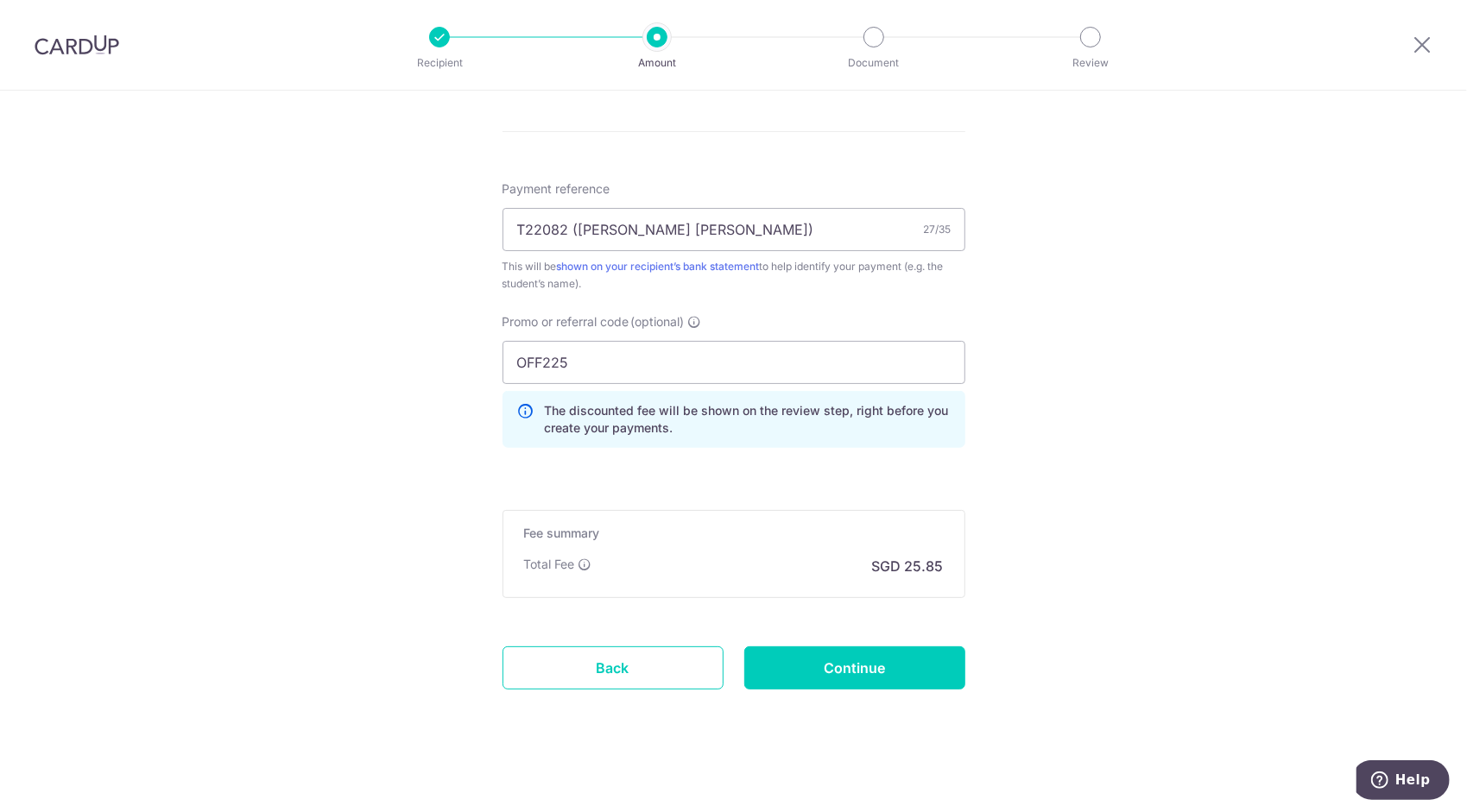
scroll to position [983, 0]
click at [860, 657] on input "Continue" at bounding box center [855, 666] width 221 height 43
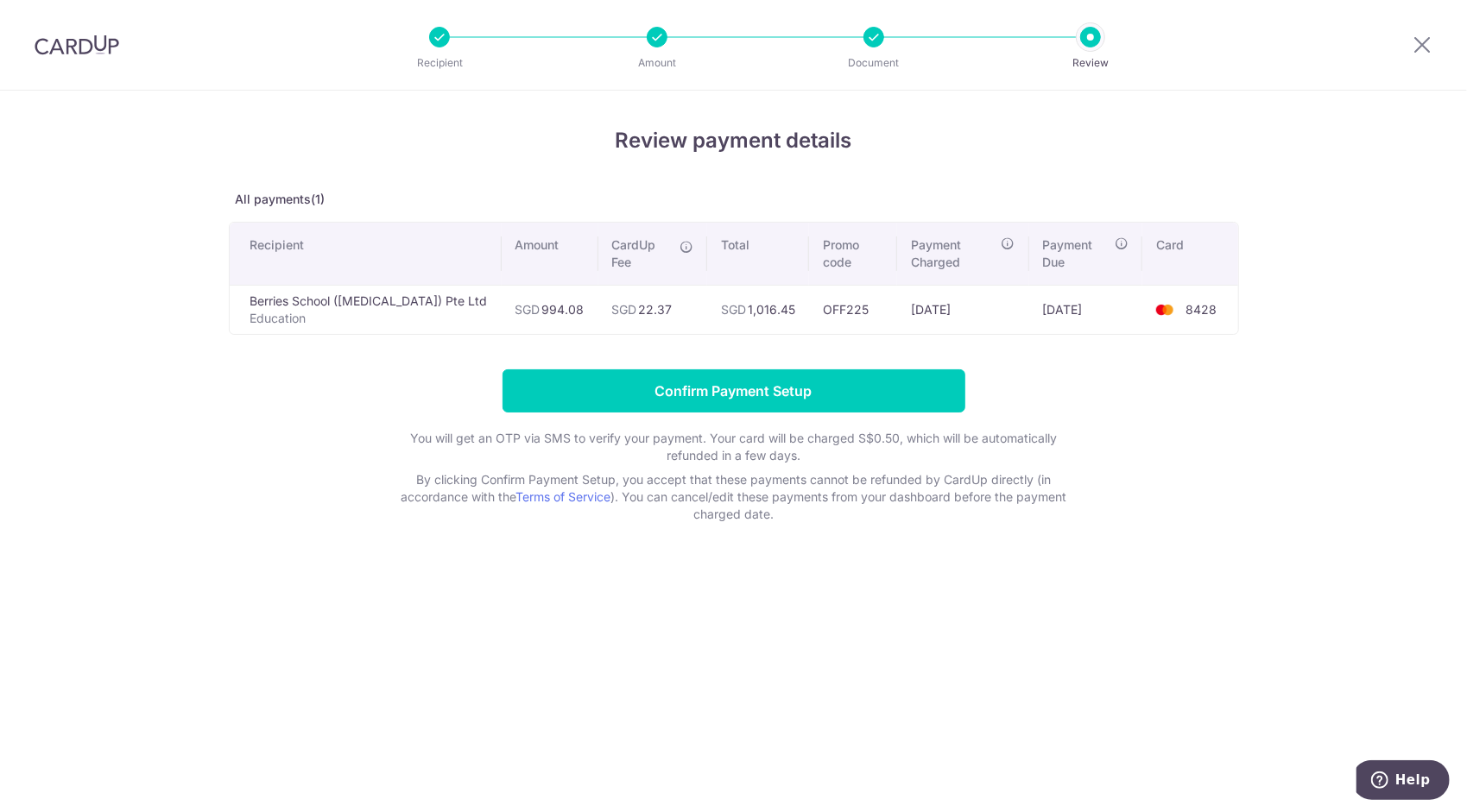
drag, startPoint x: 758, startPoint y: 295, endPoint x: 689, endPoint y: 307, distance: 70.0
click at [707, 307] on td "SGD 1,016.45" at bounding box center [758, 309] width 102 height 49
drag, startPoint x: 689, startPoint y: 307, endPoint x: 709, endPoint y: 320, distance: 23.9
click at [709, 320] on div "Review payment details All payments(1) Recipient Amount CardUp Fee Total Promo …" at bounding box center [734, 323] width 1010 height 398
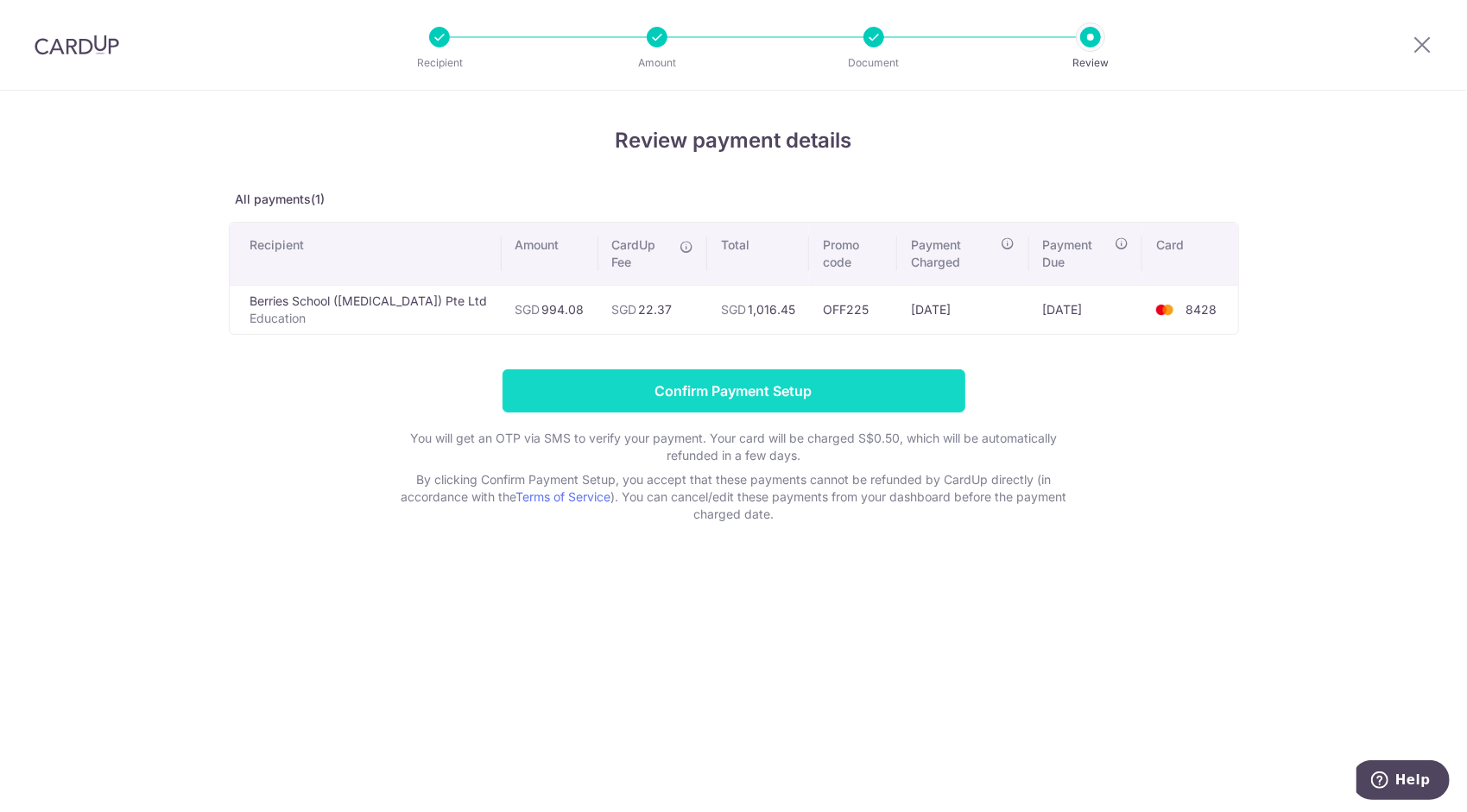
click at [795, 369] on input "Confirm Payment Setup" at bounding box center [734, 391] width 463 height 43
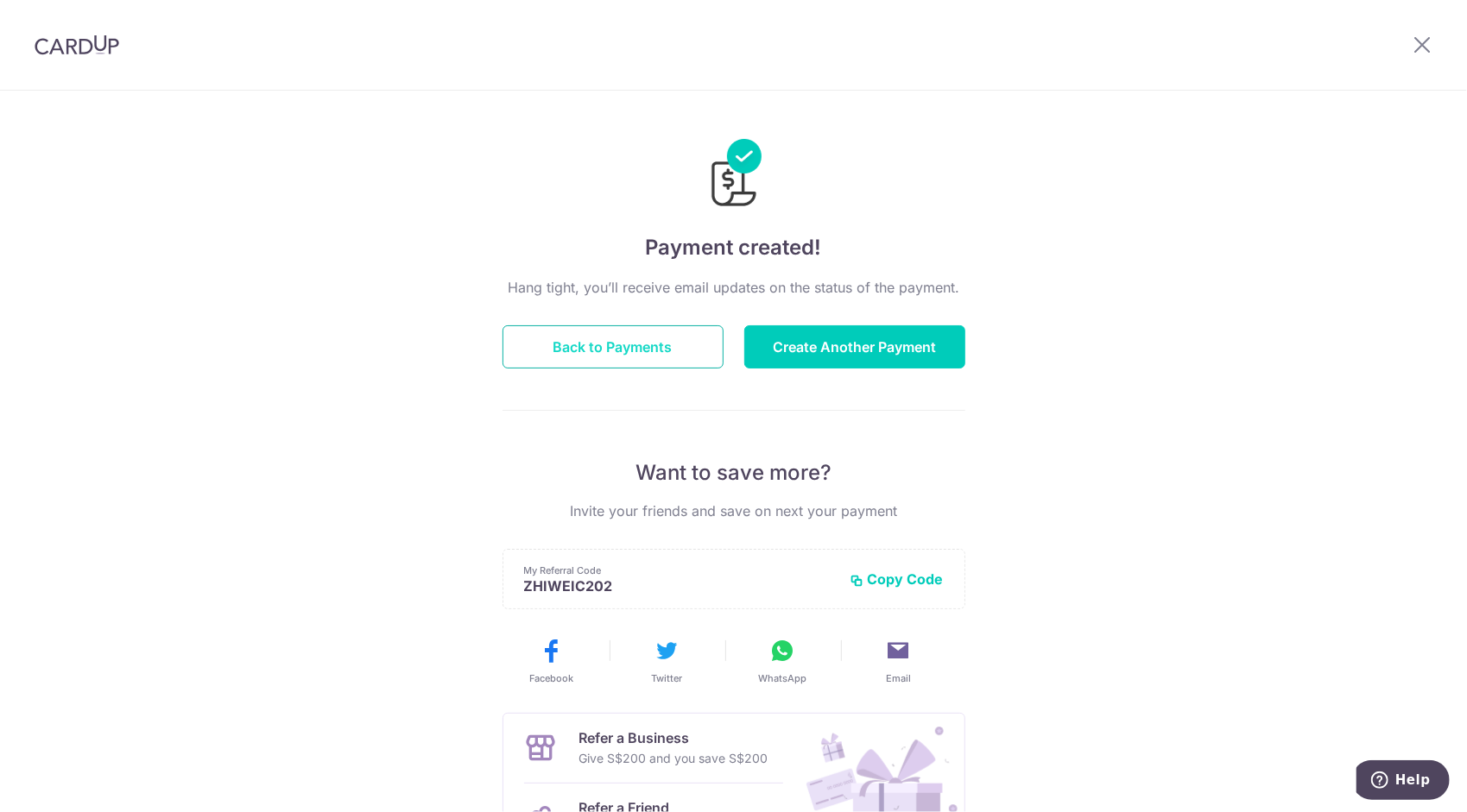
click at [651, 349] on button "Back to Payments" at bounding box center [612, 347] width 221 height 43
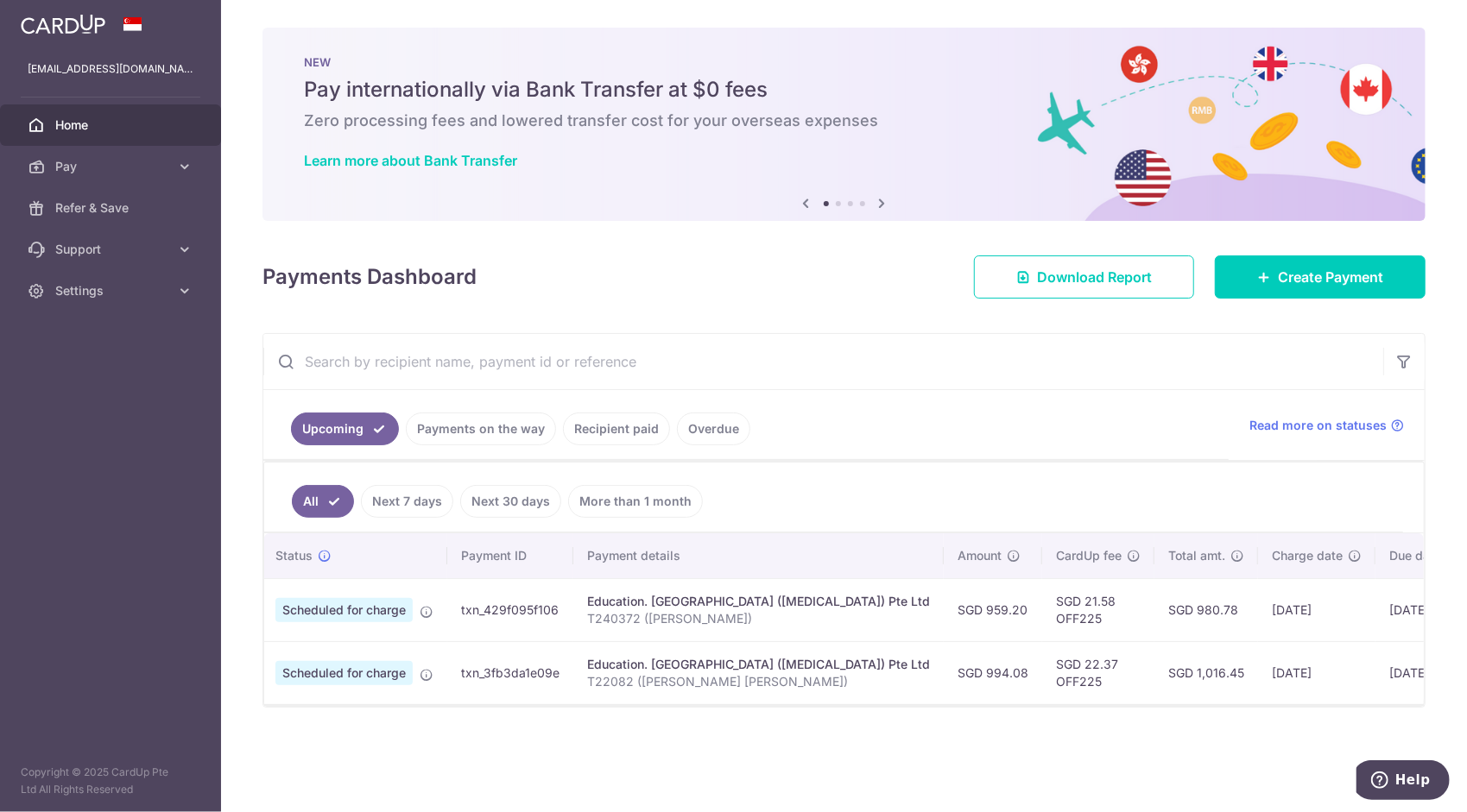
scroll to position [0, 93]
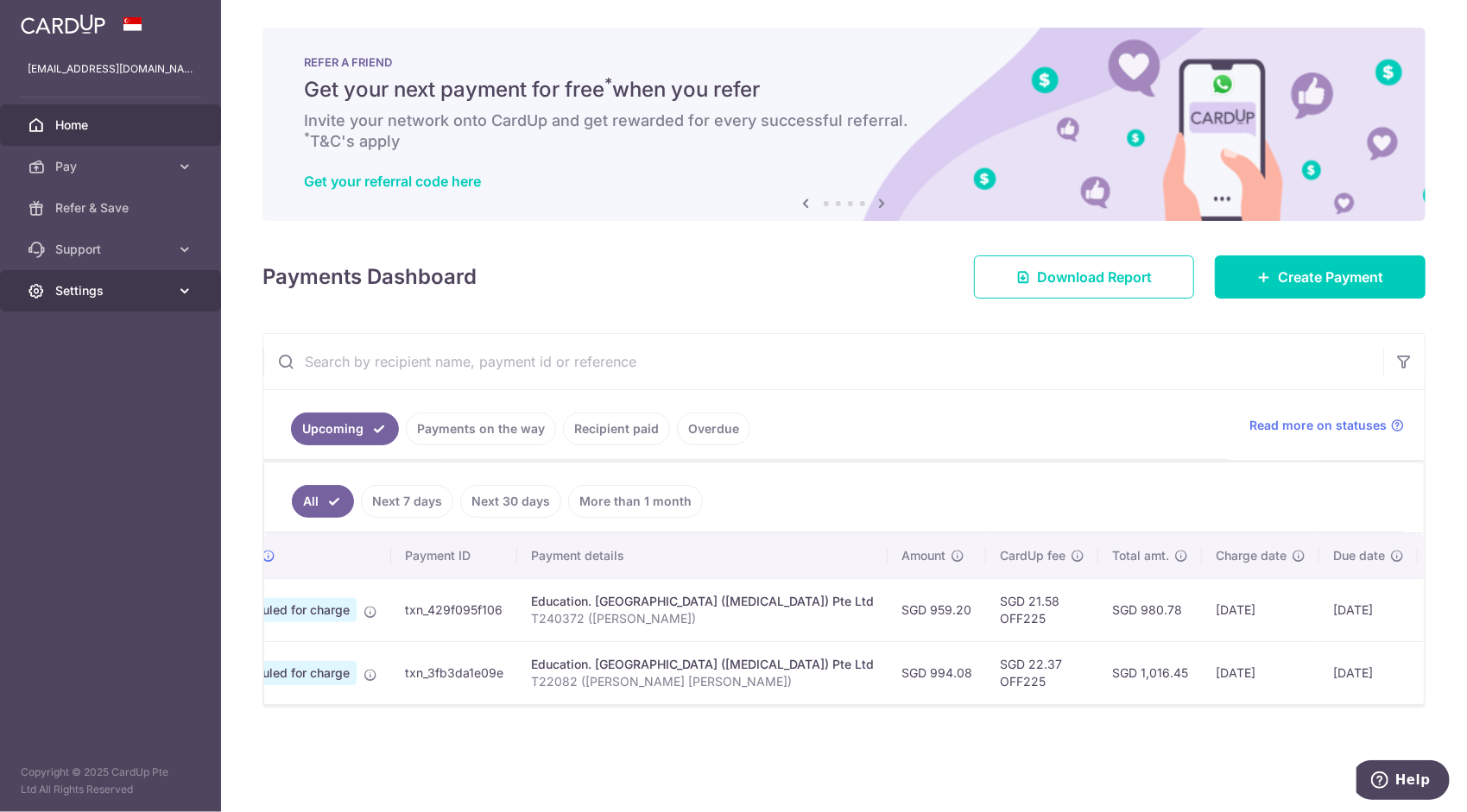
click at [166, 291] on span "Settings" at bounding box center [112, 290] width 114 height 17
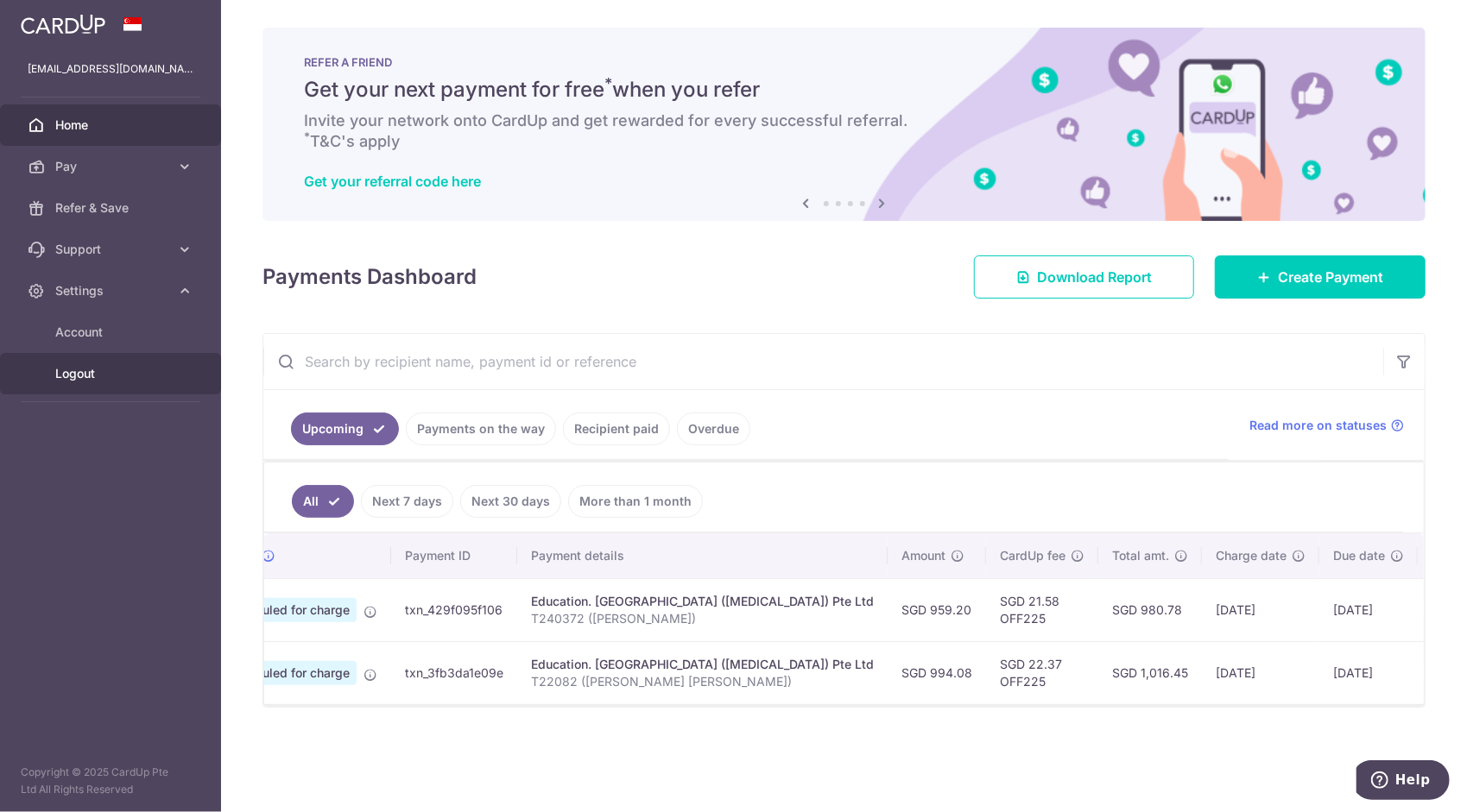
click at [89, 380] on span "Logout" at bounding box center [112, 373] width 114 height 17
